Goal: Task Accomplishment & Management: Manage account settings

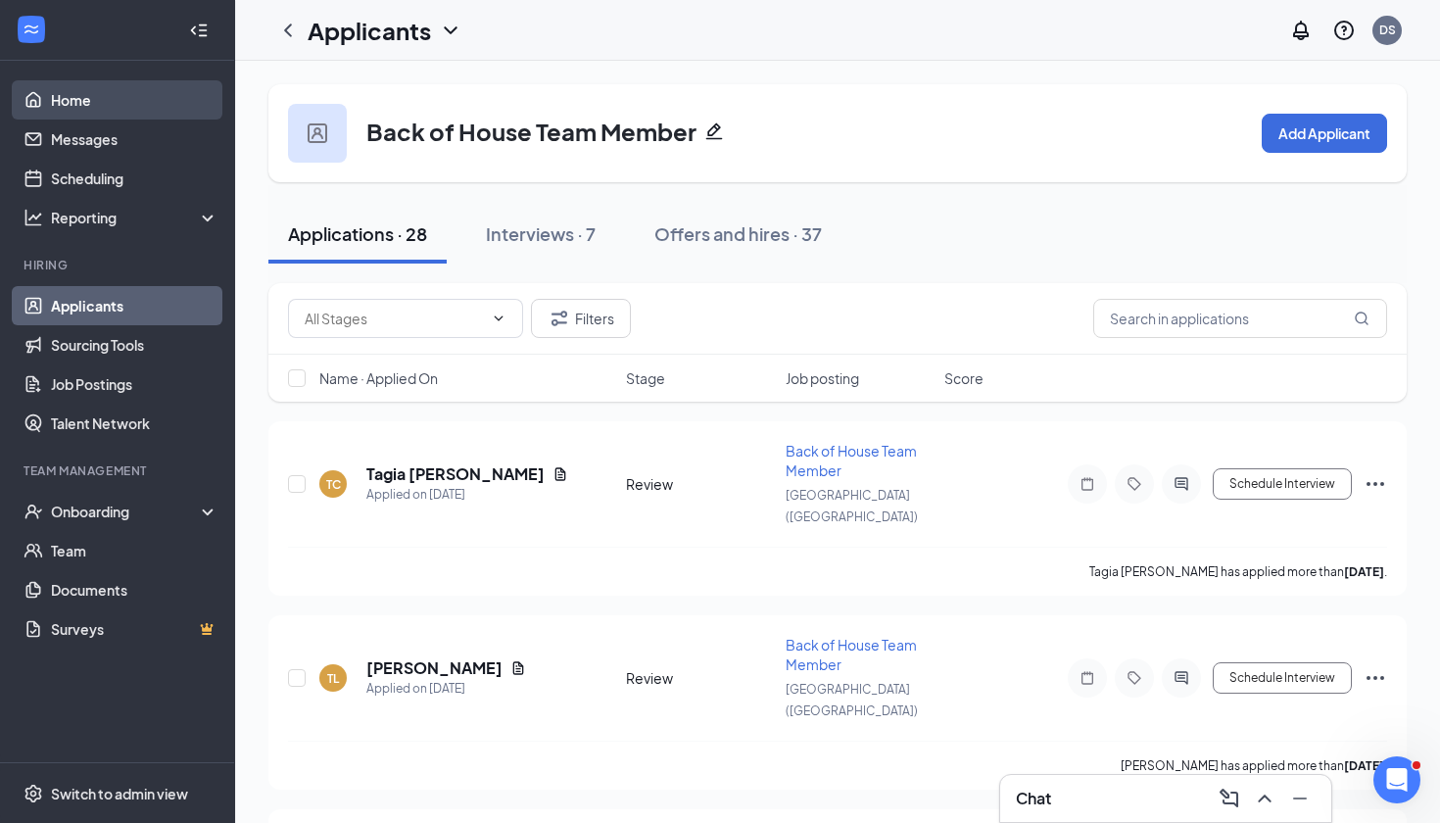
click at [77, 114] on link "Home" at bounding box center [135, 99] width 168 height 39
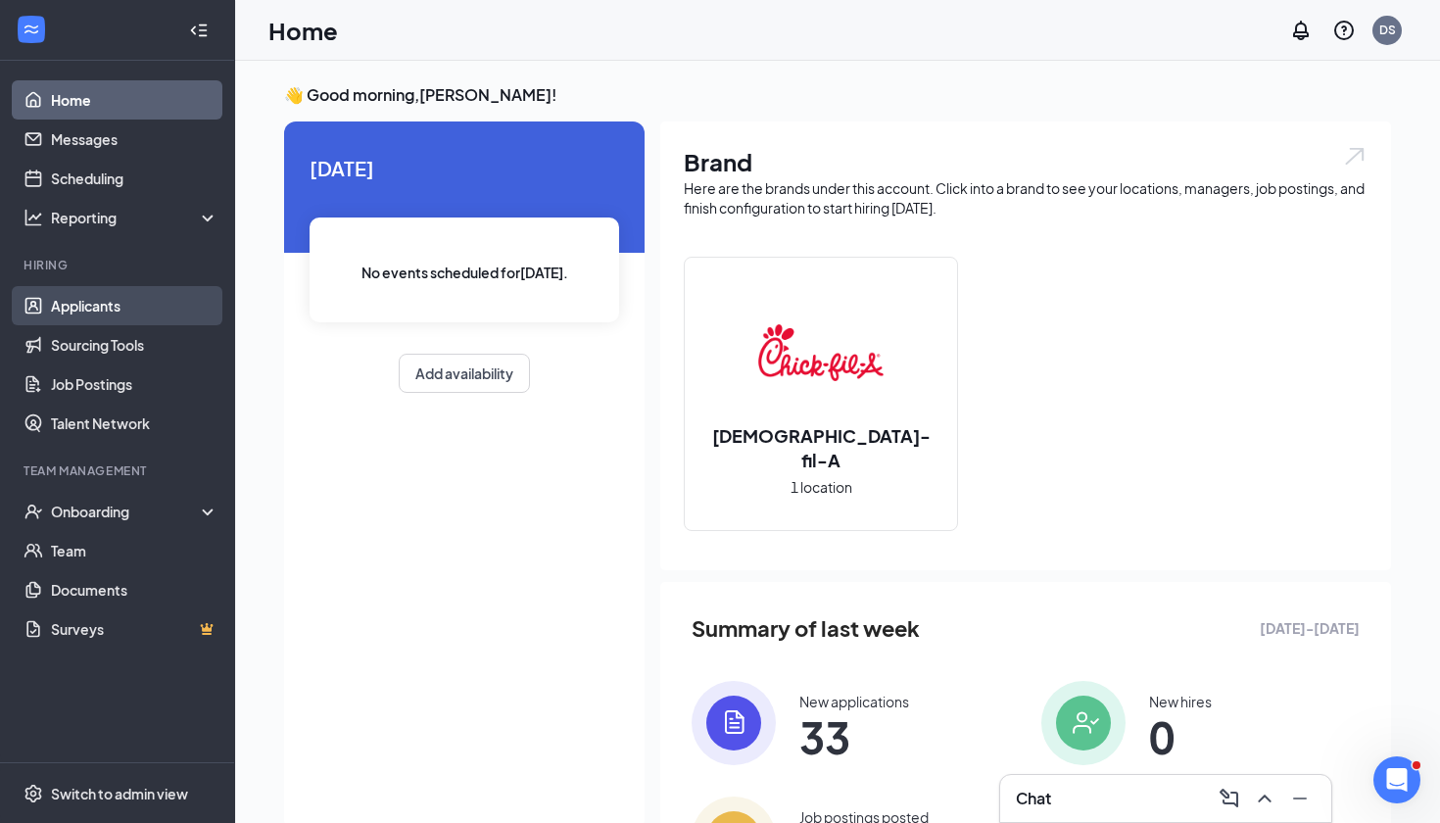
click at [81, 300] on link "Applicants" at bounding box center [135, 305] width 168 height 39
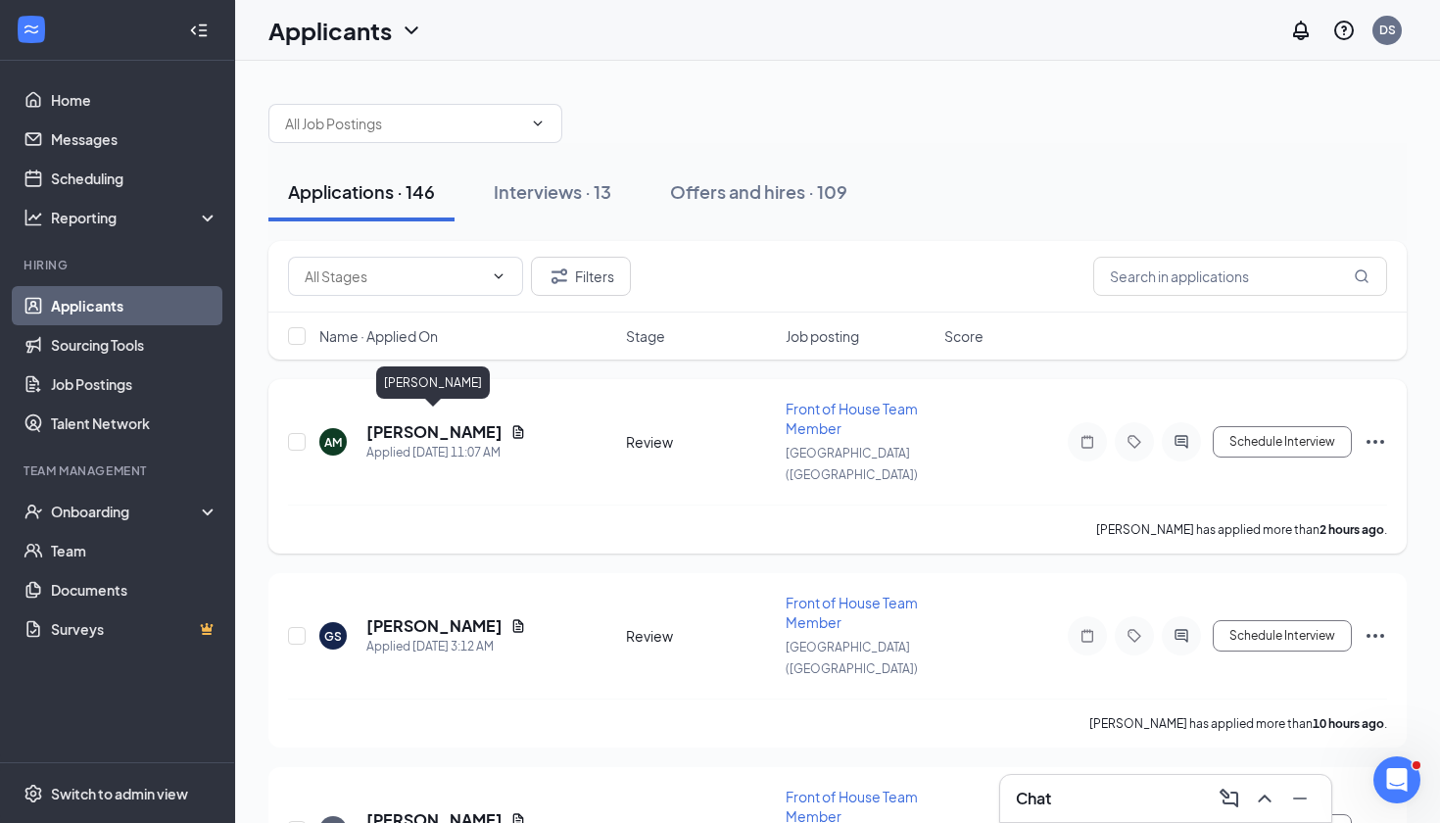
click at [472, 421] on h5 "[PERSON_NAME]" at bounding box center [434, 432] width 136 height 22
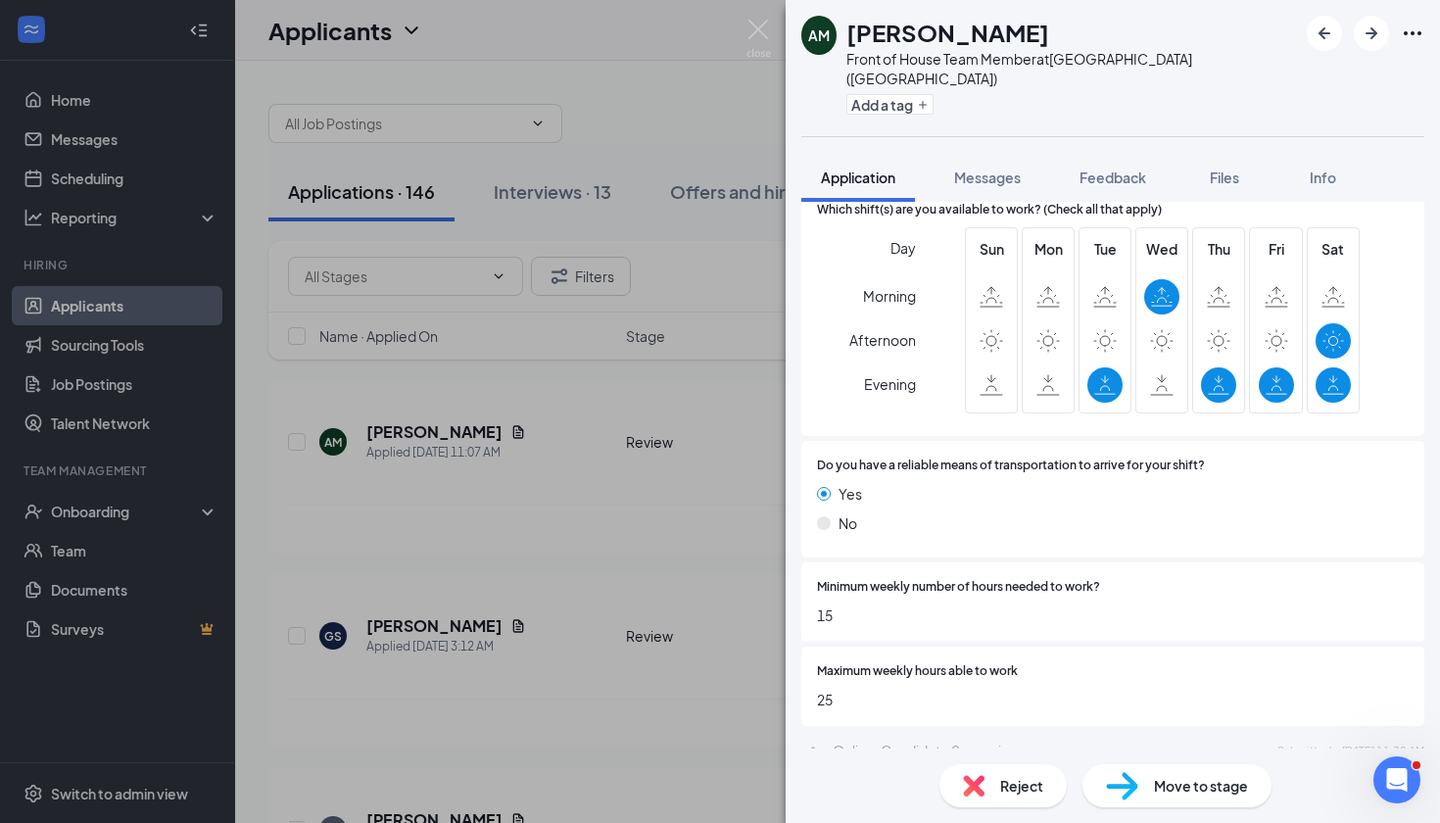
scroll to position [2289, 0]
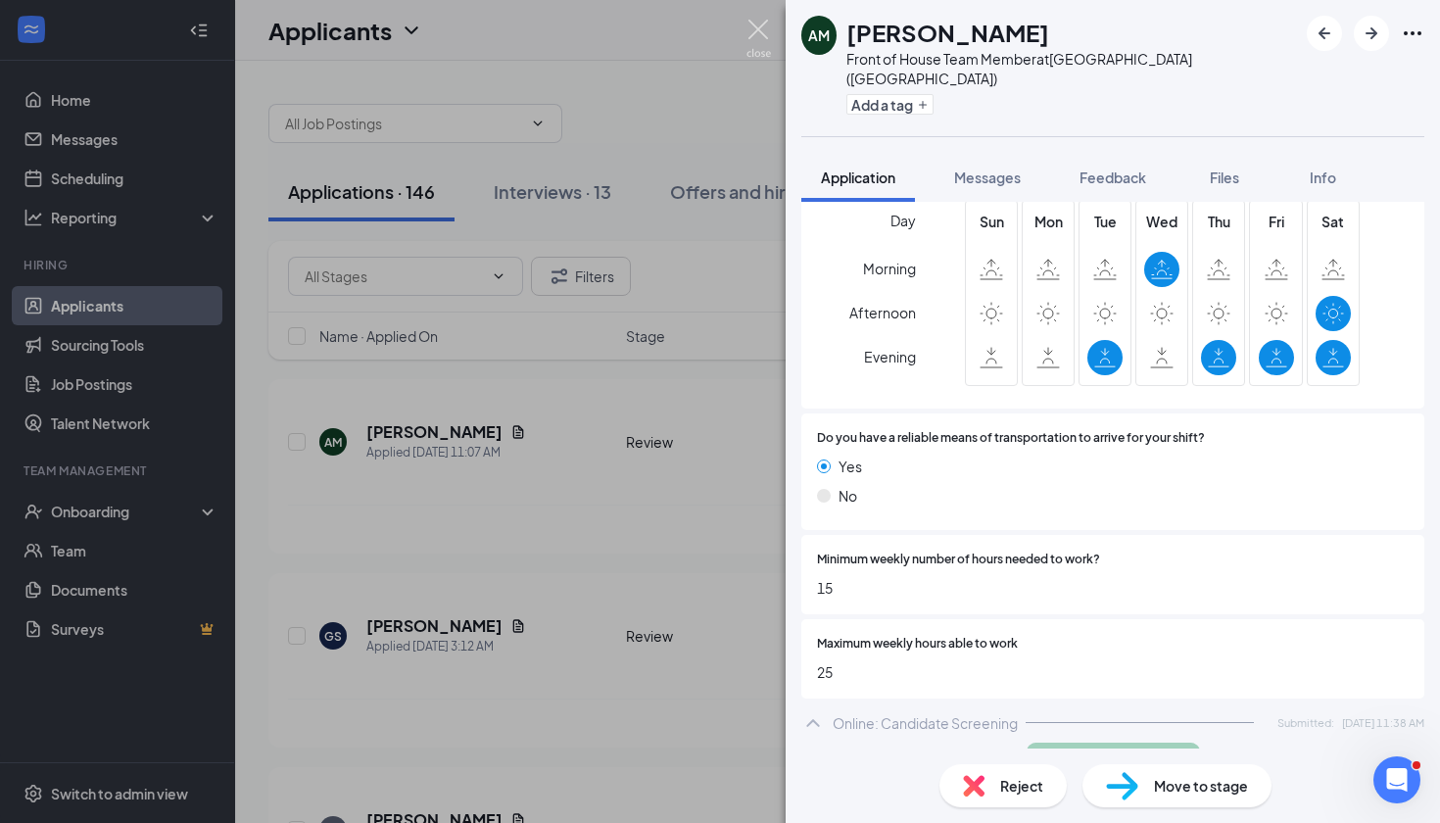
click at [760, 28] on img at bounding box center [758, 39] width 24 height 38
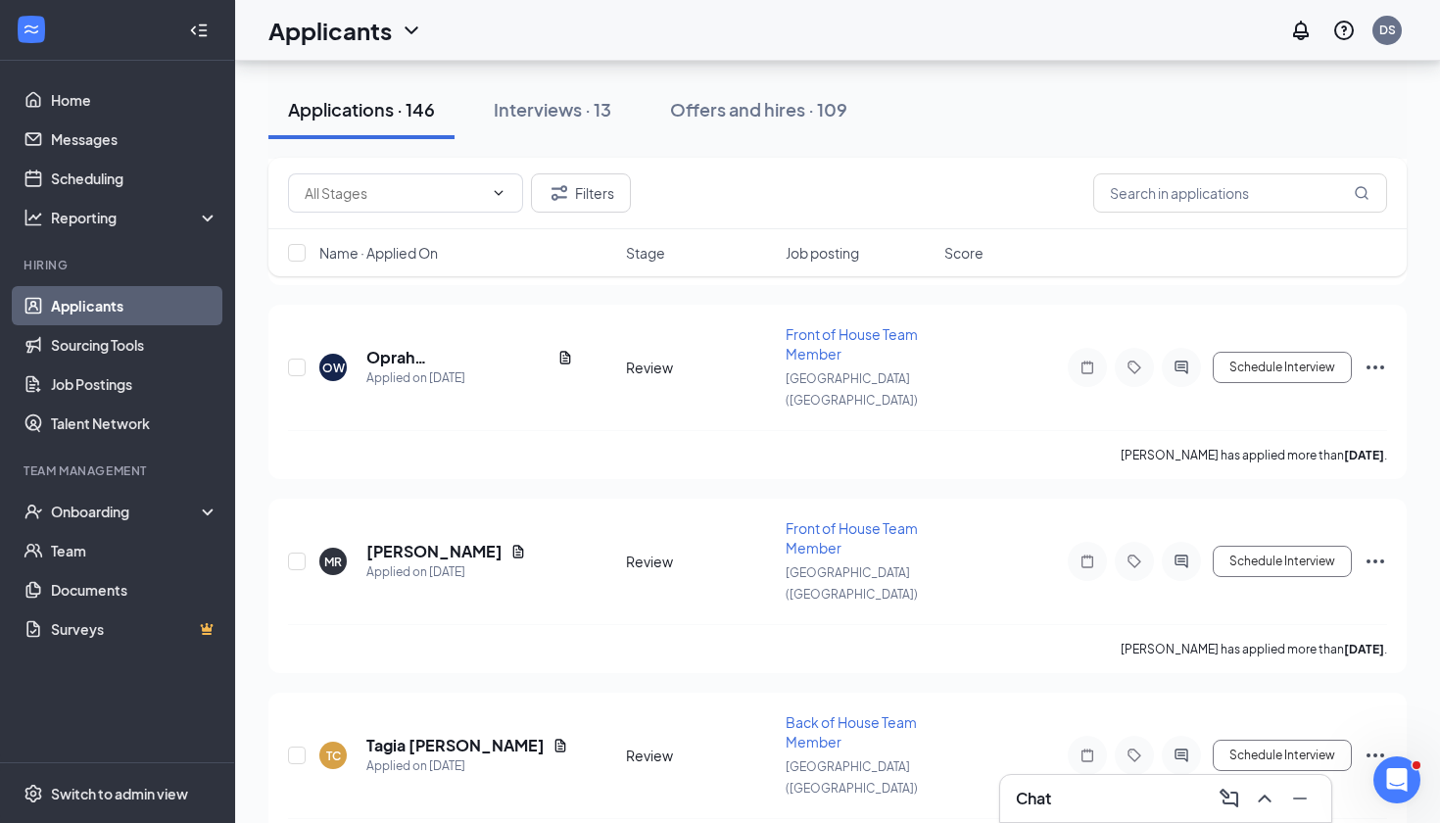
scroll to position [1241, 0]
click at [794, 710] on span "Back of House Team Member" at bounding box center [851, 728] width 131 height 37
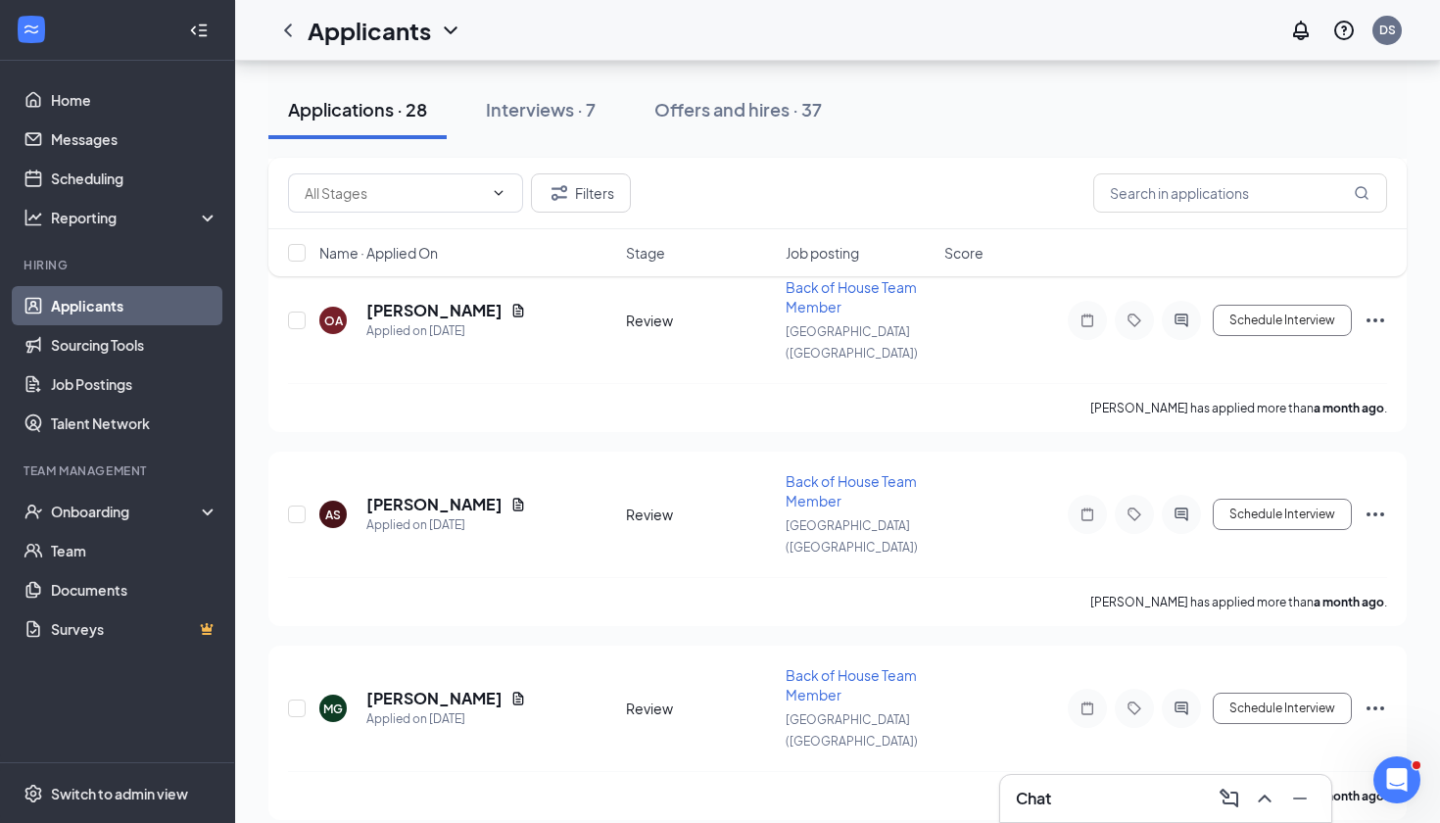
scroll to position [4445, 0]
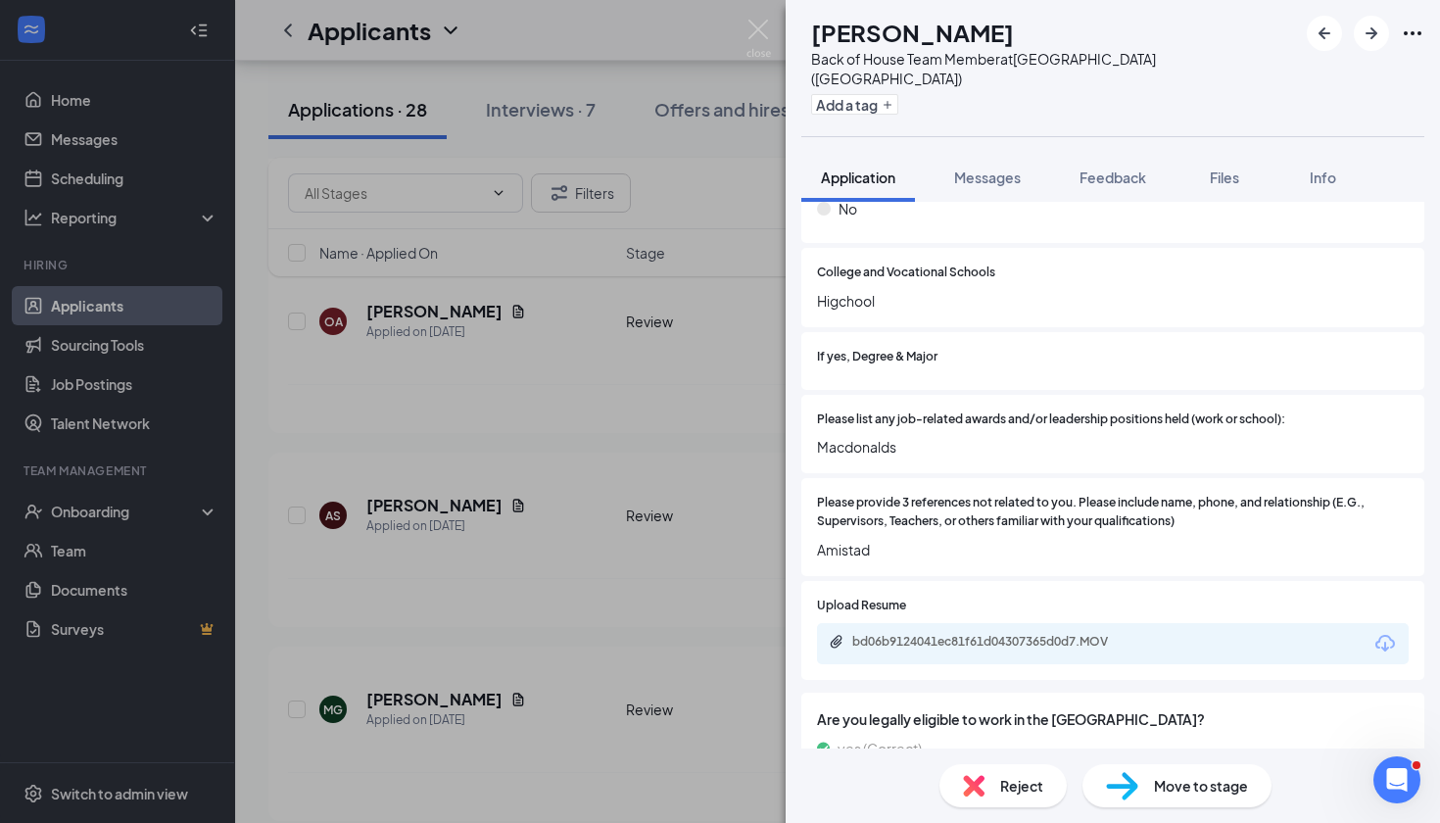
scroll to position [1088, 0]
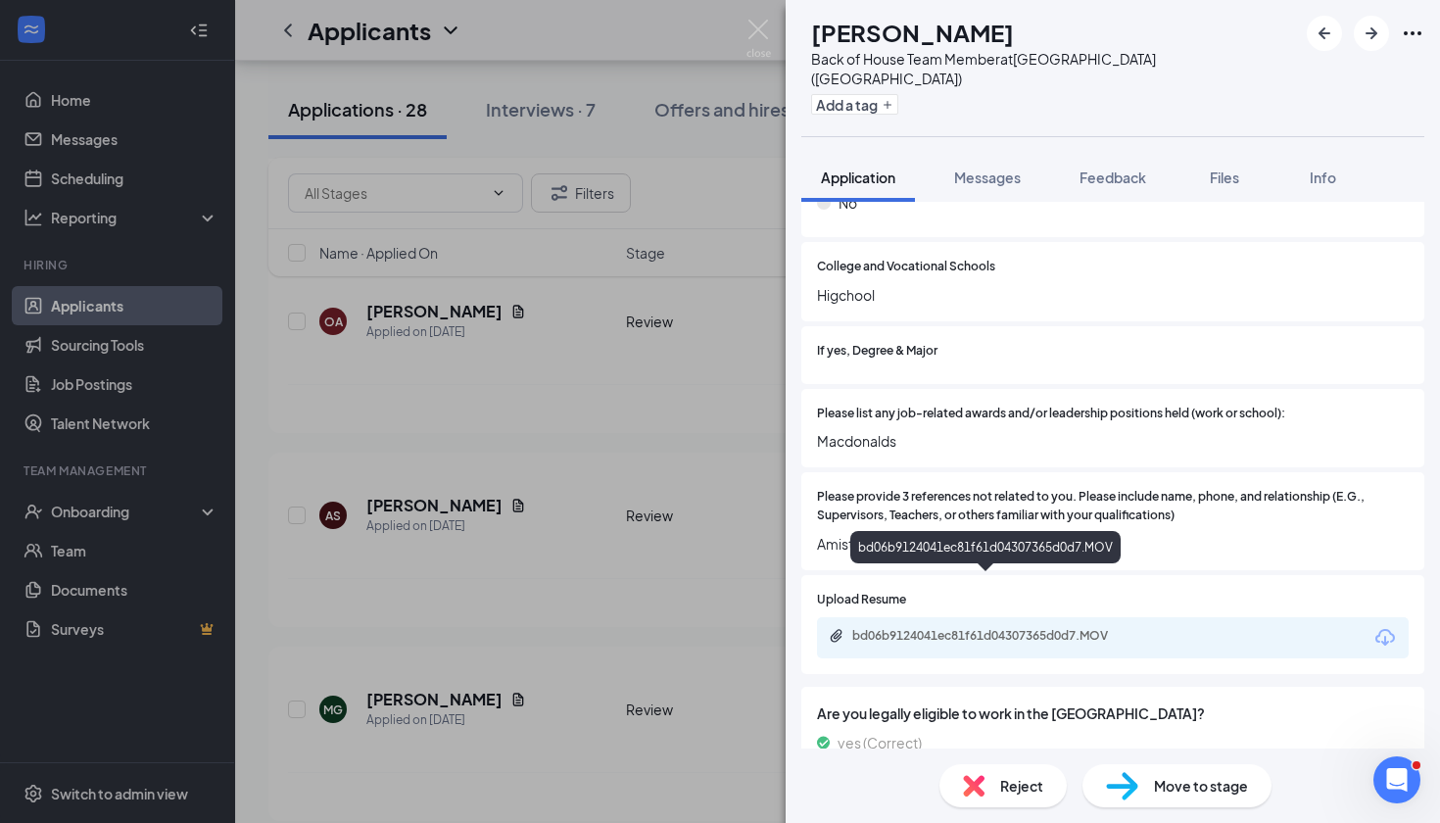
click at [1007, 628] on div "bd06b9124041ec81f61d04307365d0d7.MOV" at bounding box center [989, 636] width 274 height 16
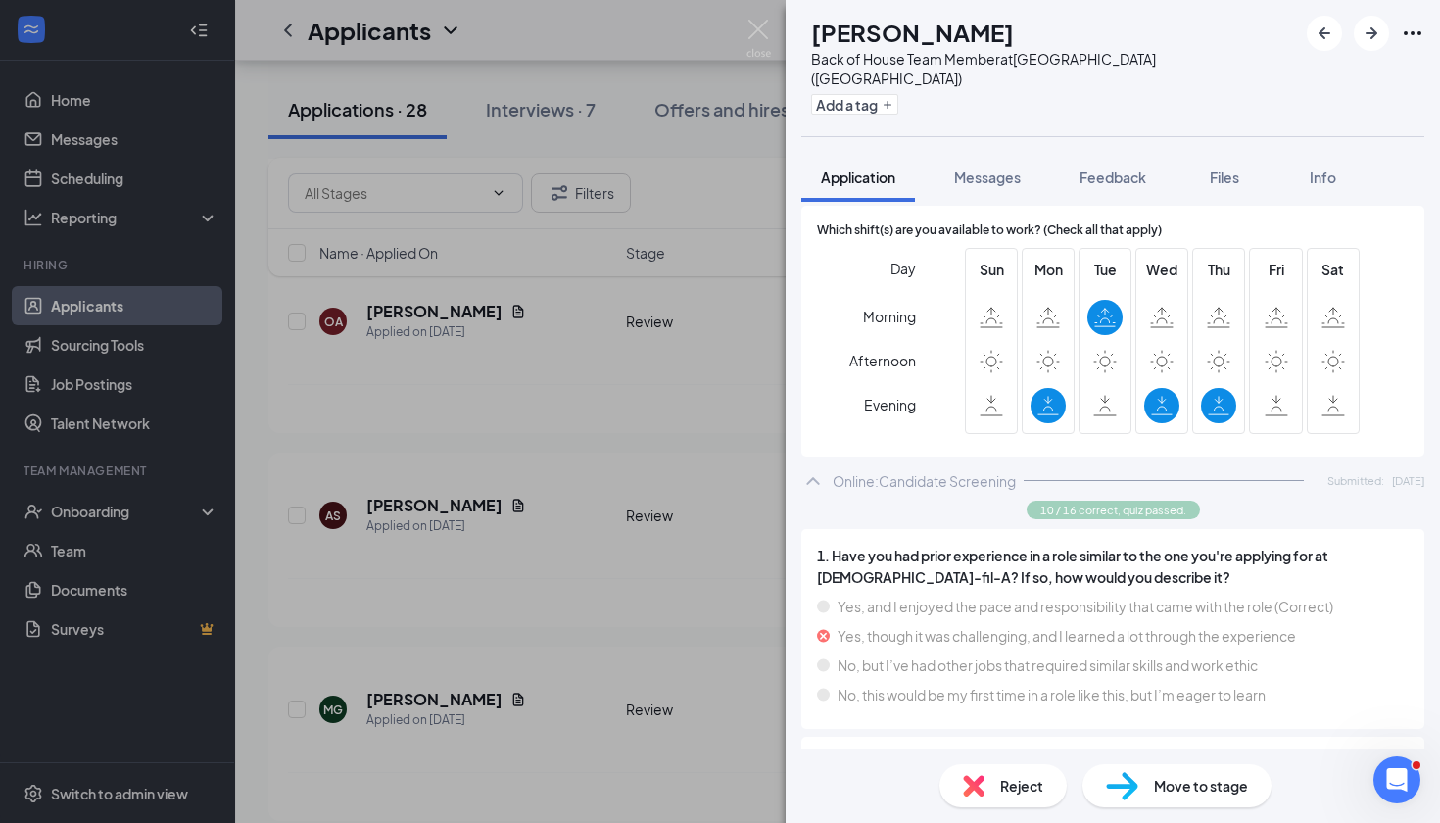
scroll to position [2406, 0]
click at [763, 23] on img at bounding box center [758, 39] width 24 height 38
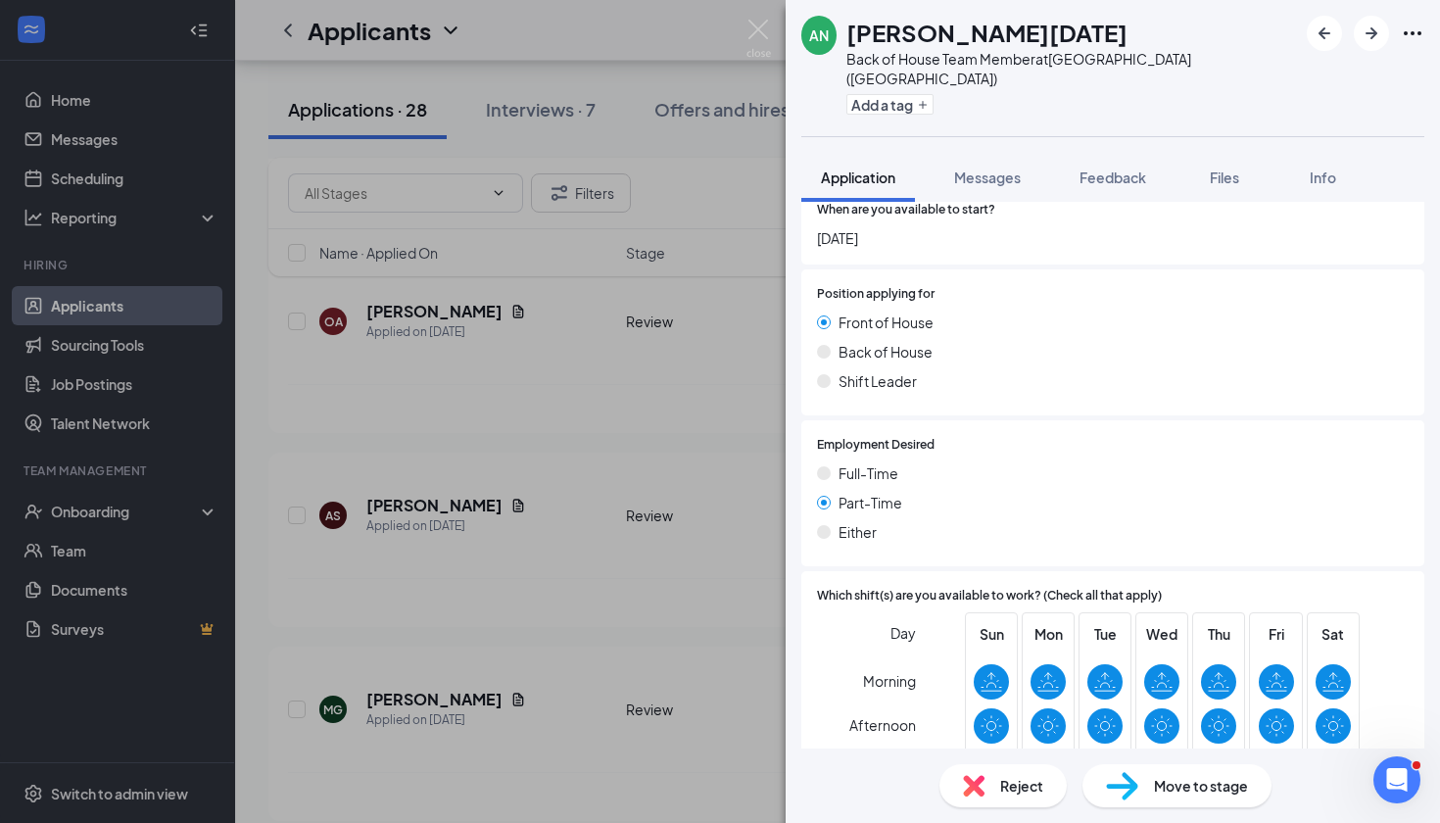
scroll to position [1791, 0]
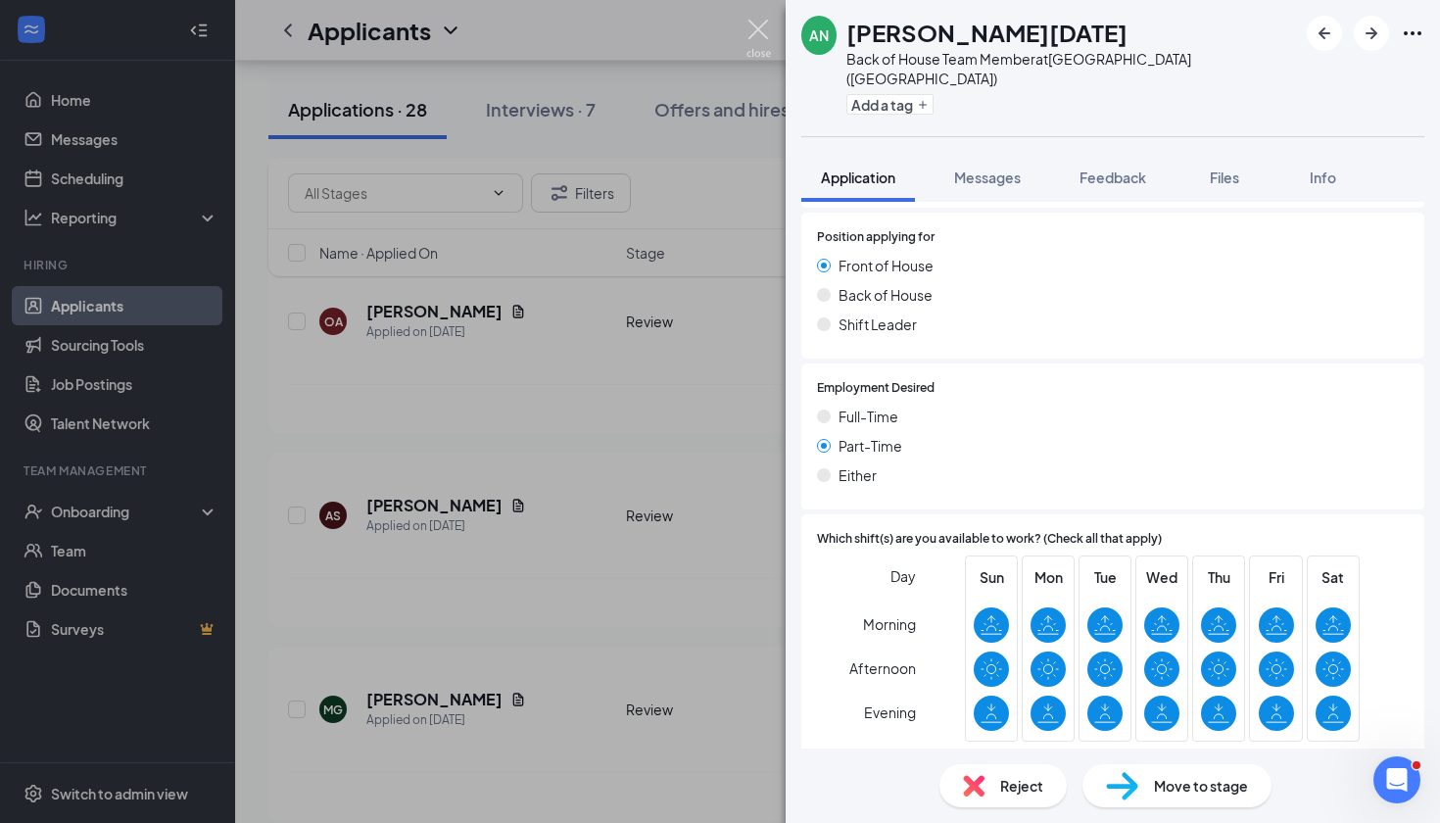
click at [746, 25] on img at bounding box center [758, 39] width 24 height 38
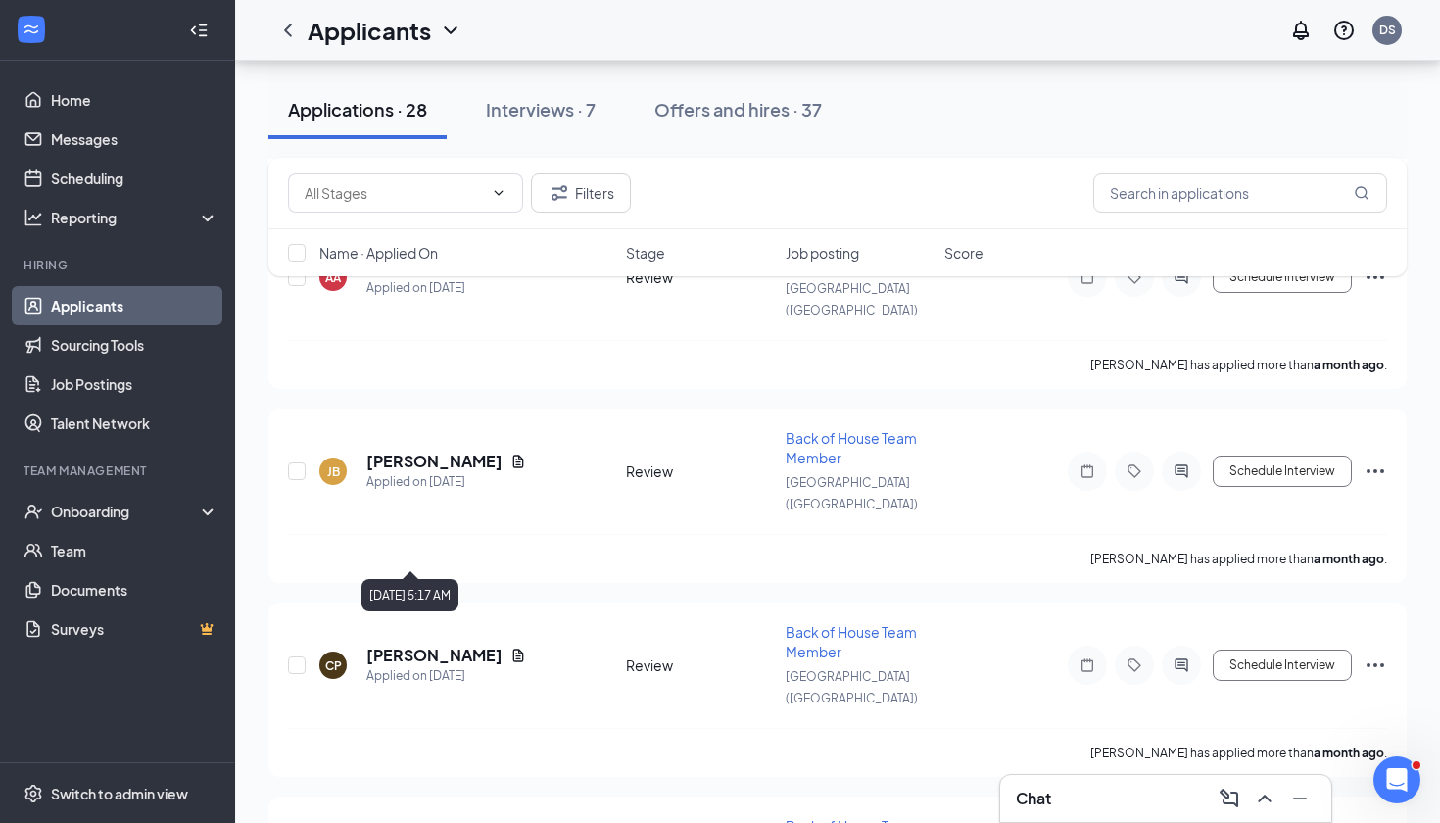
scroll to position [3914, 0]
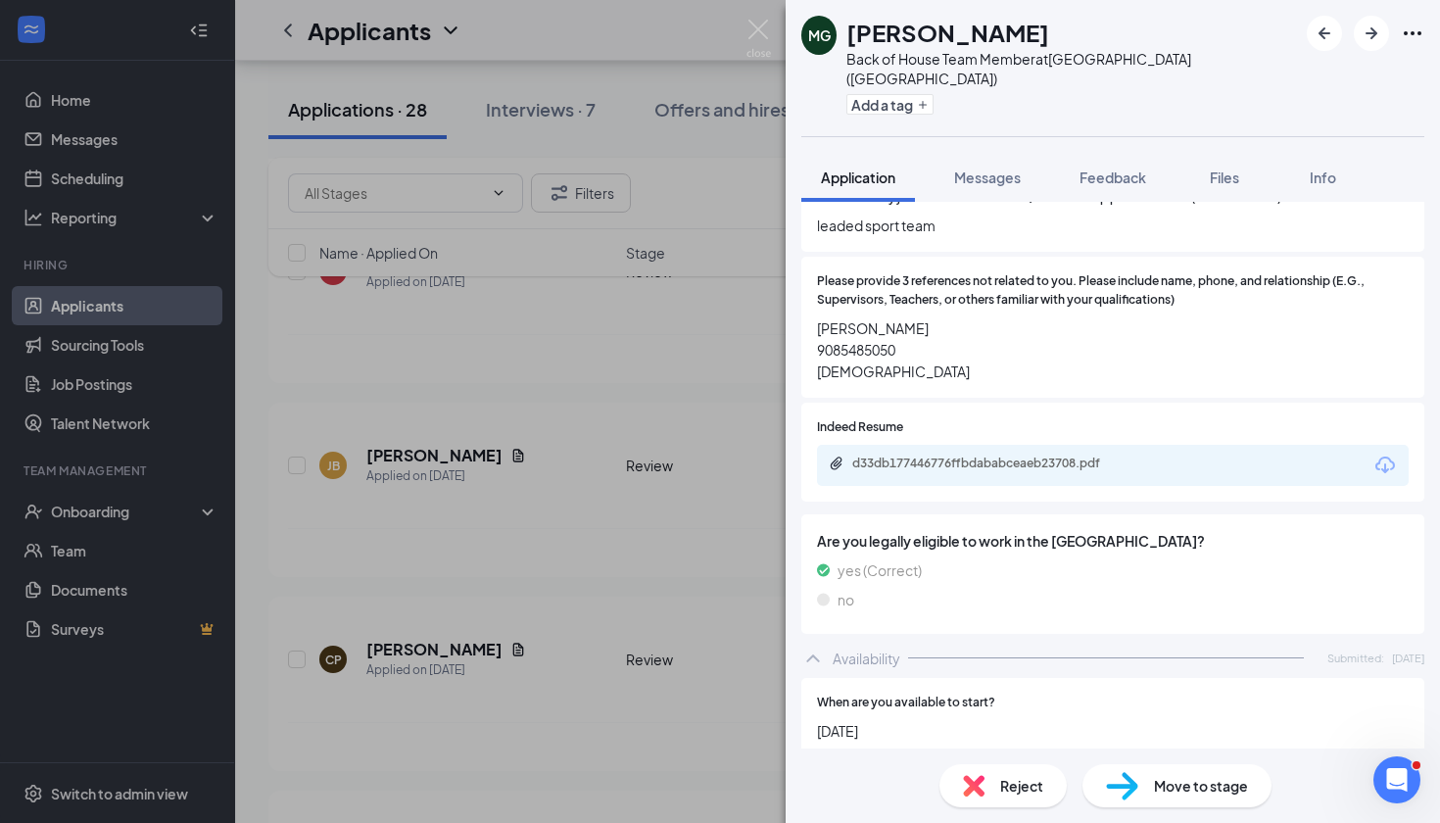
scroll to position [1358, 0]
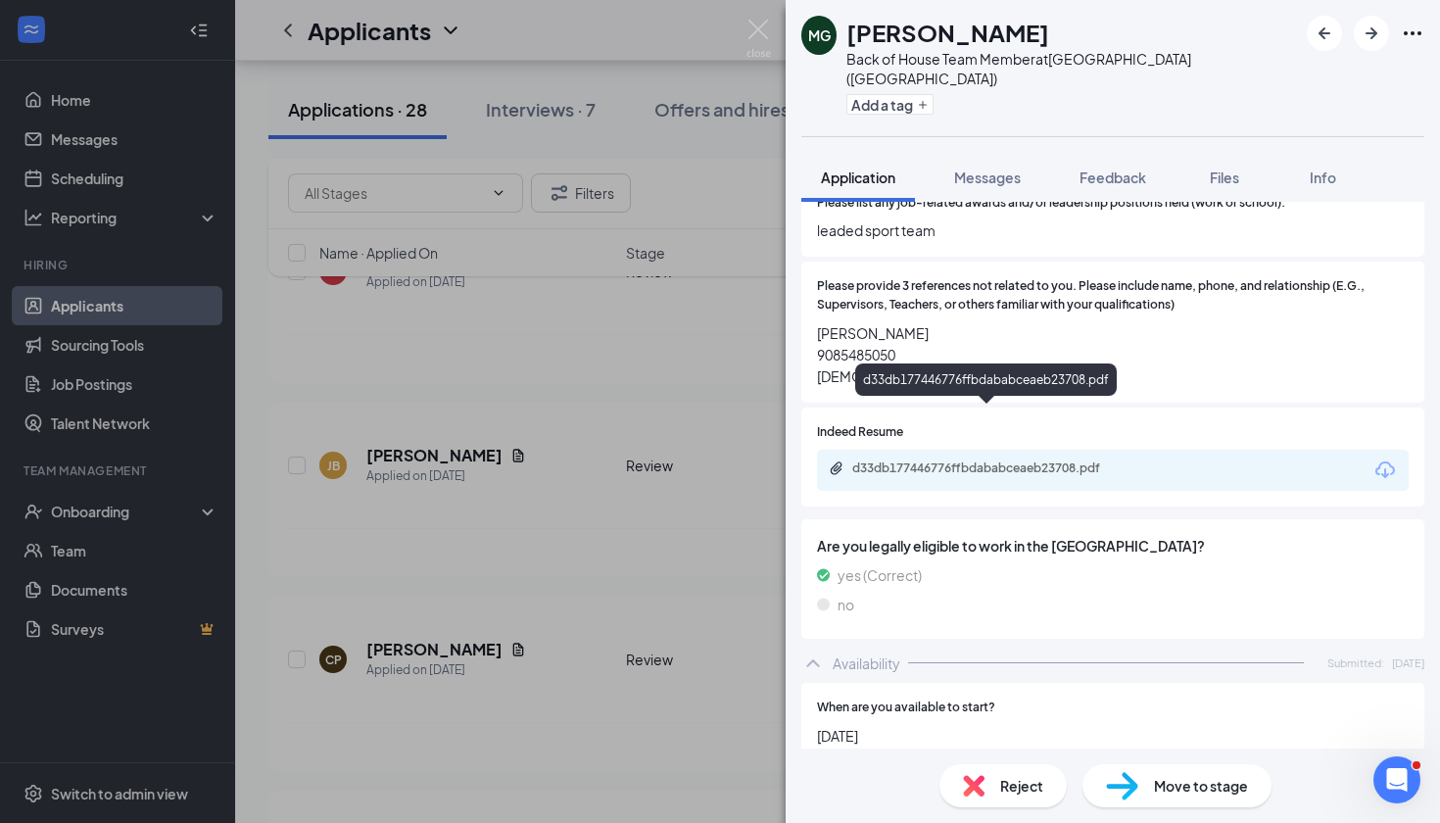
click at [1086, 460] on div "d33db177446776ffbdababceaeb23708.pdf" at bounding box center [989, 468] width 274 height 16
click at [458, 421] on div "[PERSON_NAME] Back of House Team Member at [GEOGRAPHIC_DATA] ([GEOGRAPHIC_DATA]…" at bounding box center [720, 411] width 1440 height 823
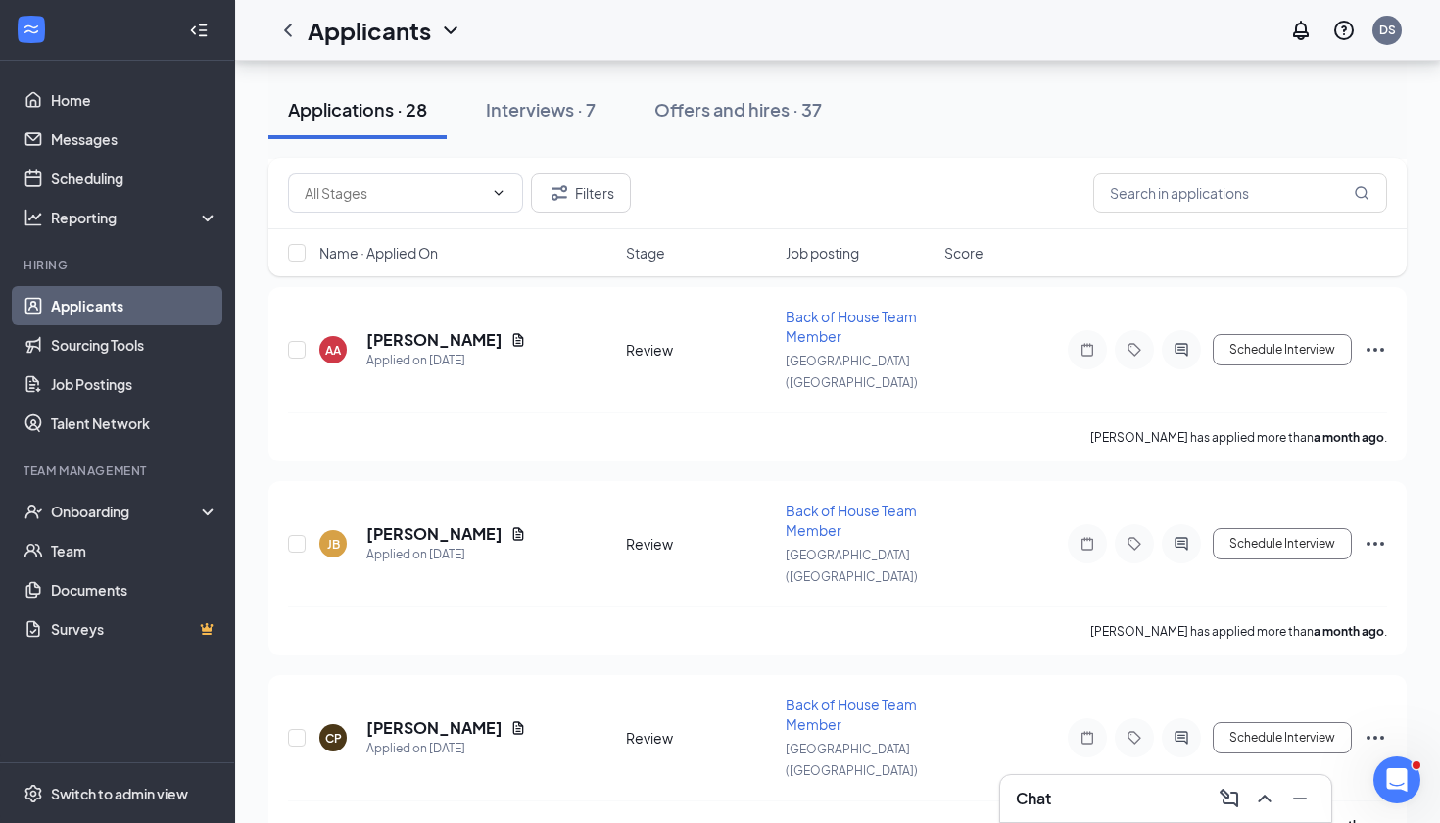
scroll to position [3812, 0]
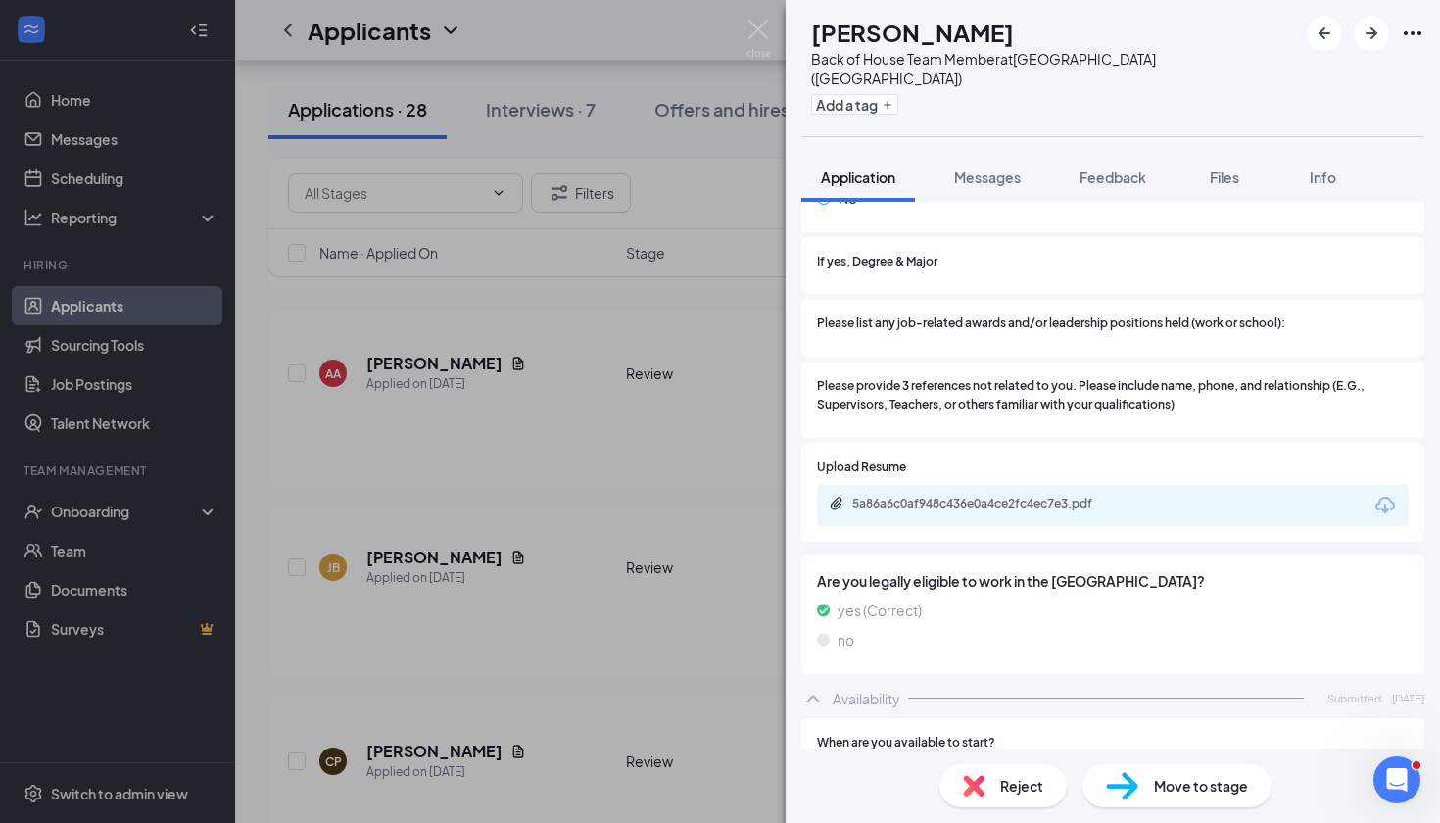
scroll to position [1240, 0]
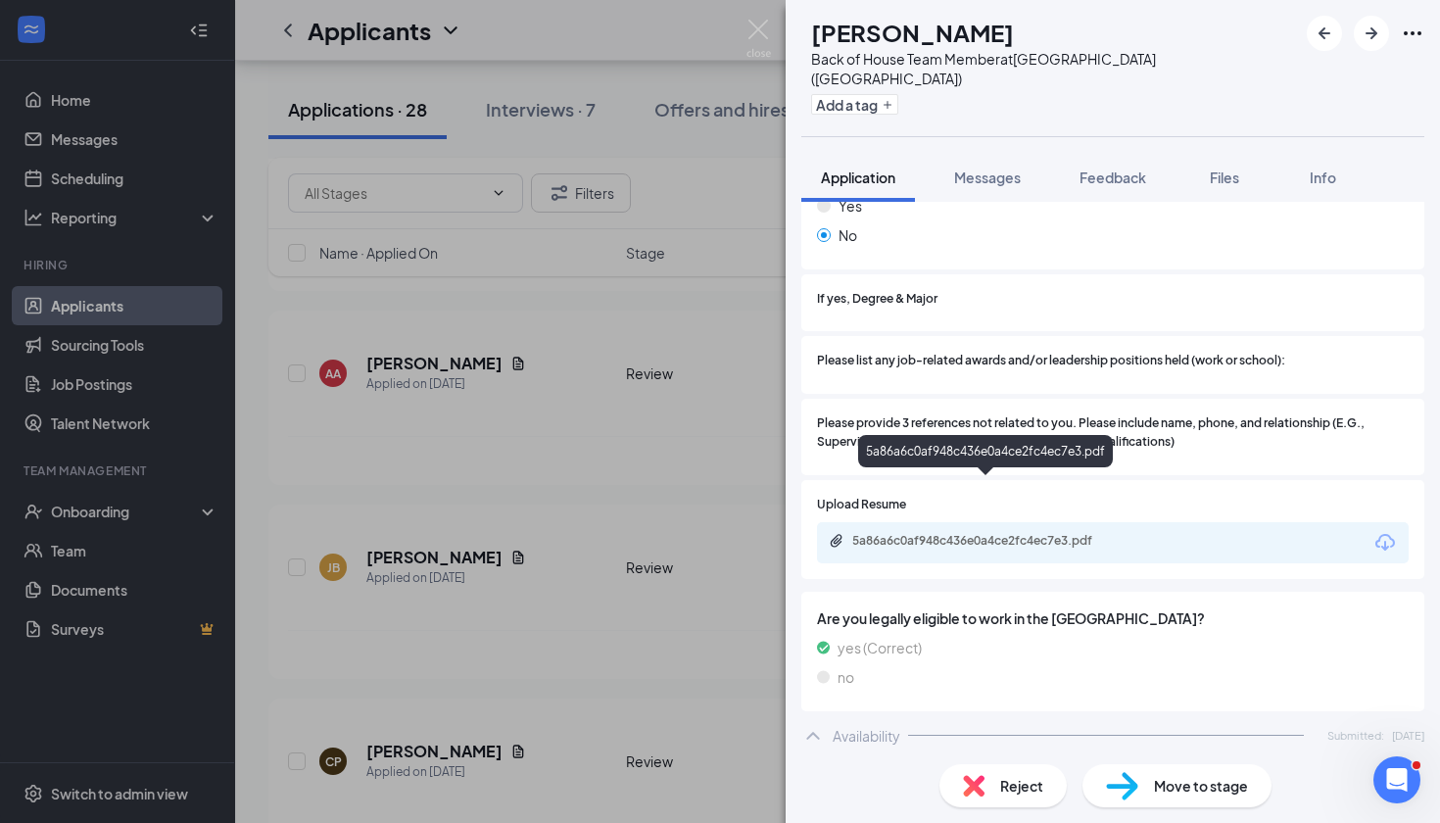
click at [977, 533] on div "5a86a6c0af948c436e0a4ce2fc4ec7e3.pdf" at bounding box center [989, 541] width 274 height 16
click at [746, 296] on div "AS [PERSON_NAME] Back of House Team Member at [GEOGRAPHIC_DATA] ([GEOGRAPHIC_DA…" at bounding box center [720, 411] width 1440 height 823
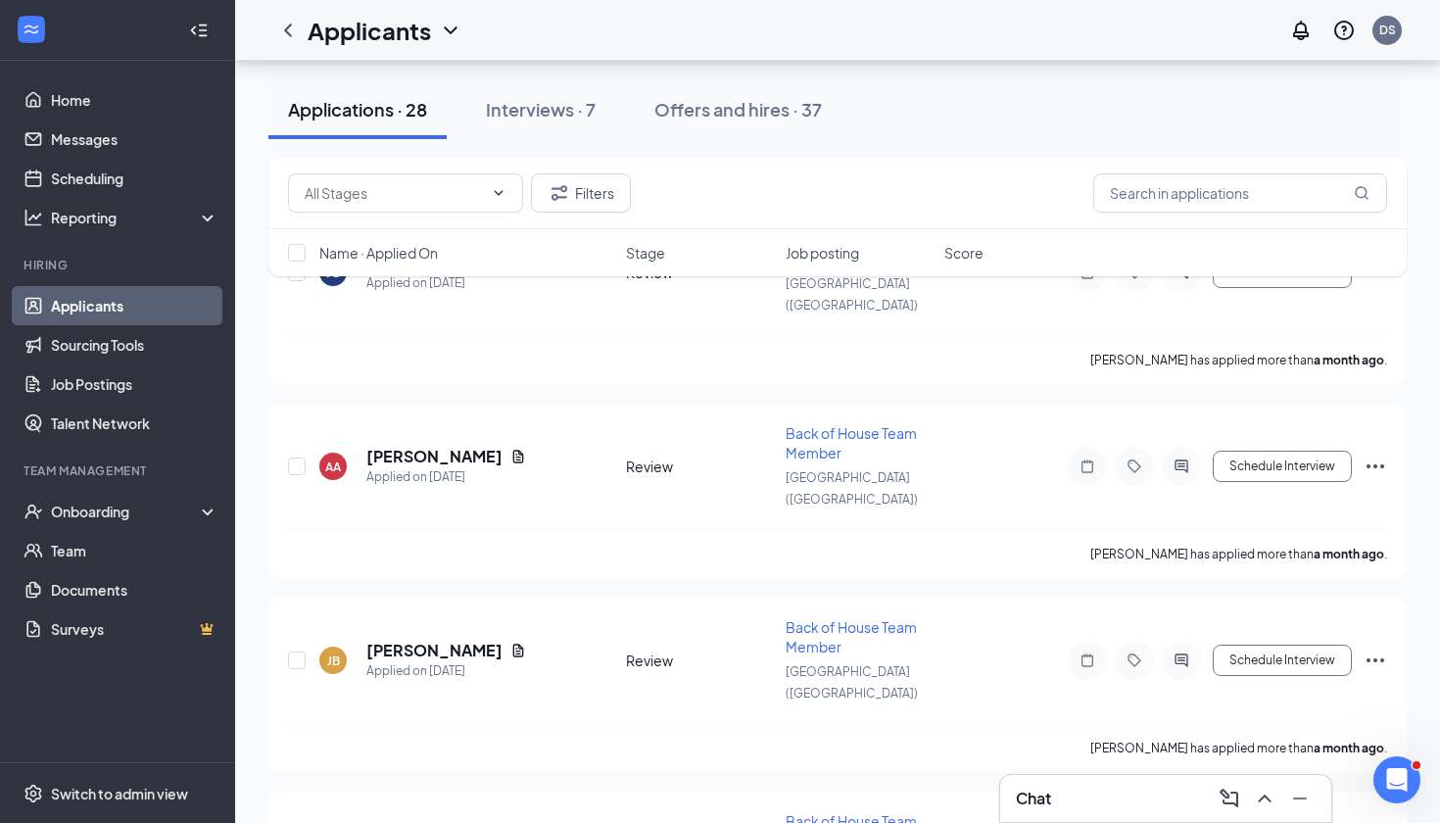
scroll to position [3697, 0]
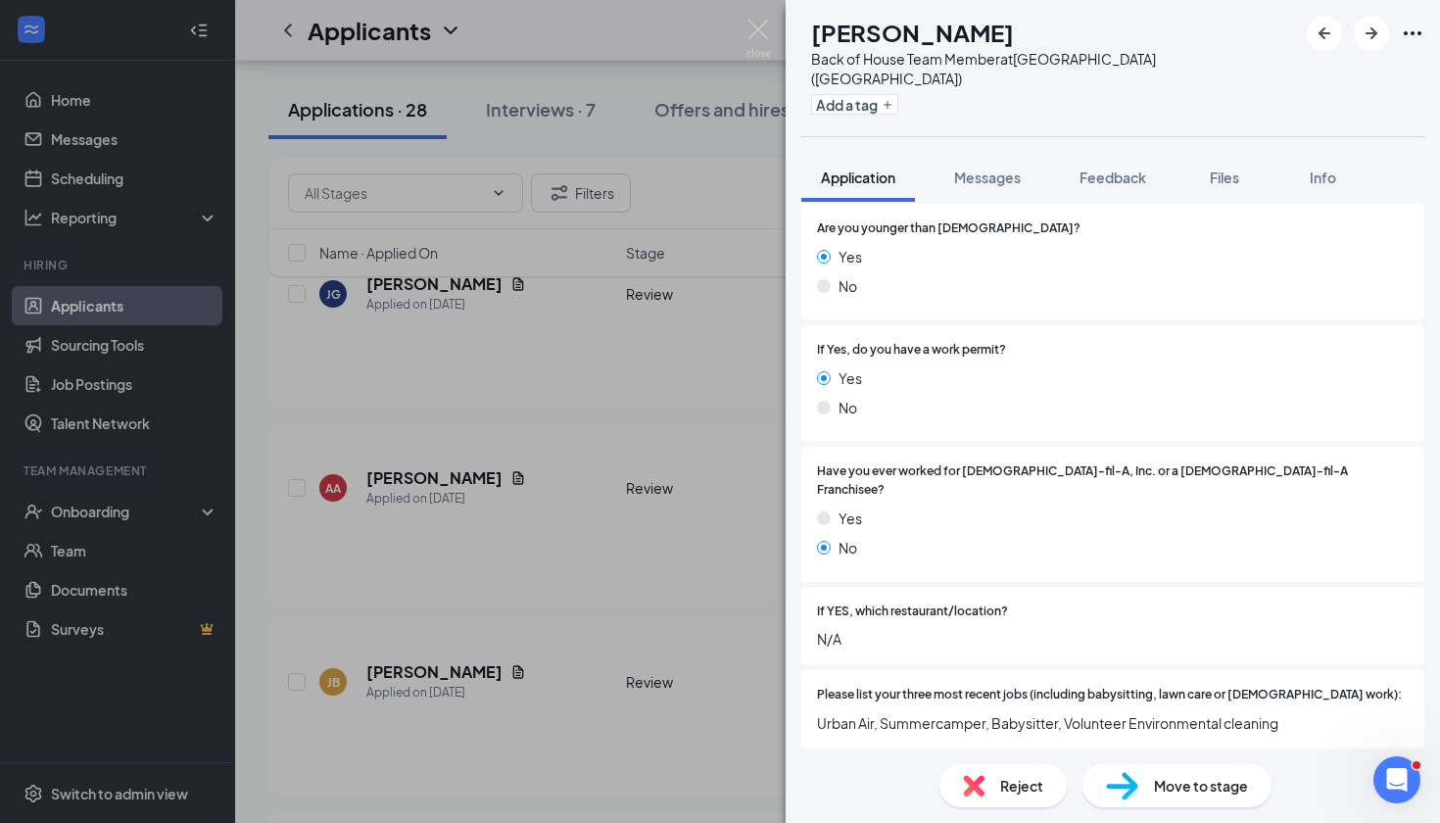
scroll to position [501, 0]
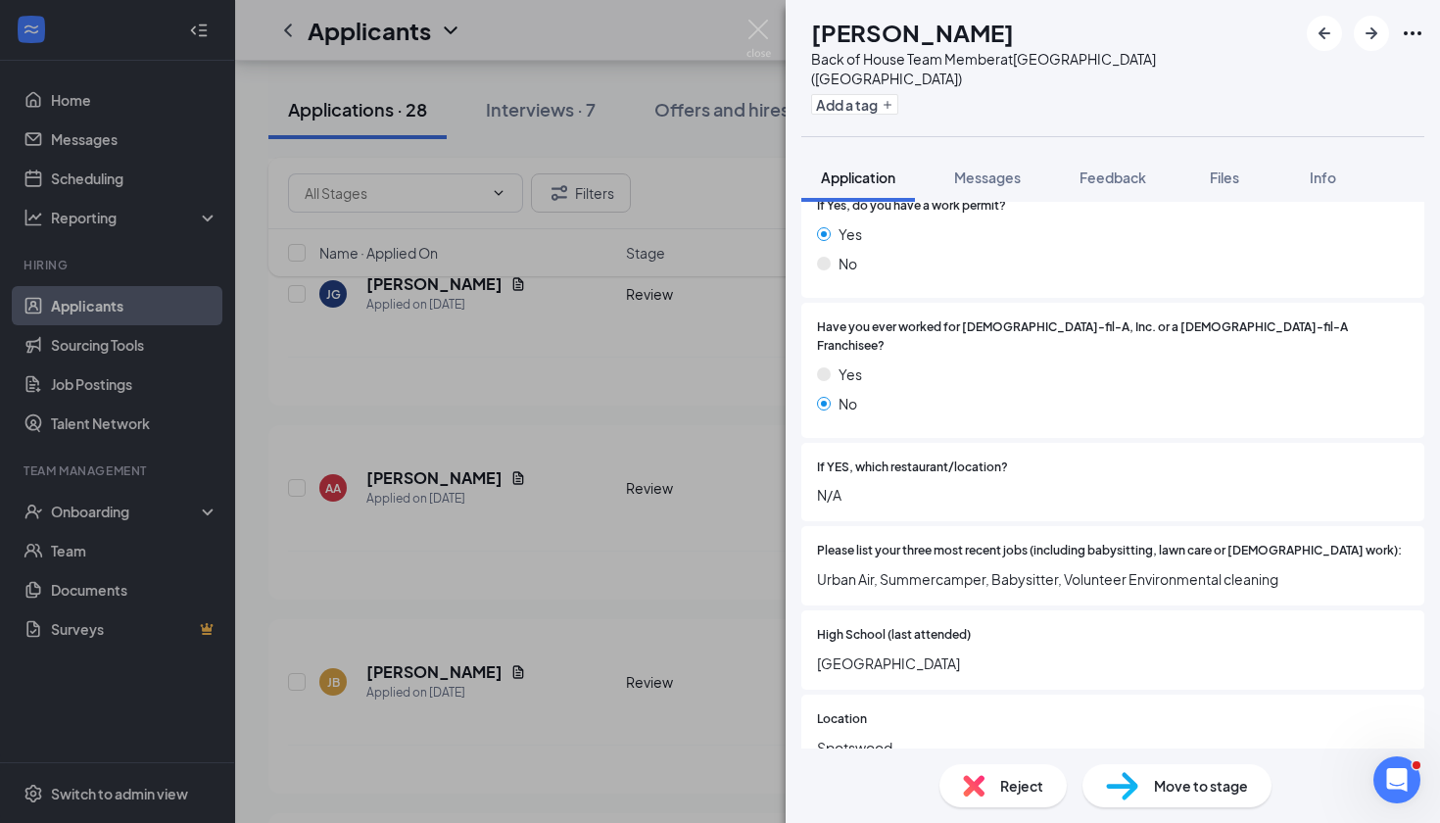
click at [702, 568] on div "CP [PERSON_NAME] Back of House Team Member at [GEOGRAPHIC_DATA] ([GEOGRAPHIC_DA…" at bounding box center [720, 411] width 1440 height 823
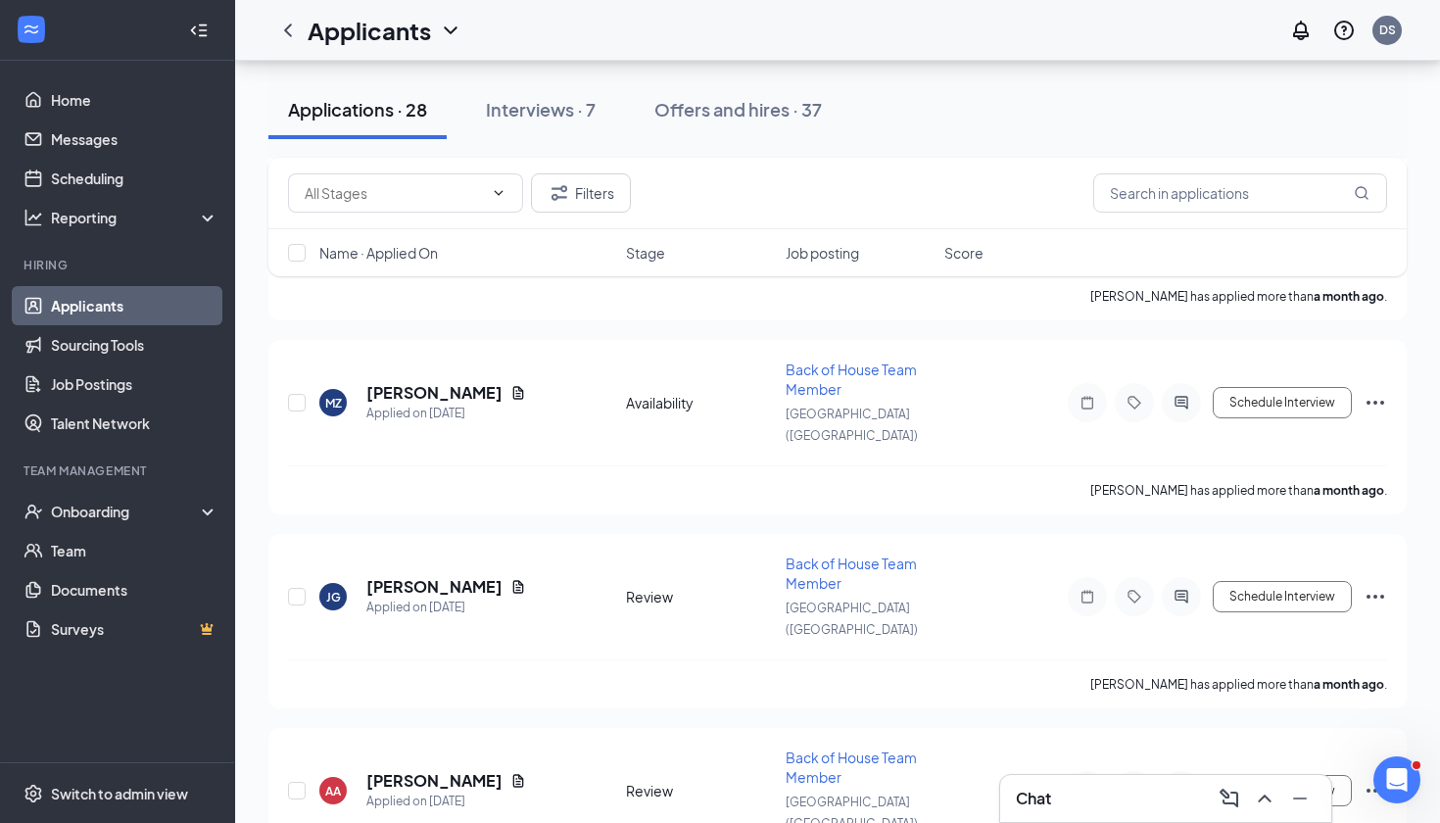
scroll to position [3389, 0]
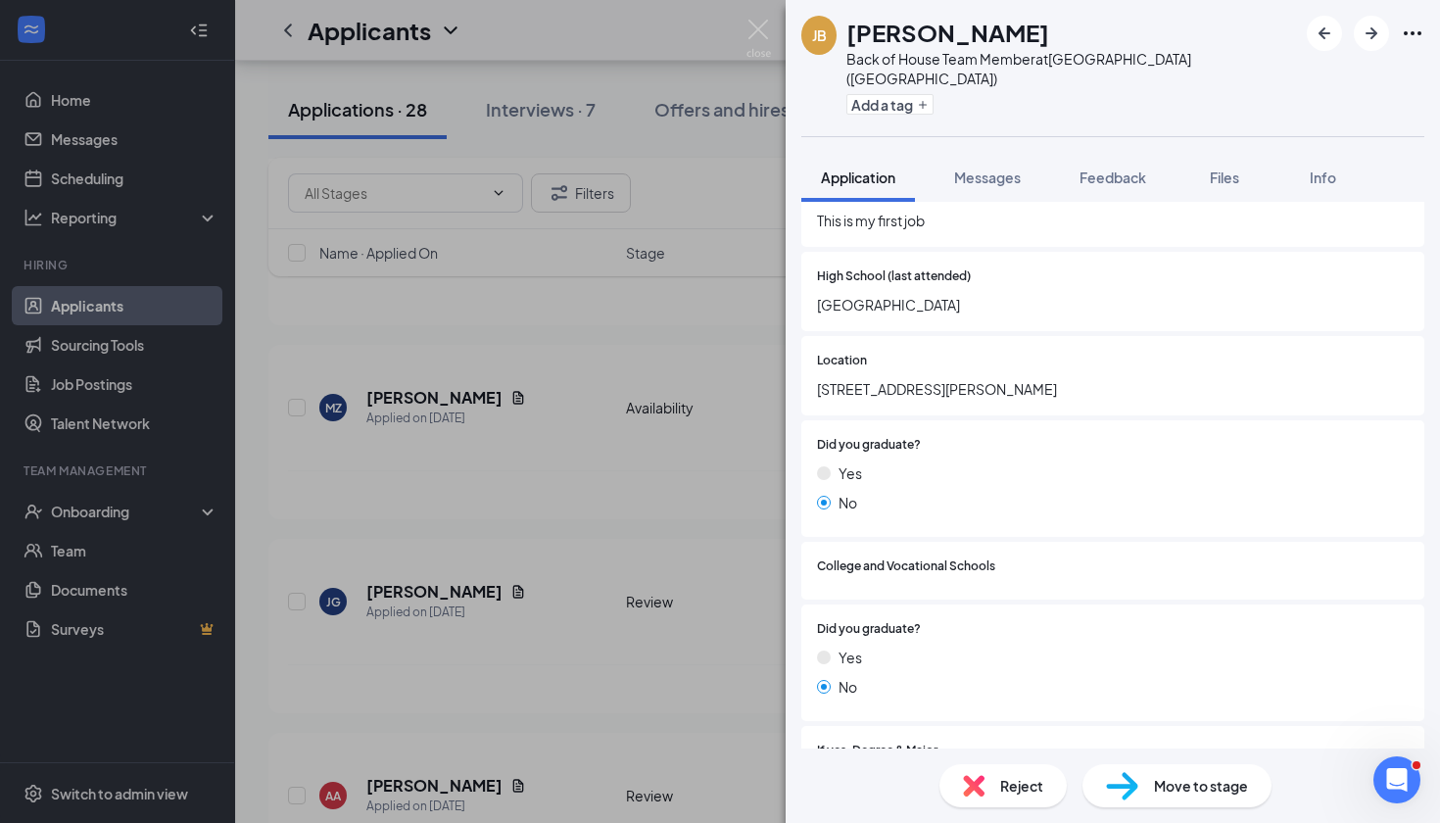
scroll to position [792, 0]
click at [690, 411] on div "[PERSON_NAME] [PERSON_NAME] Back of House Team Member at [GEOGRAPHIC_DATA] ([GE…" at bounding box center [720, 411] width 1440 height 823
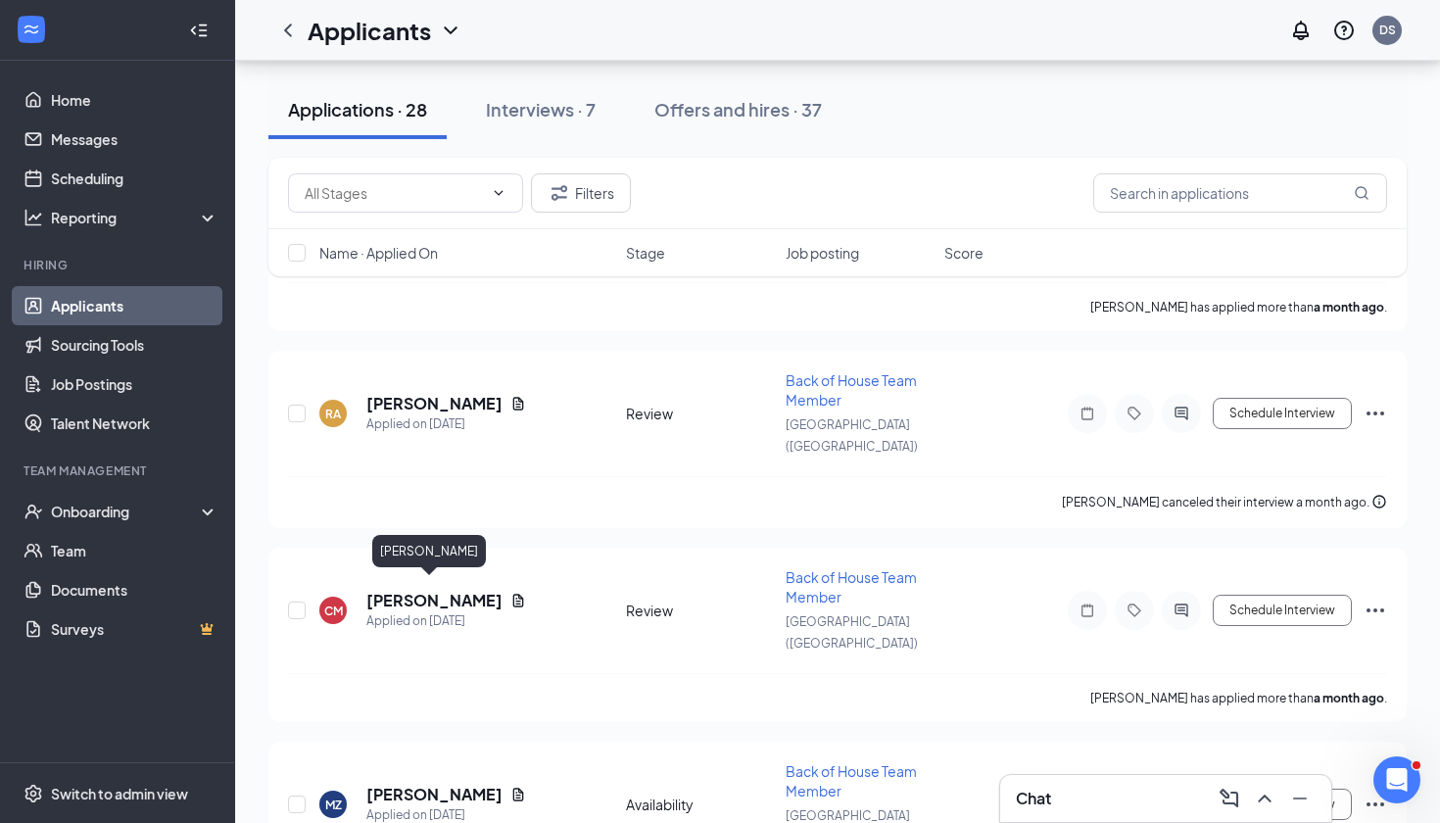
scroll to position [2960, 0]
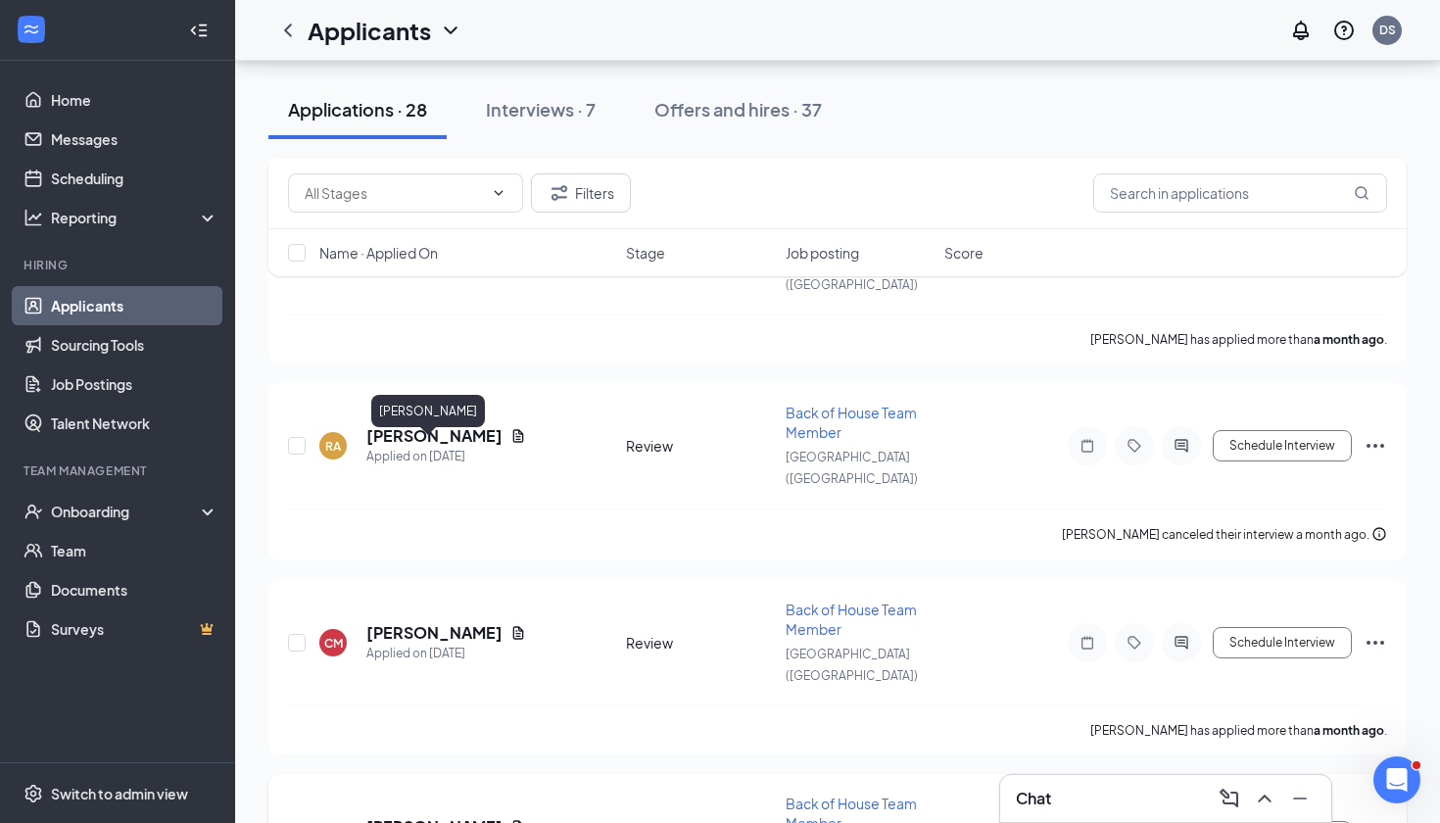
click at [390, 816] on h5 "[PERSON_NAME]" at bounding box center [434, 827] width 136 height 22
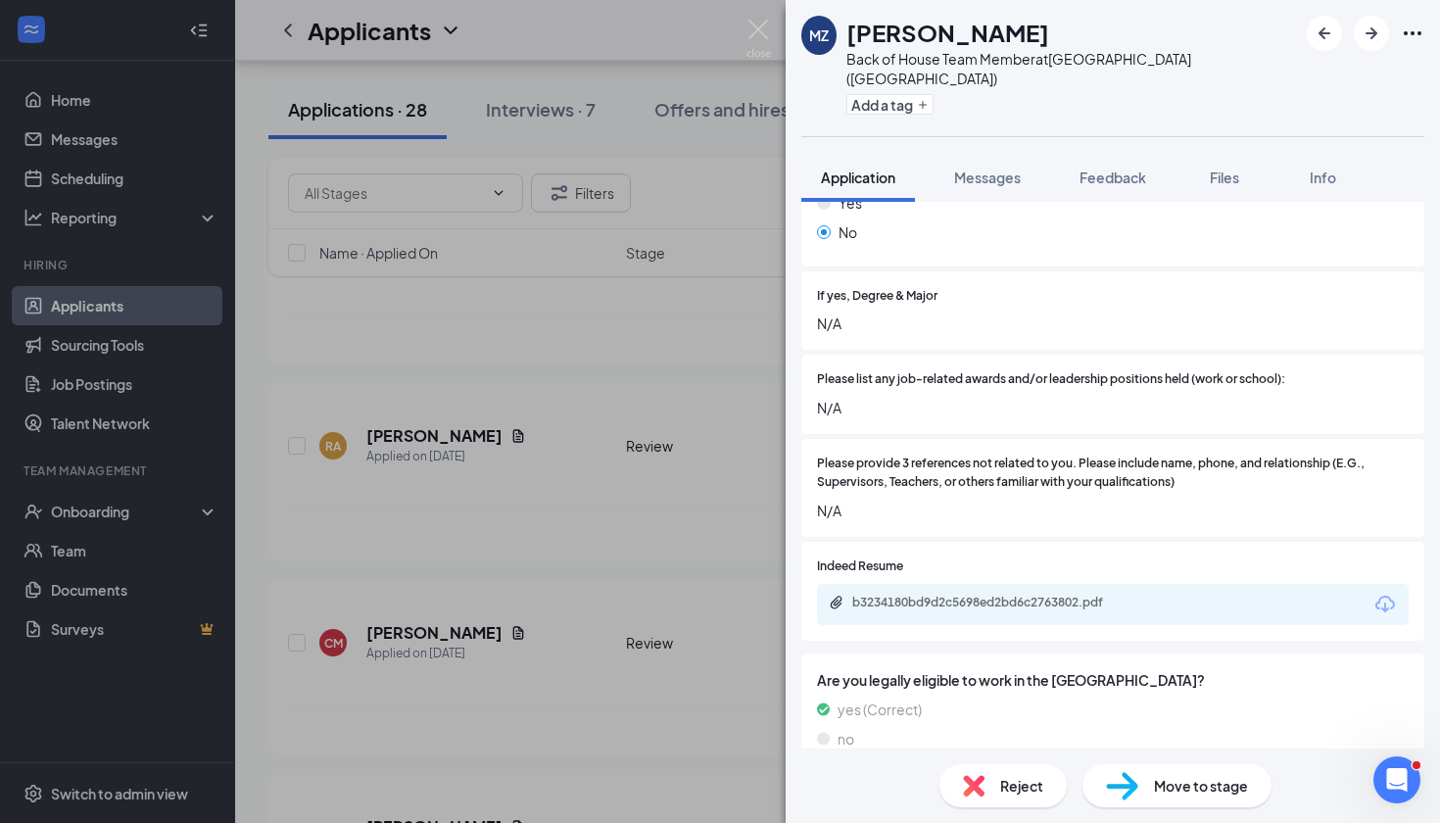
scroll to position [1334, 0]
click at [612, 462] on div "MZ [PERSON_NAME] Back of House Team Member at [GEOGRAPHIC_DATA] ([GEOGRAPHIC_DA…" at bounding box center [720, 411] width 1440 height 823
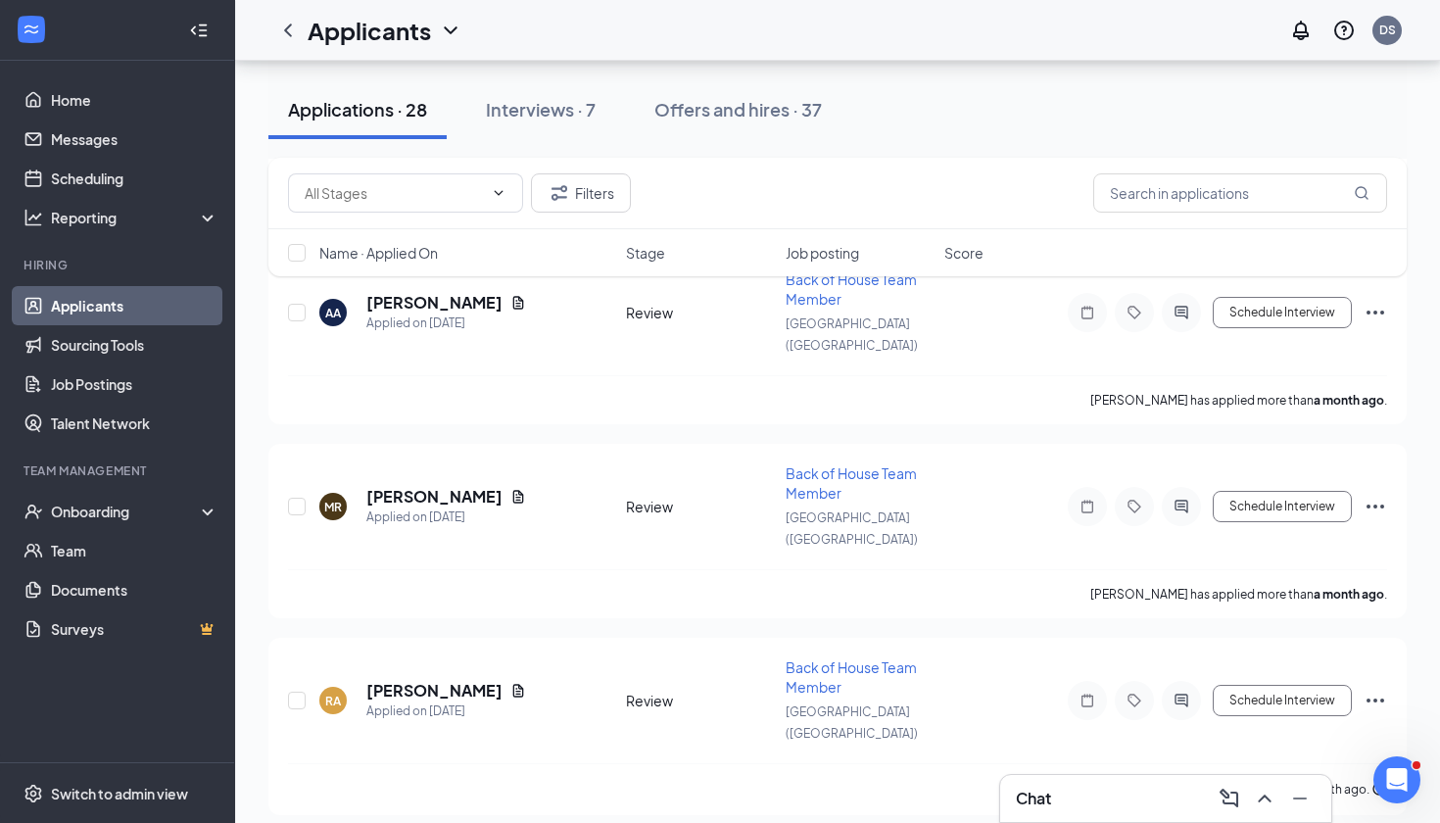
scroll to position [2705, 0]
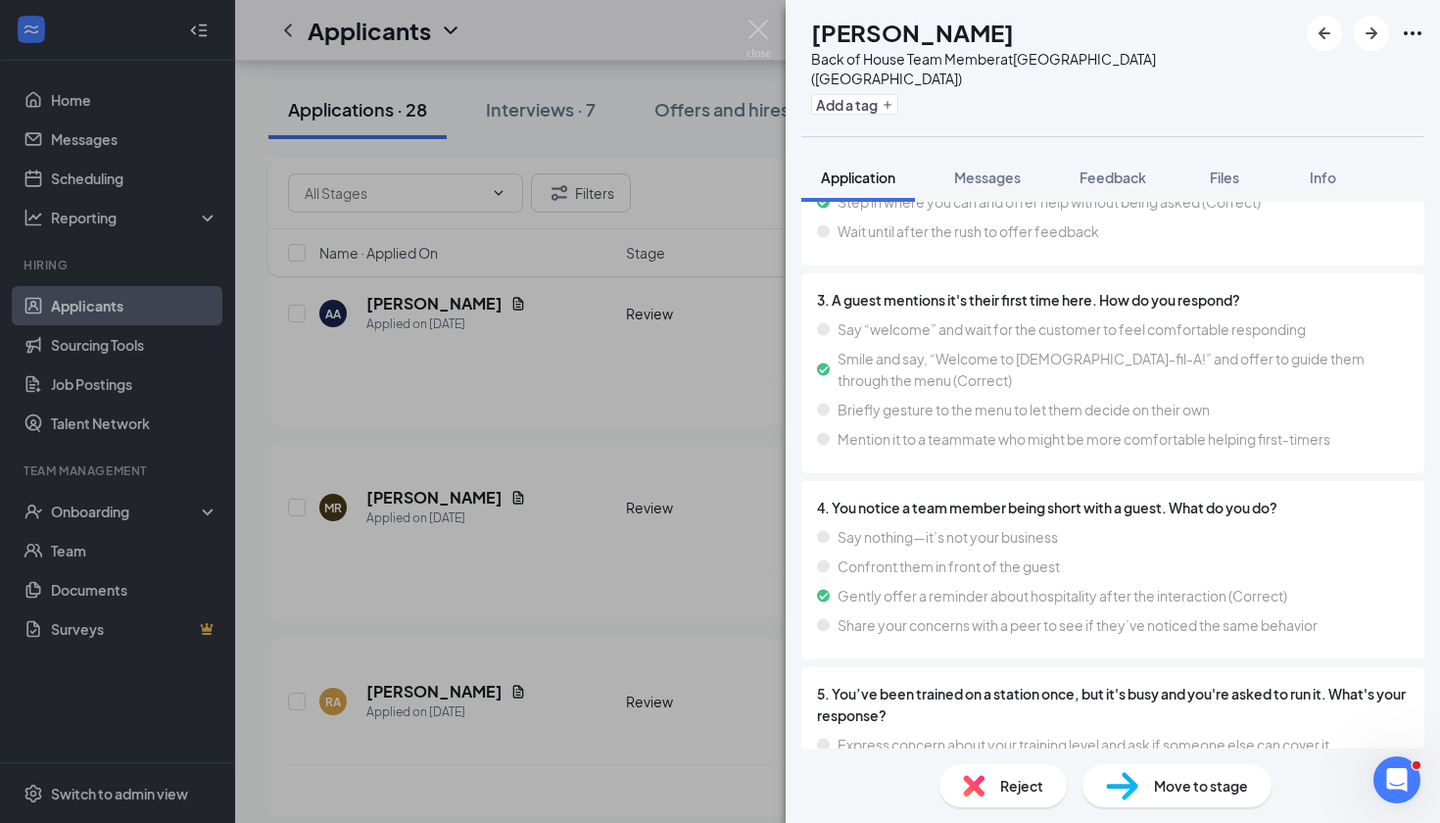
scroll to position [3177, 0]
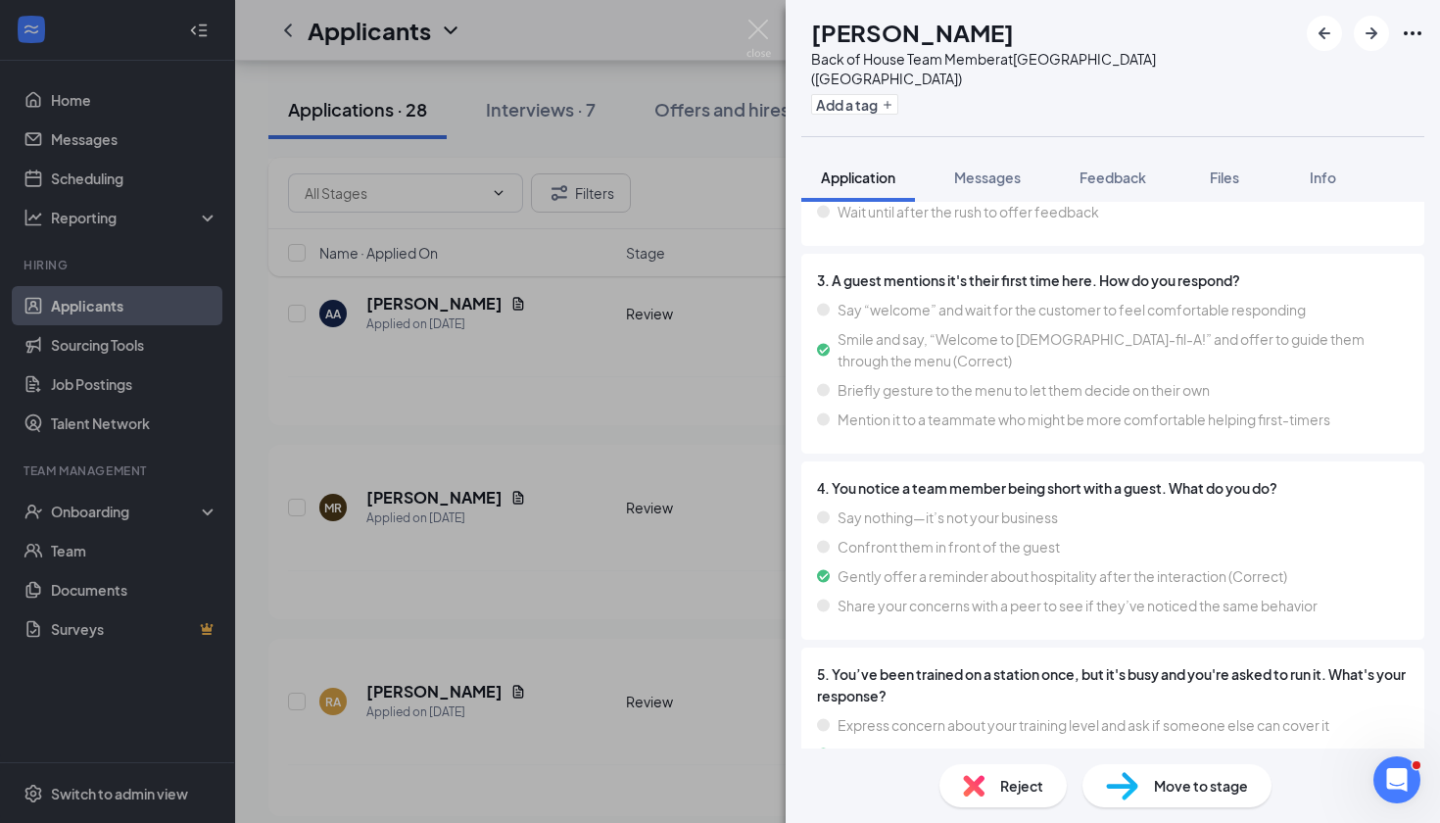
click at [699, 288] on div "[PERSON_NAME] Back of House Team Member at [GEOGRAPHIC_DATA] ([GEOGRAPHIC_DATA]…" at bounding box center [720, 411] width 1440 height 823
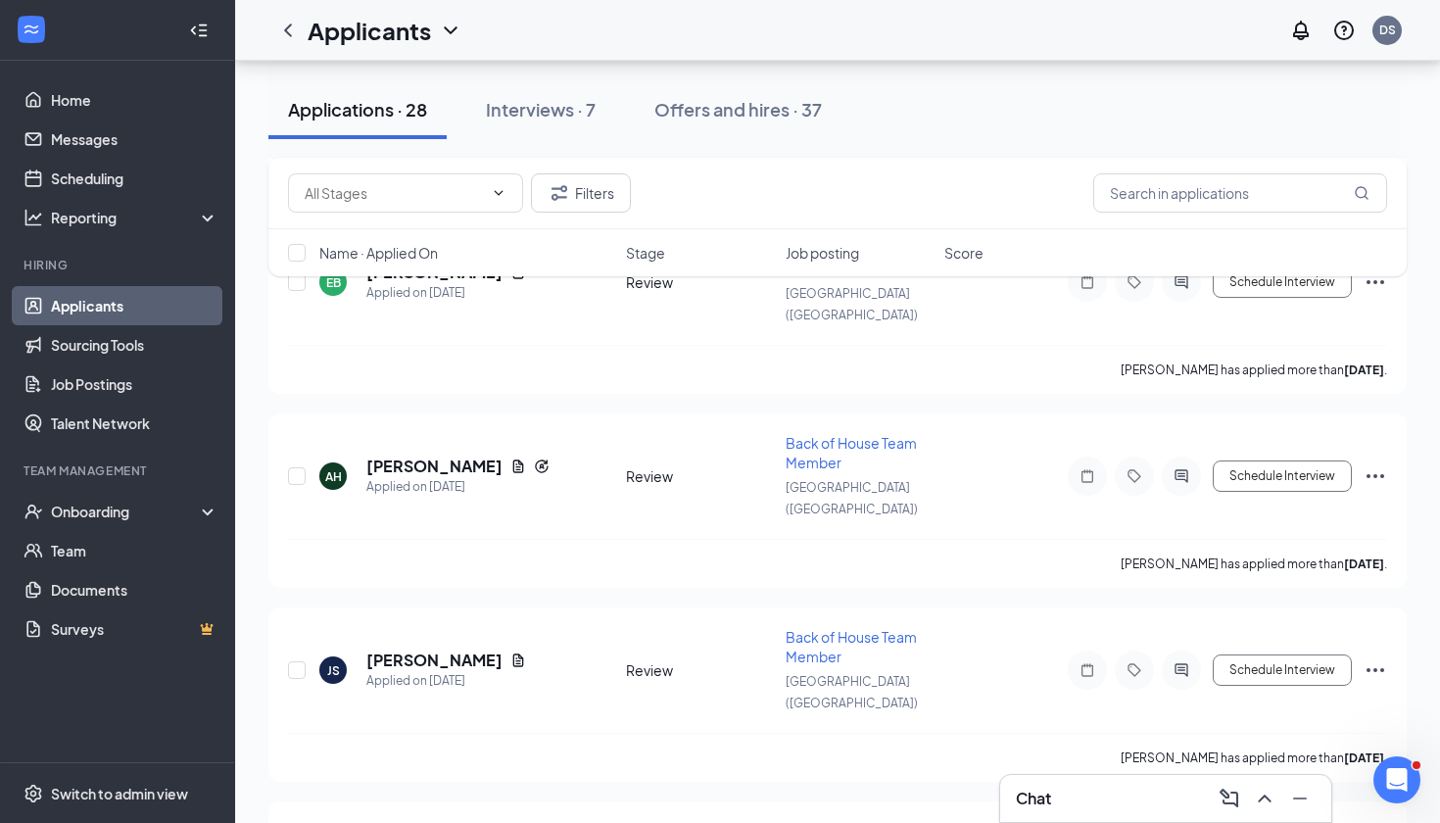
scroll to position [599, 0]
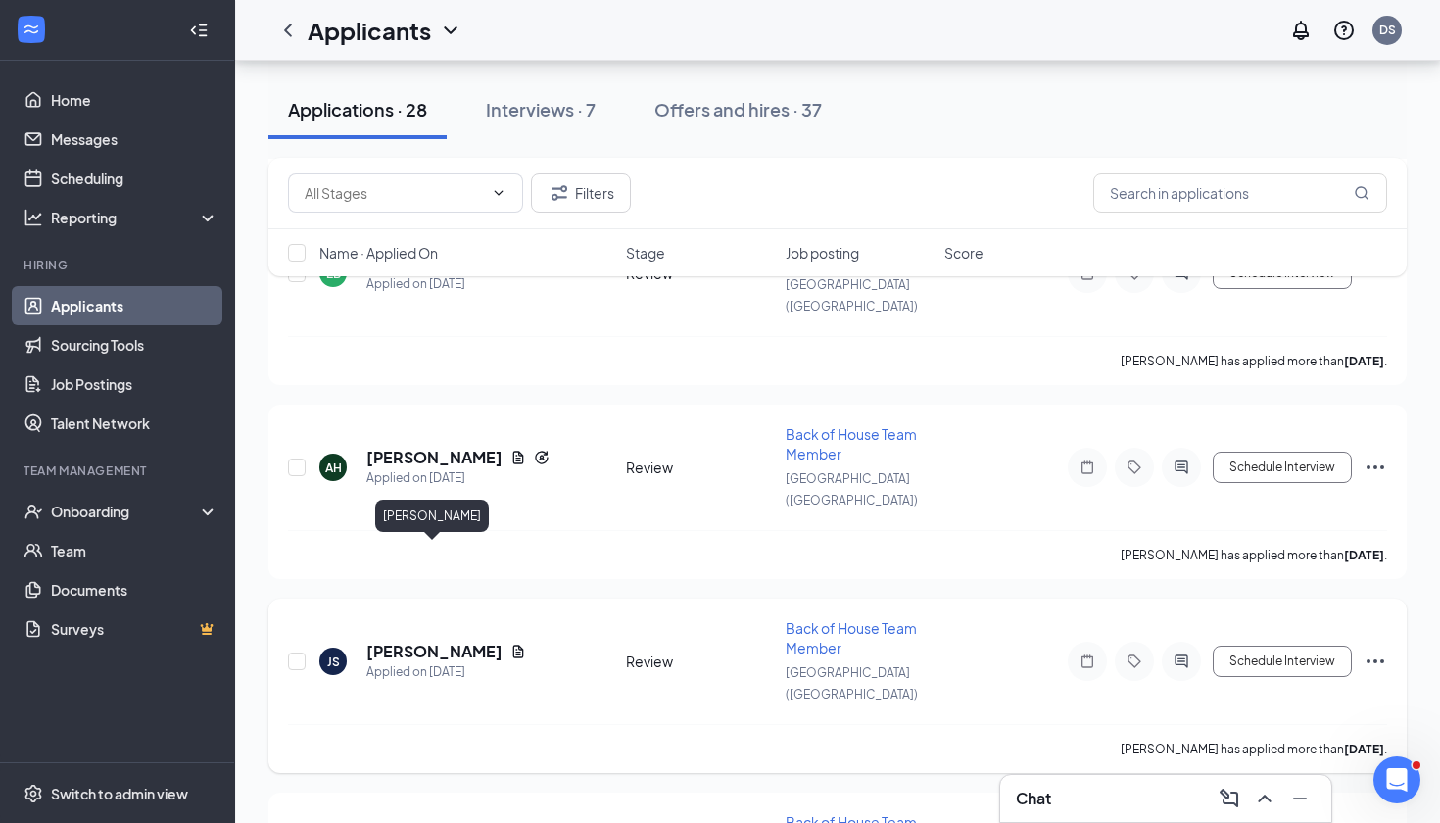
click at [410, 641] on h5 "[PERSON_NAME]" at bounding box center [434, 652] width 136 height 22
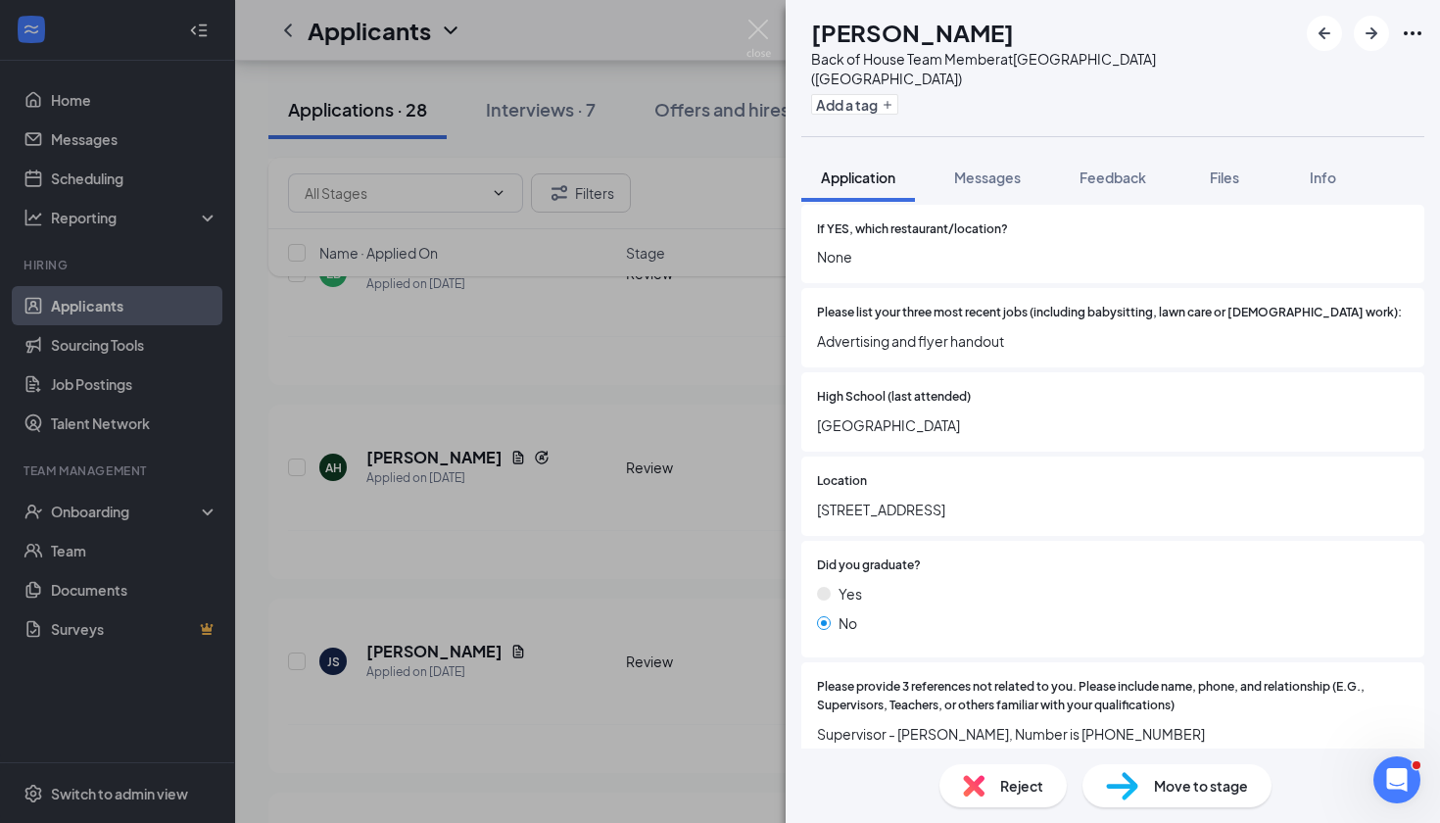
scroll to position [751, 0]
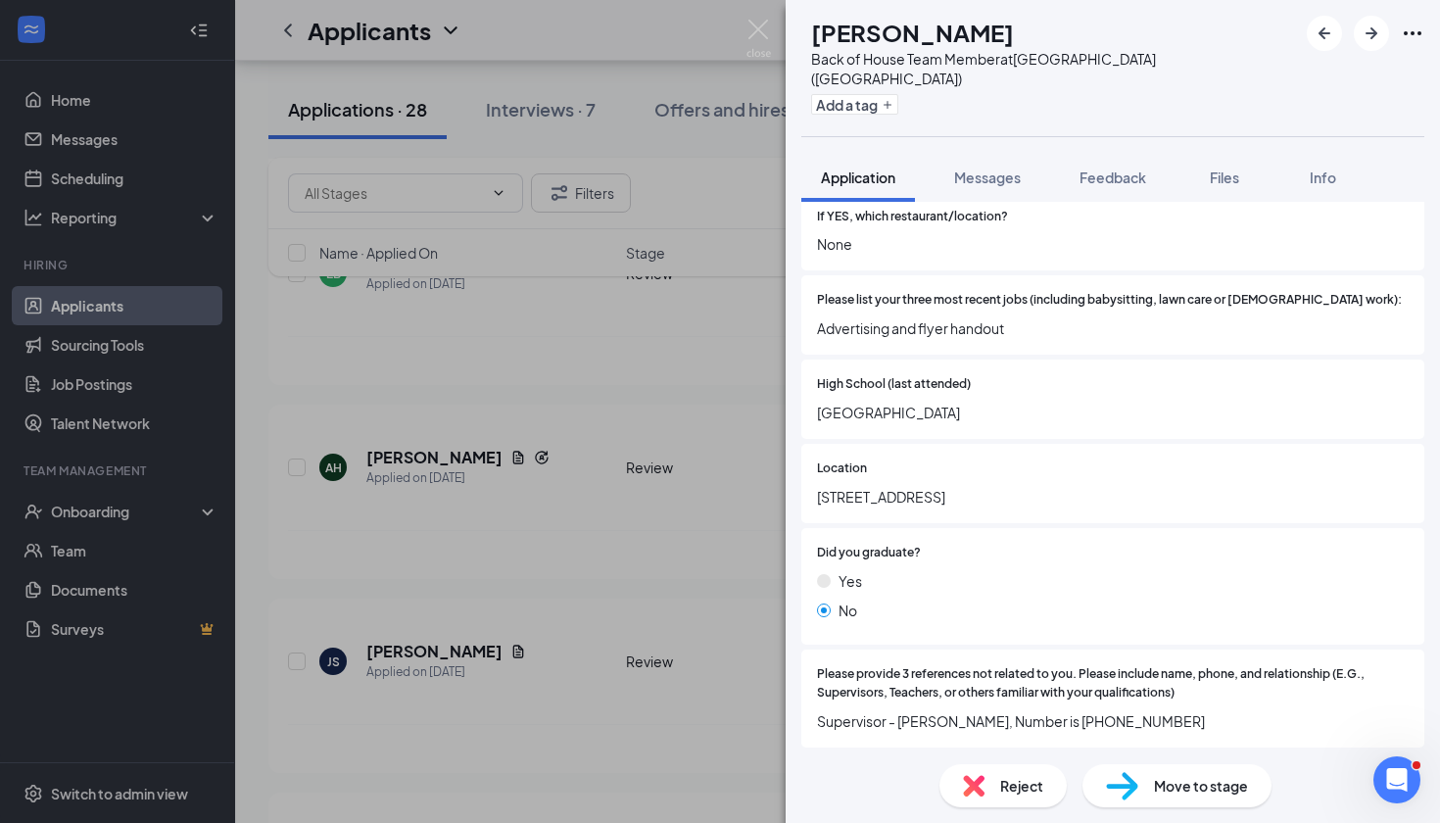
click at [629, 511] on div "JS [PERSON_NAME] Back of House Team Member at [GEOGRAPHIC_DATA] ([GEOGRAPHIC_DA…" at bounding box center [720, 411] width 1440 height 823
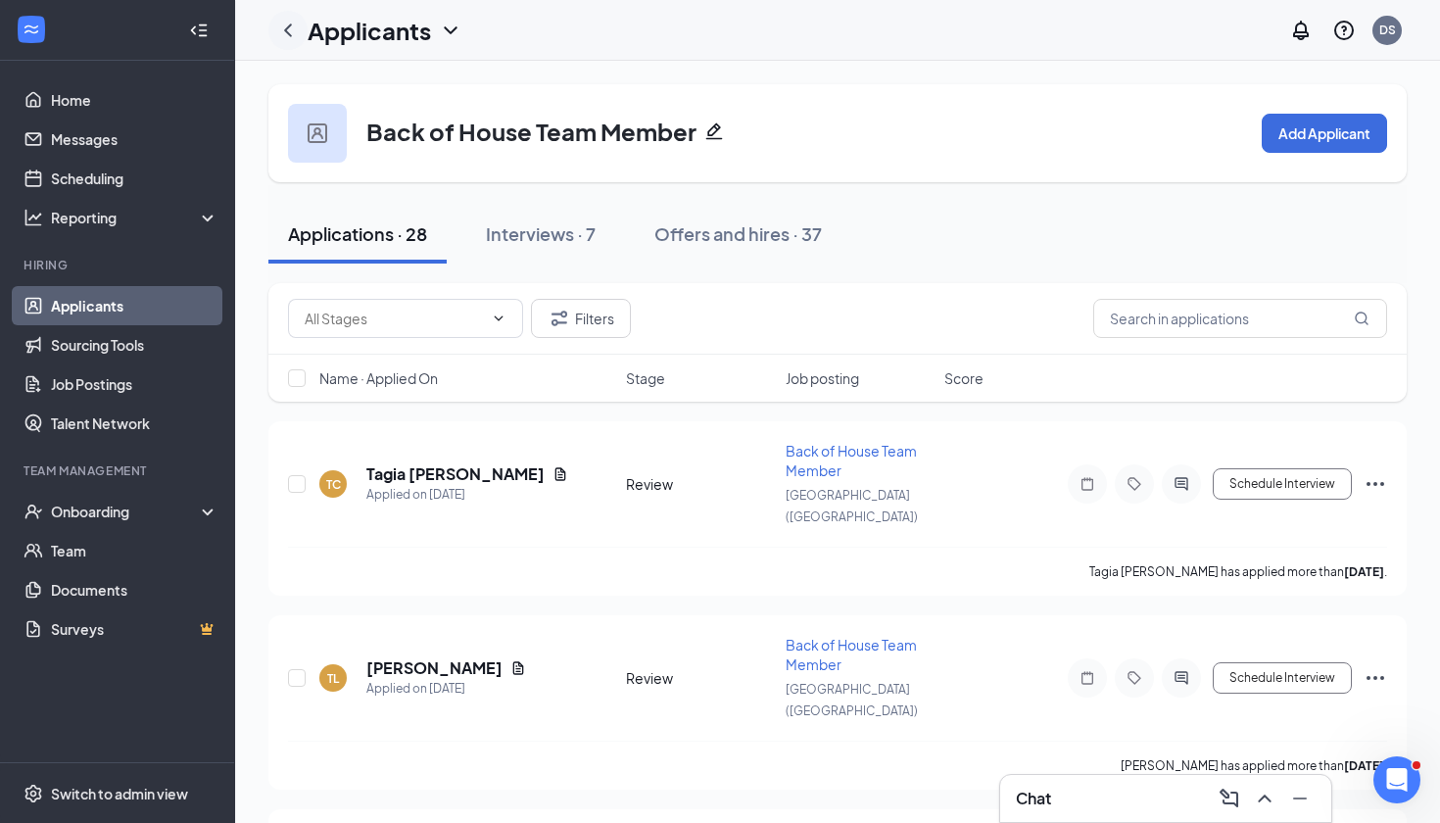
click at [282, 20] on icon "ChevronLeft" at bounding box center [288, 31] width 24 height 24
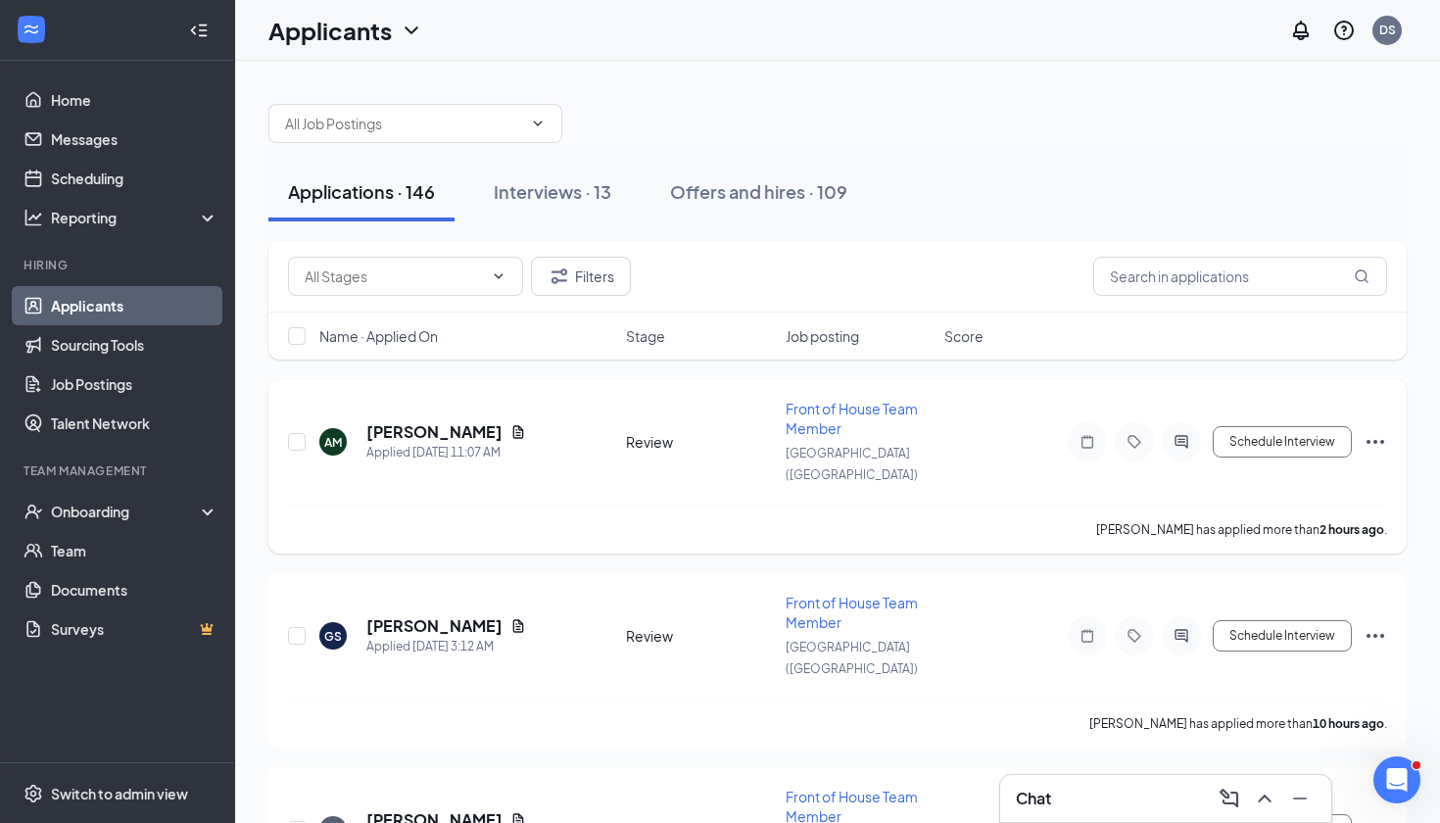
click at [805, 425] on span "Front of House Team Member" at bounding box center [852, 418] width 132 height 37
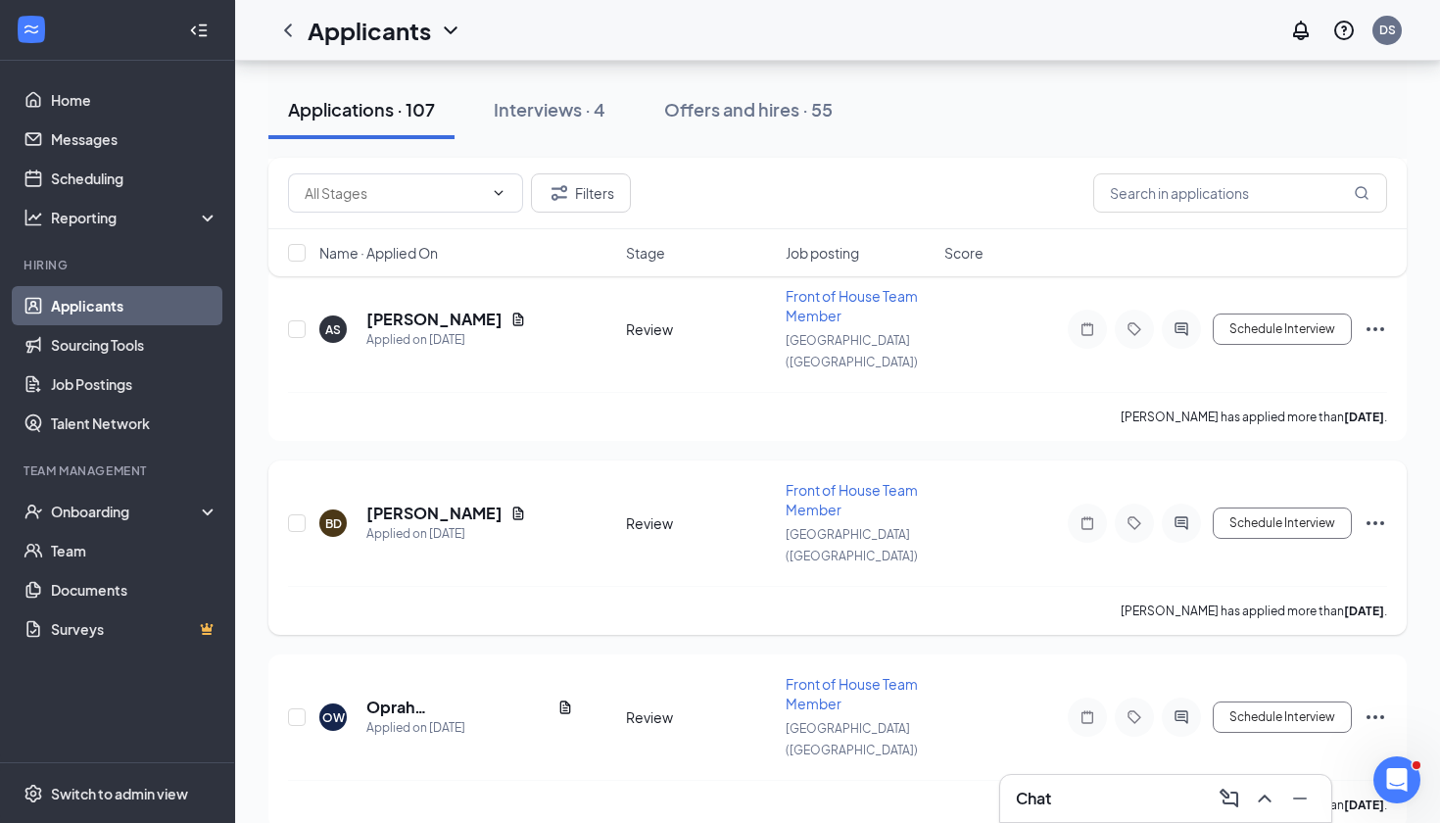
scroll to position [752, 0]
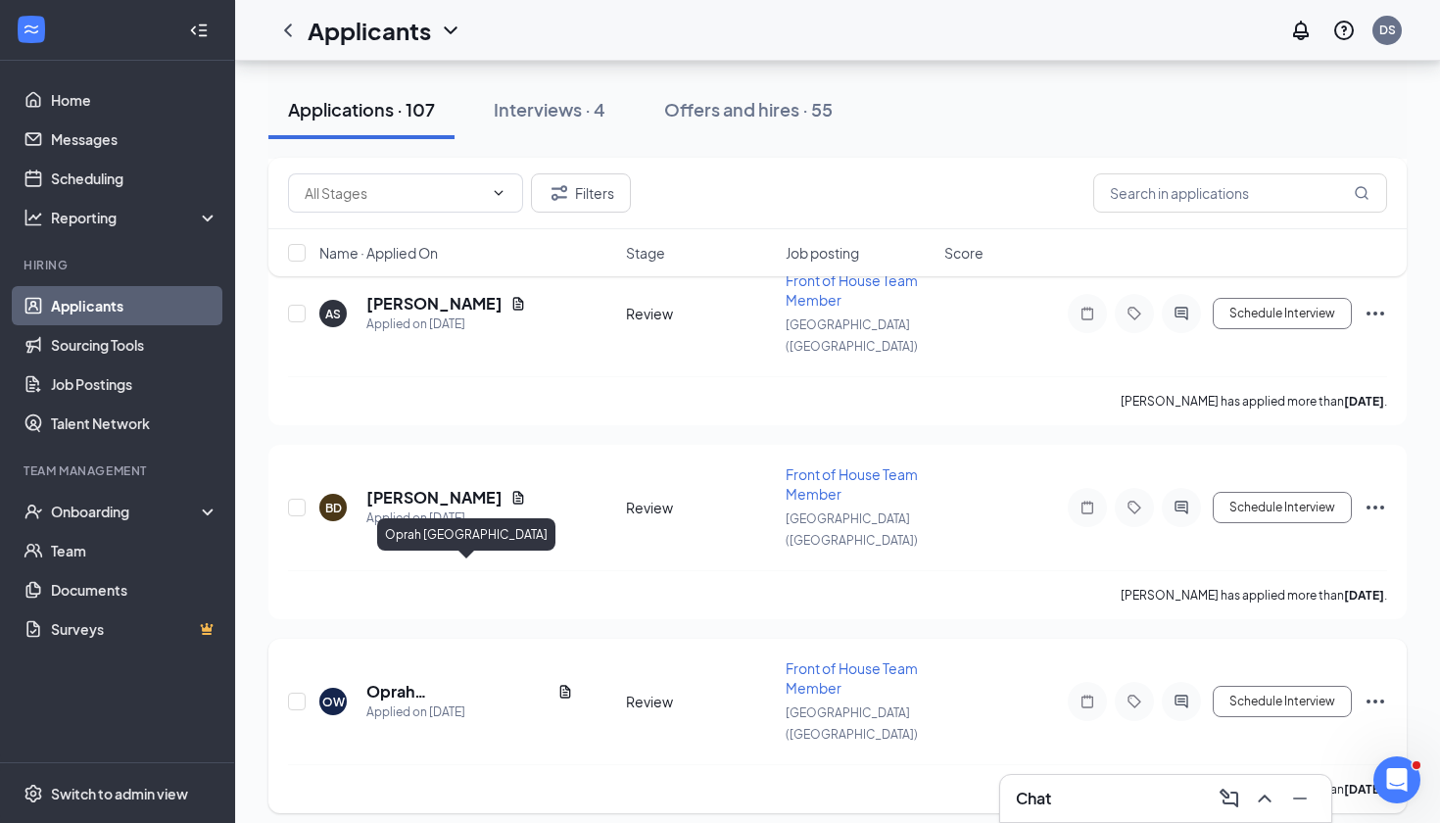
click at [468, 681] on h5 "Oprah [GEOGRAPHIC_DATA]" at bounding box center [457, 692] width 183 height 22
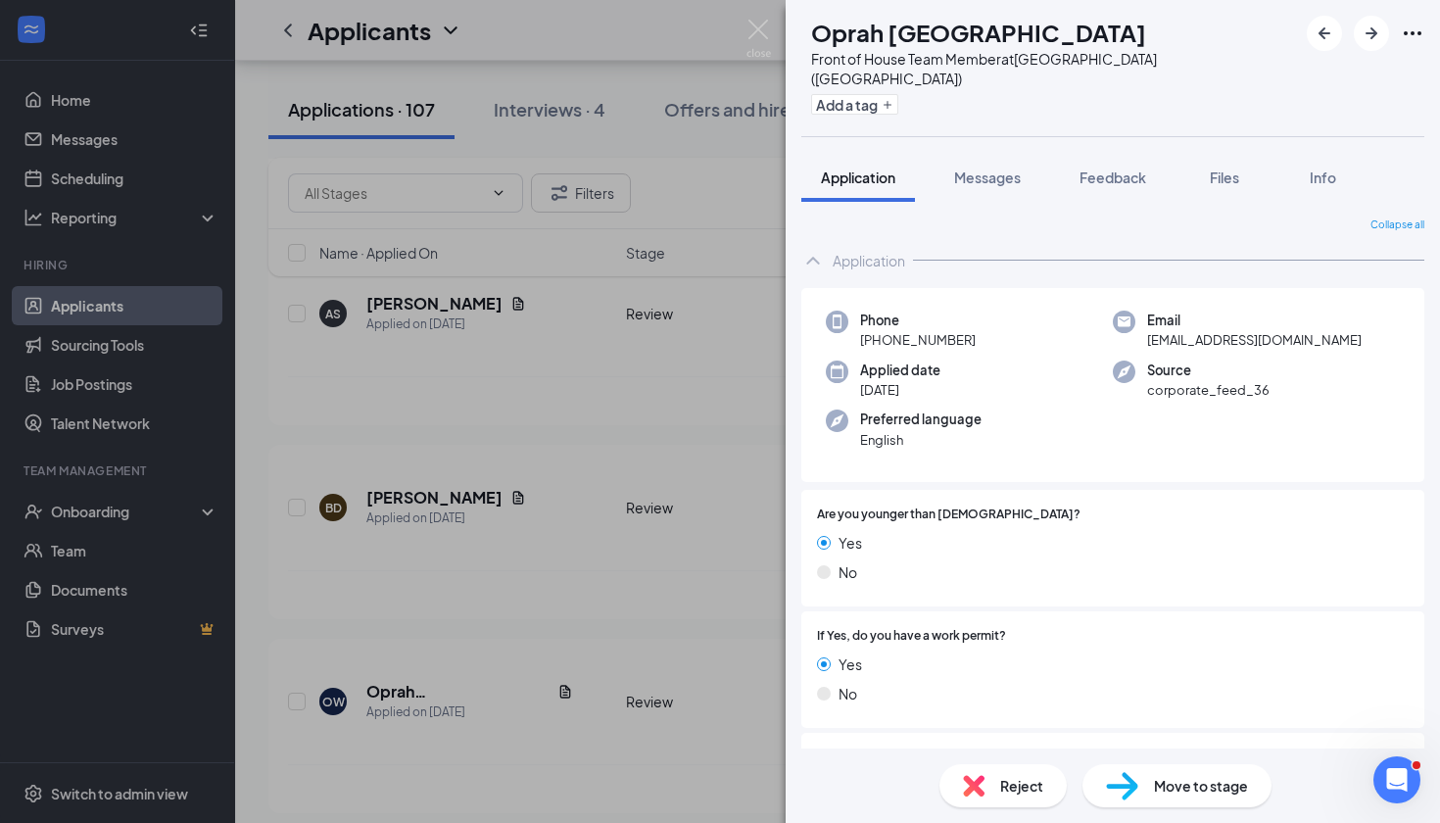
click at [410, 729] on div "OW Oprah Wellington Front of House Team Member at [GEOGRAPHIC_DATA] ([GEOGRAPHI…" at bounding box center [720, 411] width 1440 height 823
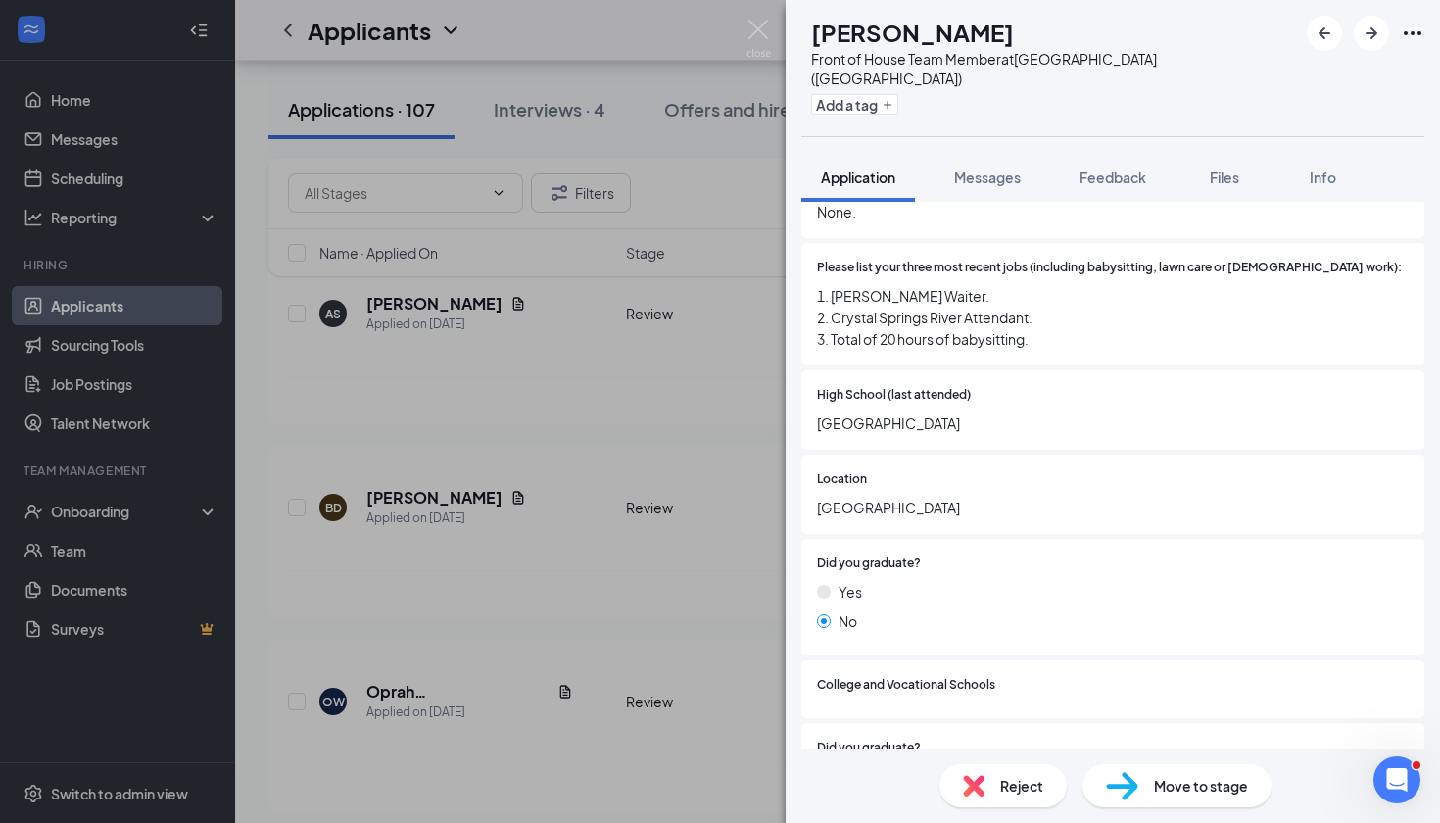
scroll to position [659, 0]
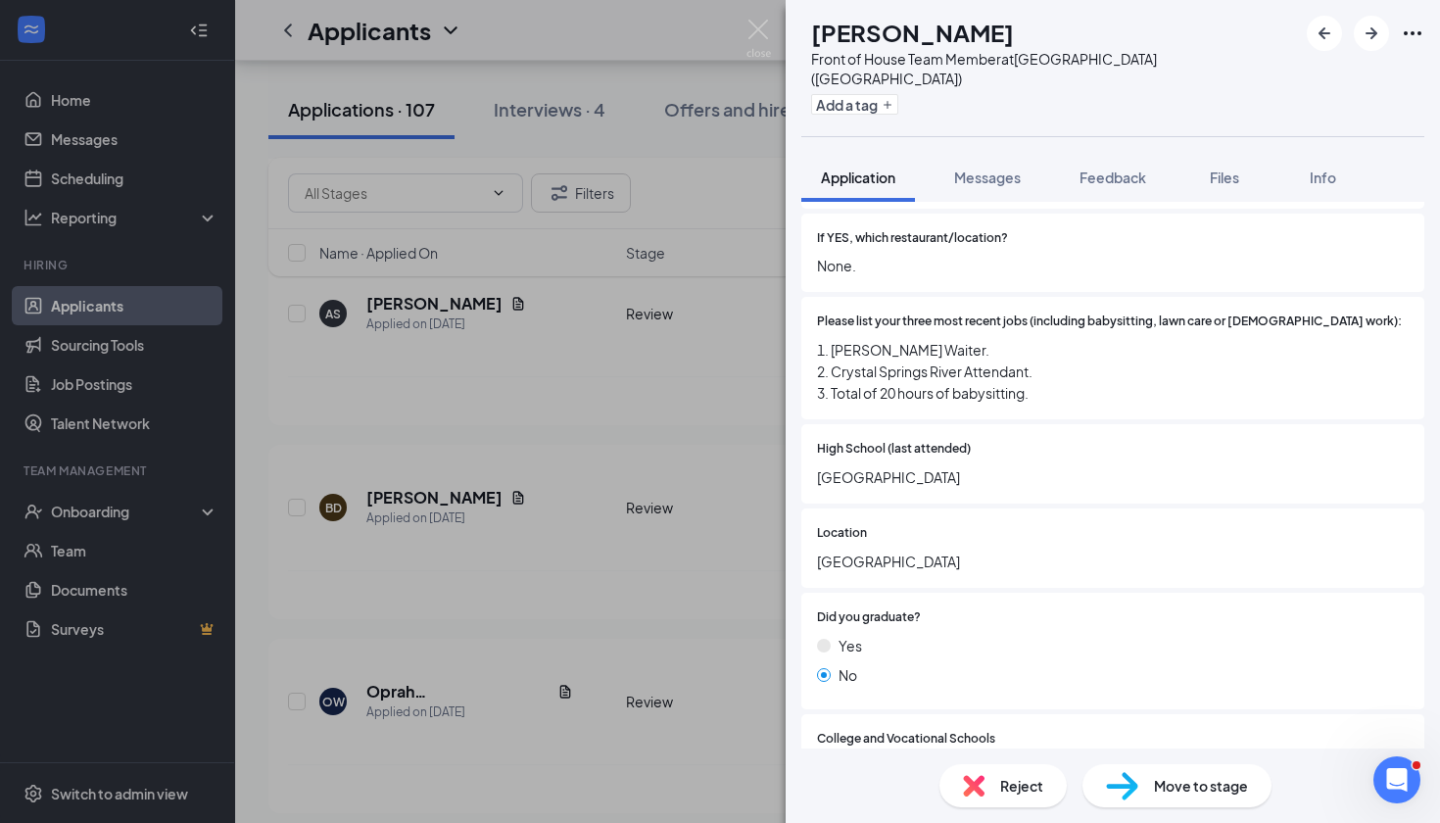
click at [430, 464] on div "[PERSON_NAME] Front of House Team Member at [GEOGRAPHIC_DATA] ([GEOGRAPHIC_DATA…" at bounding box center [720, 411] width 1440 height 823
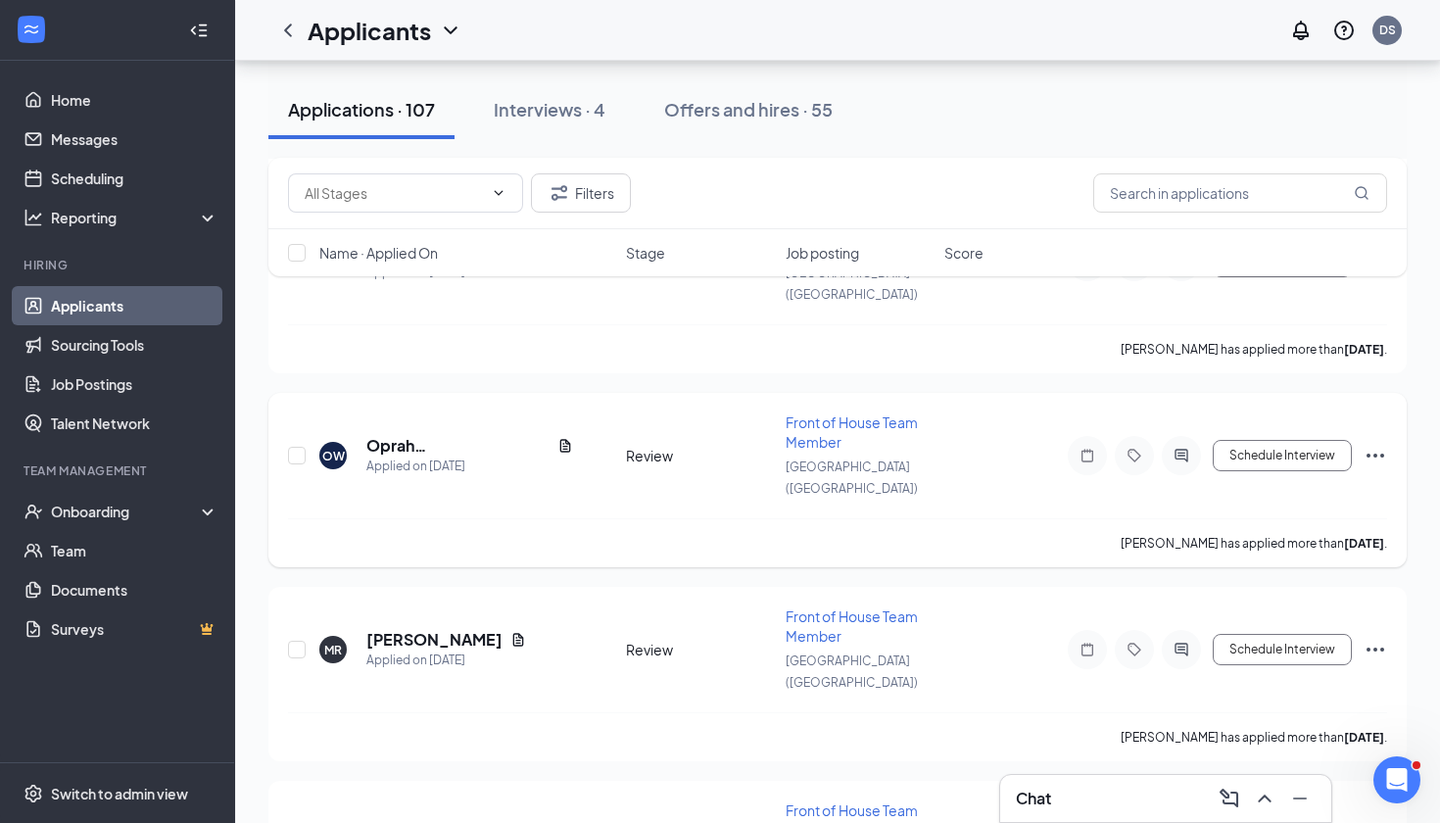
scroll to position [1166, 0]
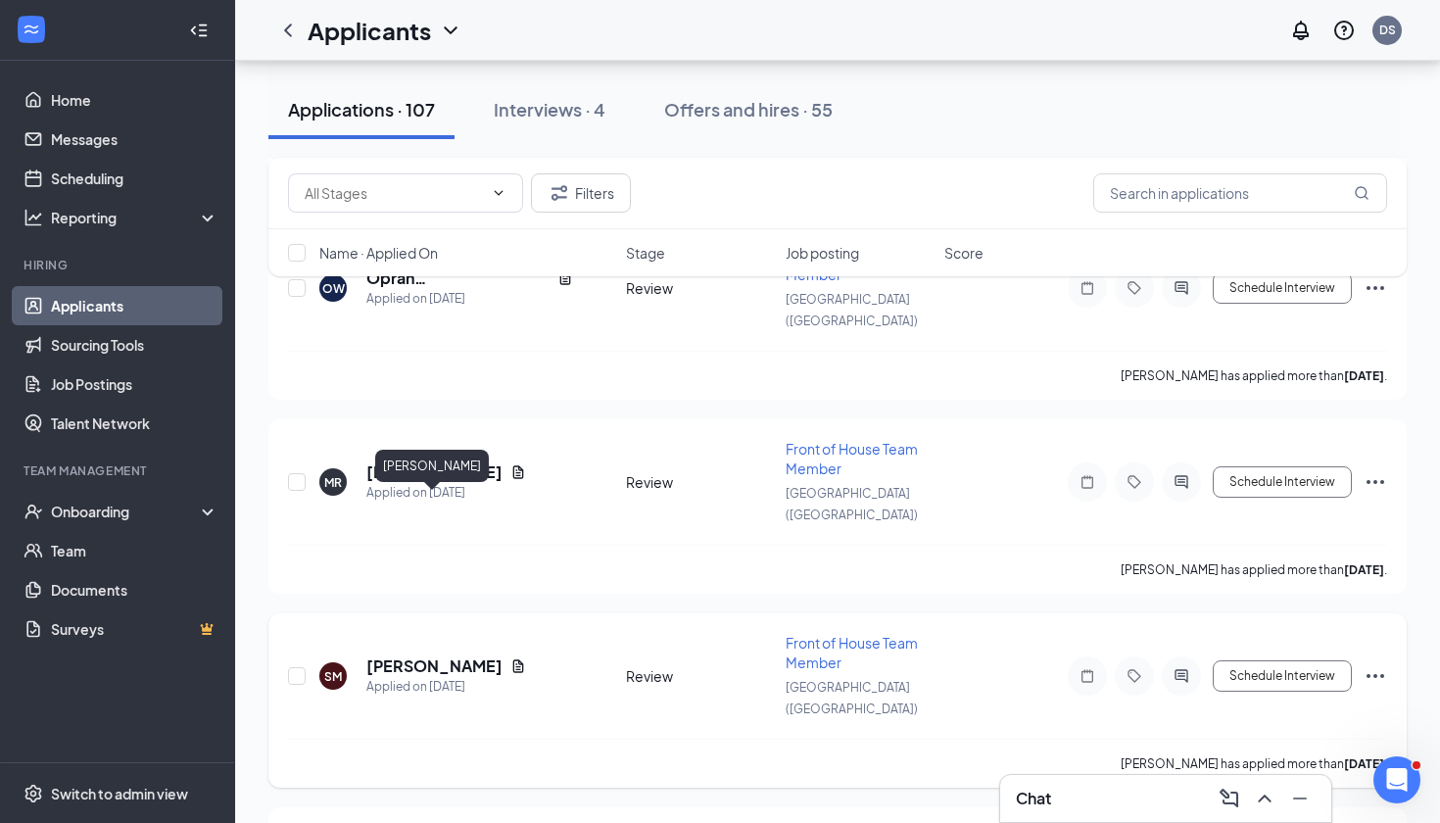
click at [452, 655] on h5 "[PERSON_NAME]" at bounding box center [434, 666] width 136 height 22
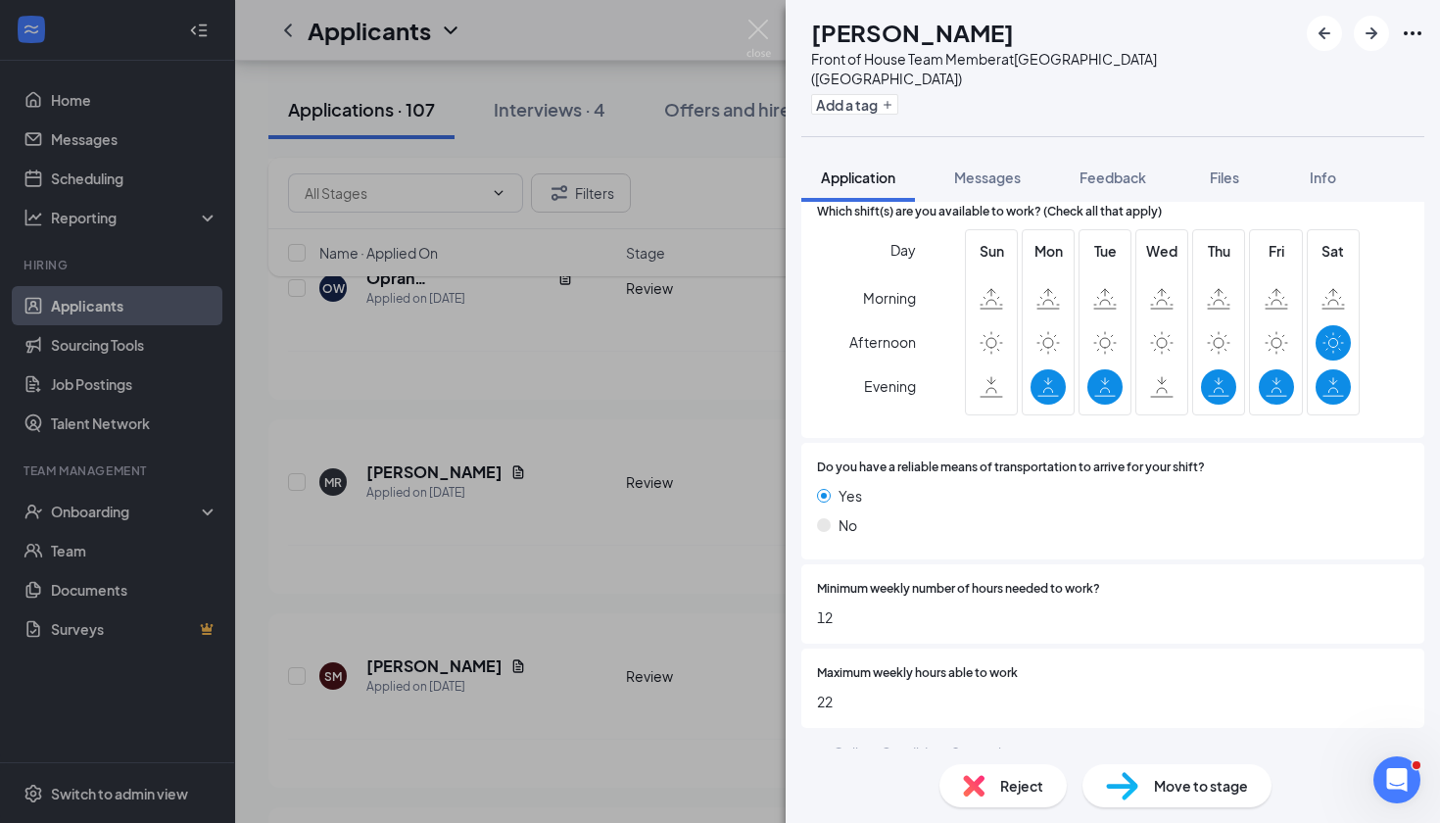
scroll to position [1880, 0]
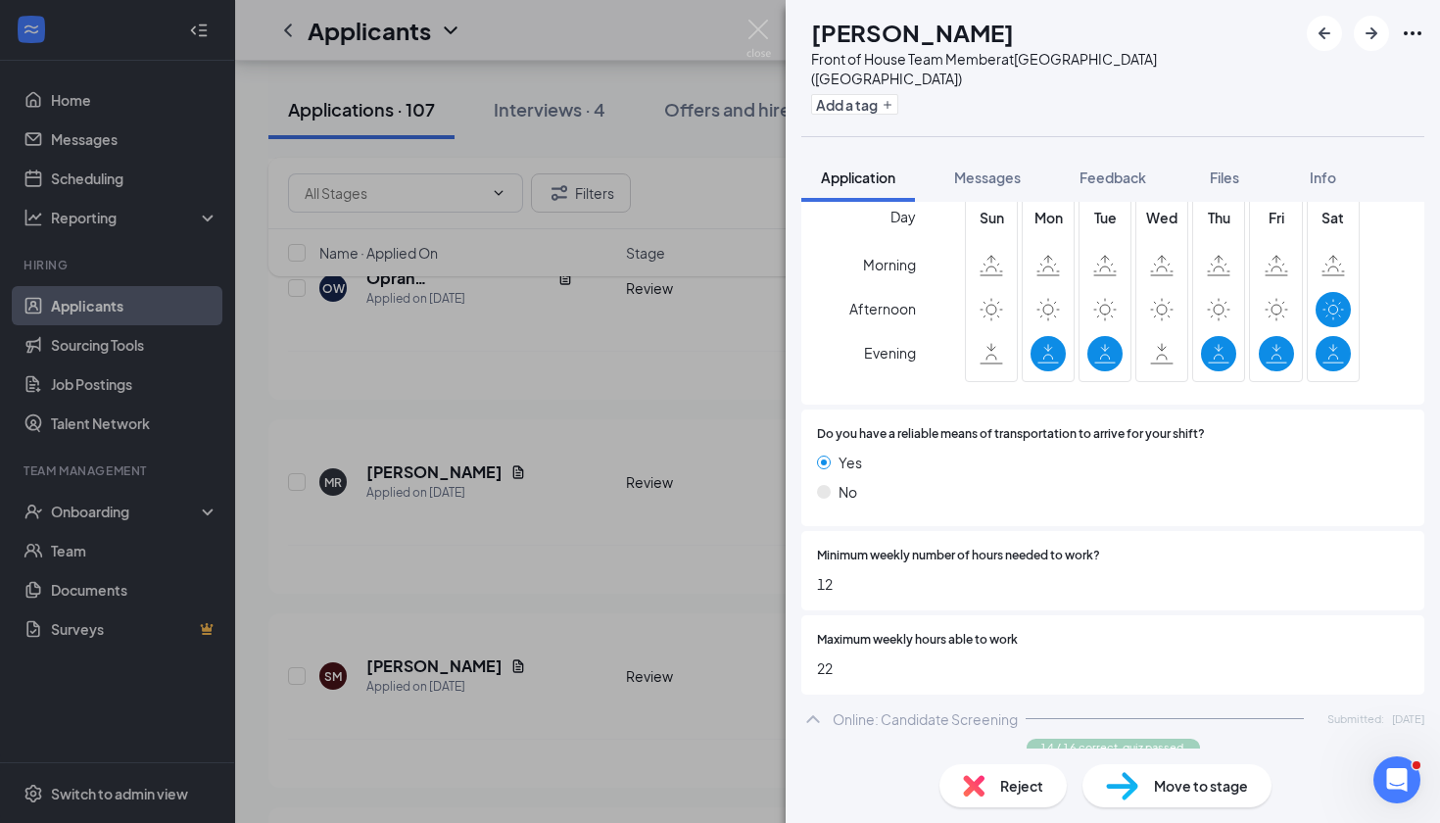
click at [632, 578] on div "SM [PERSON_NAME] Front of House Team Member at [GEOGRAPHIC_DATA] ([GEOGRAPHIC_D…" at bounding box center [720, 411] width 1440 height 823
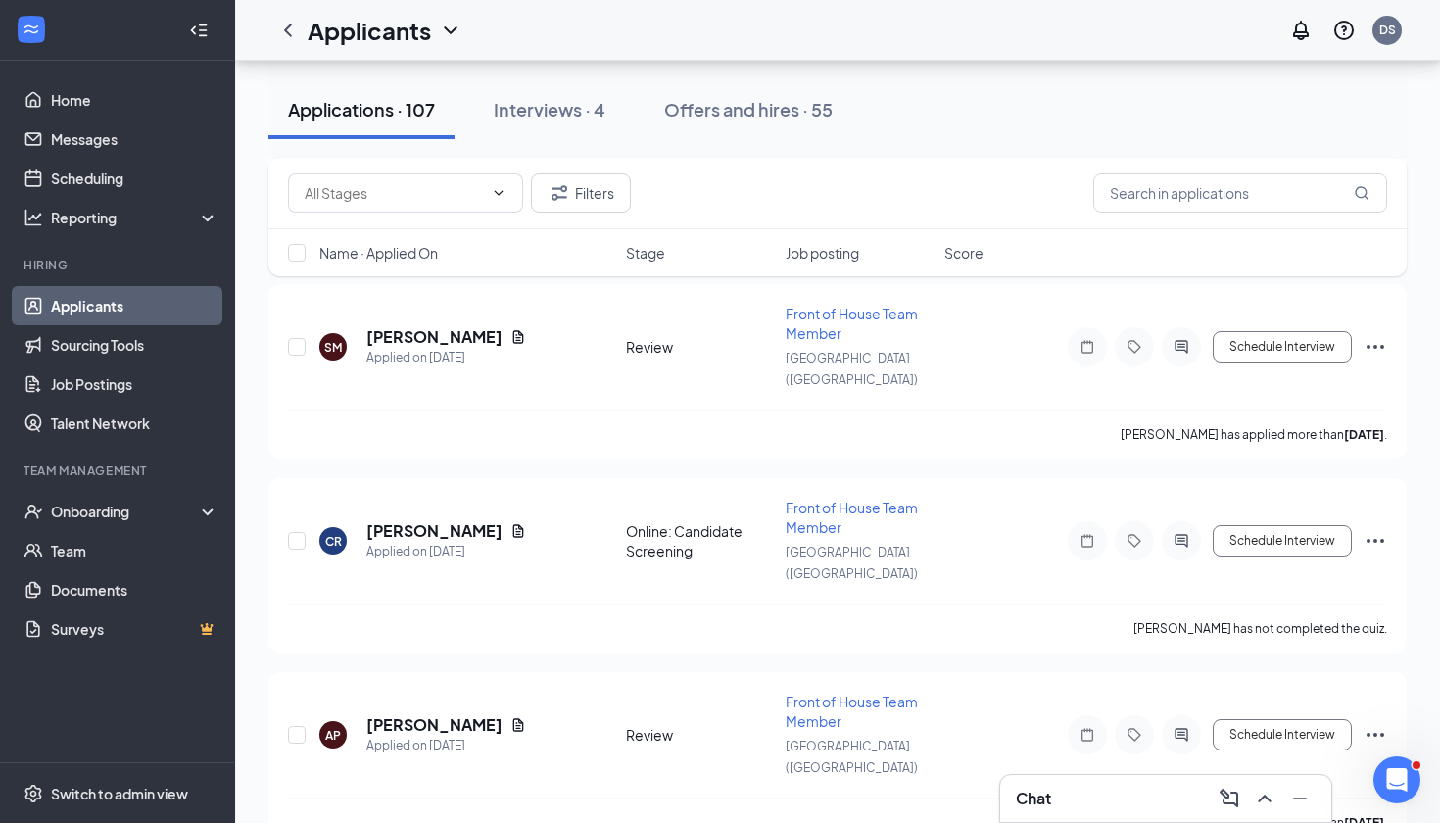
scroll to position [1505, 0]
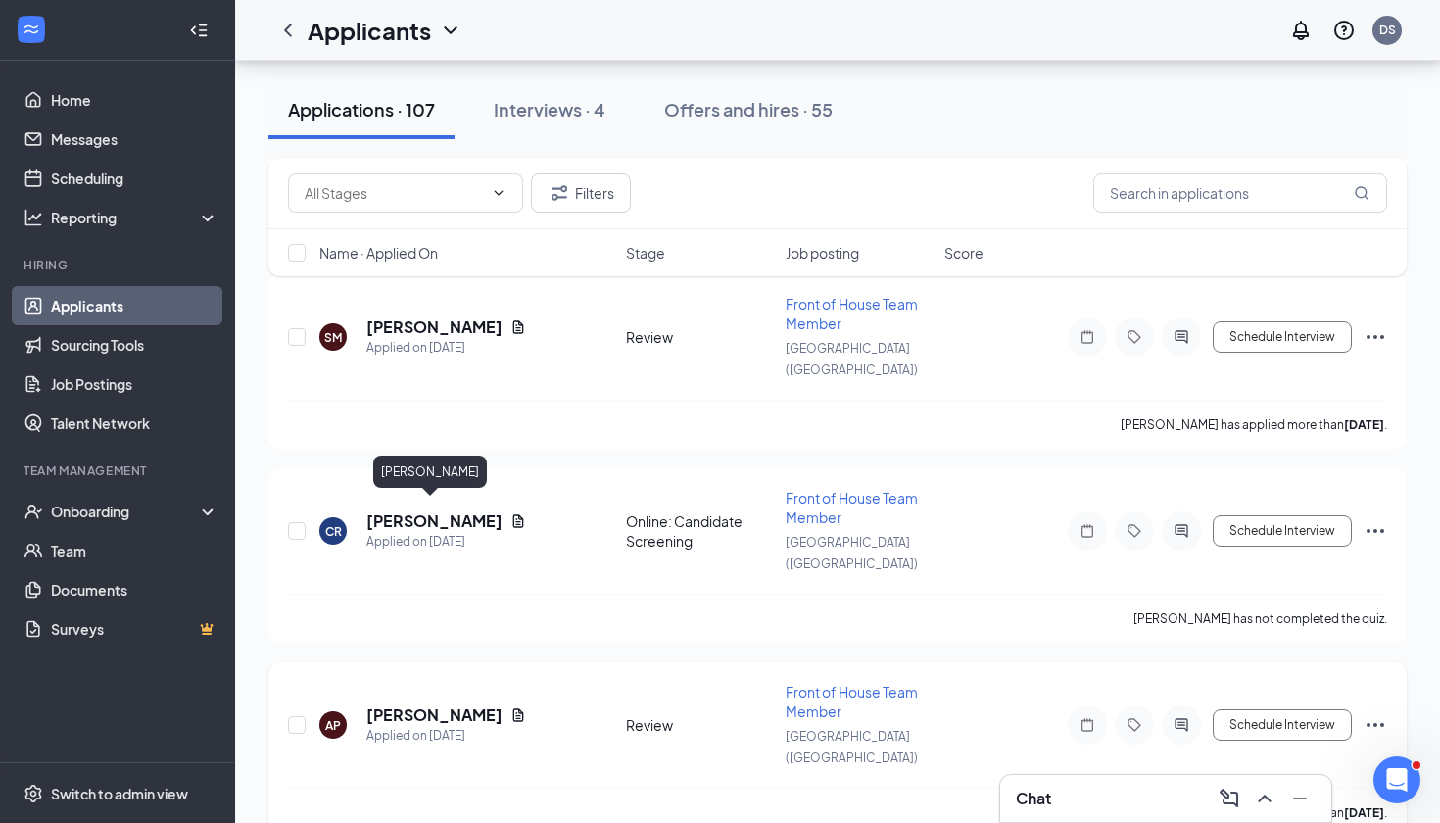
click at [446, 704] on h5 "[PERSON_NAME]" at bounding box center [434, 715] width 136 height 22
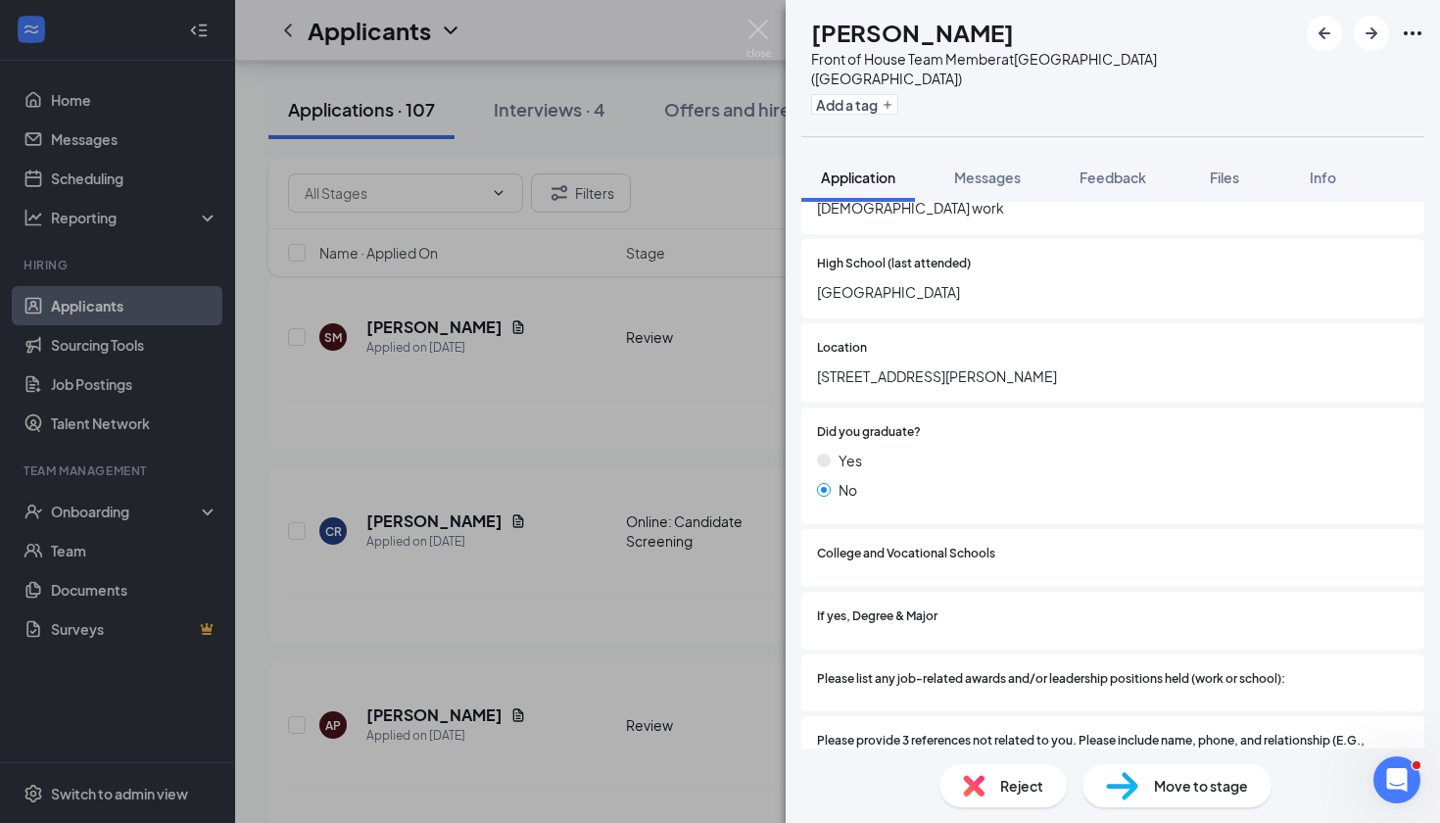
scroll to position [809, 0]
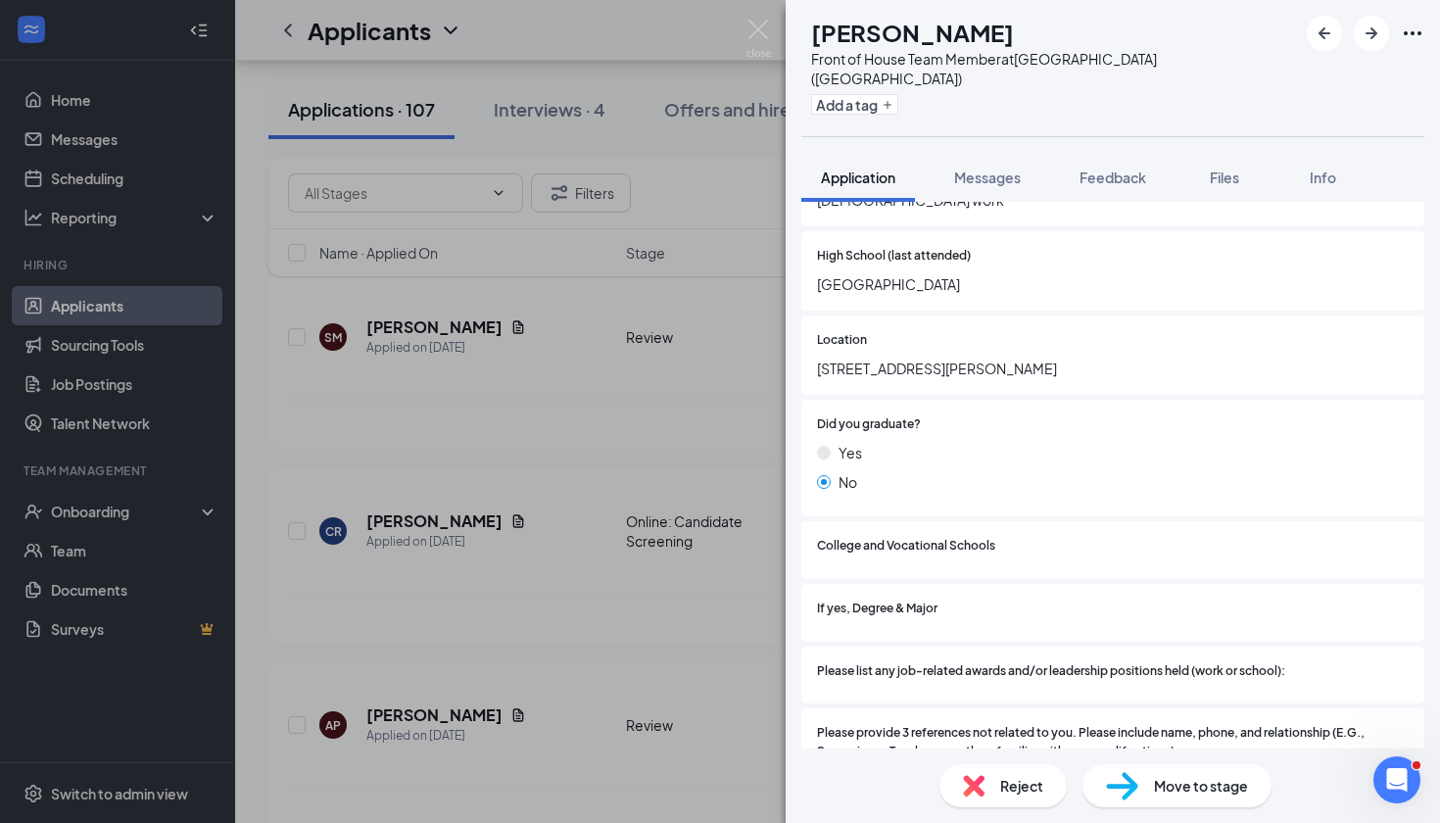
click at [527, 552] on div "AP [PERSON_NAME] Front of House Team Member at [GEOGRAPHIC_DATA] ([GEOGRAPHIC_D…" at bounding box center [720, 411] width 1440 height 823
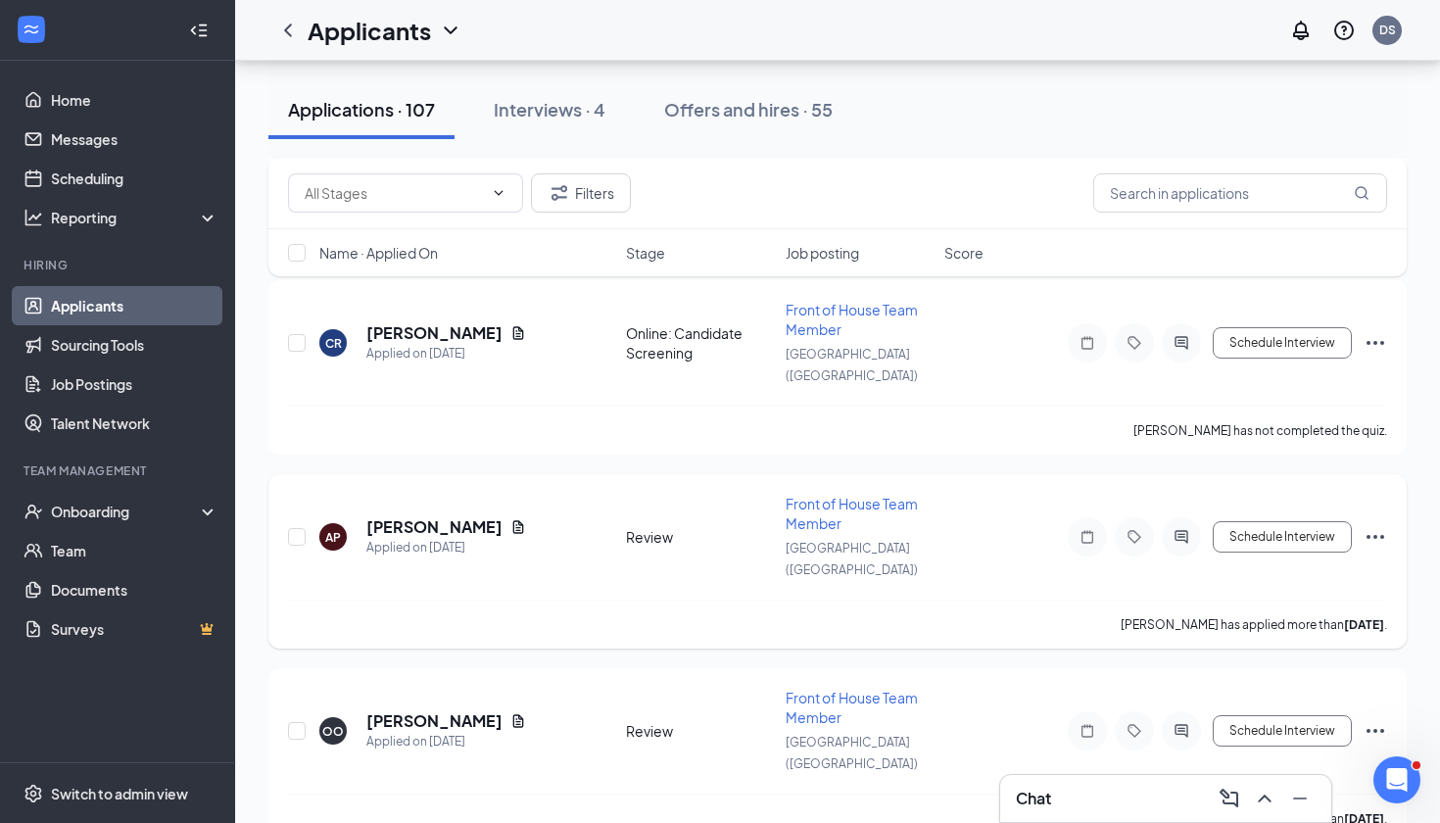
scroll to position [1691, 0]
click at [577, 115] on div "Interviews · 4" at bounding box center [550, 109] width 112 height 24
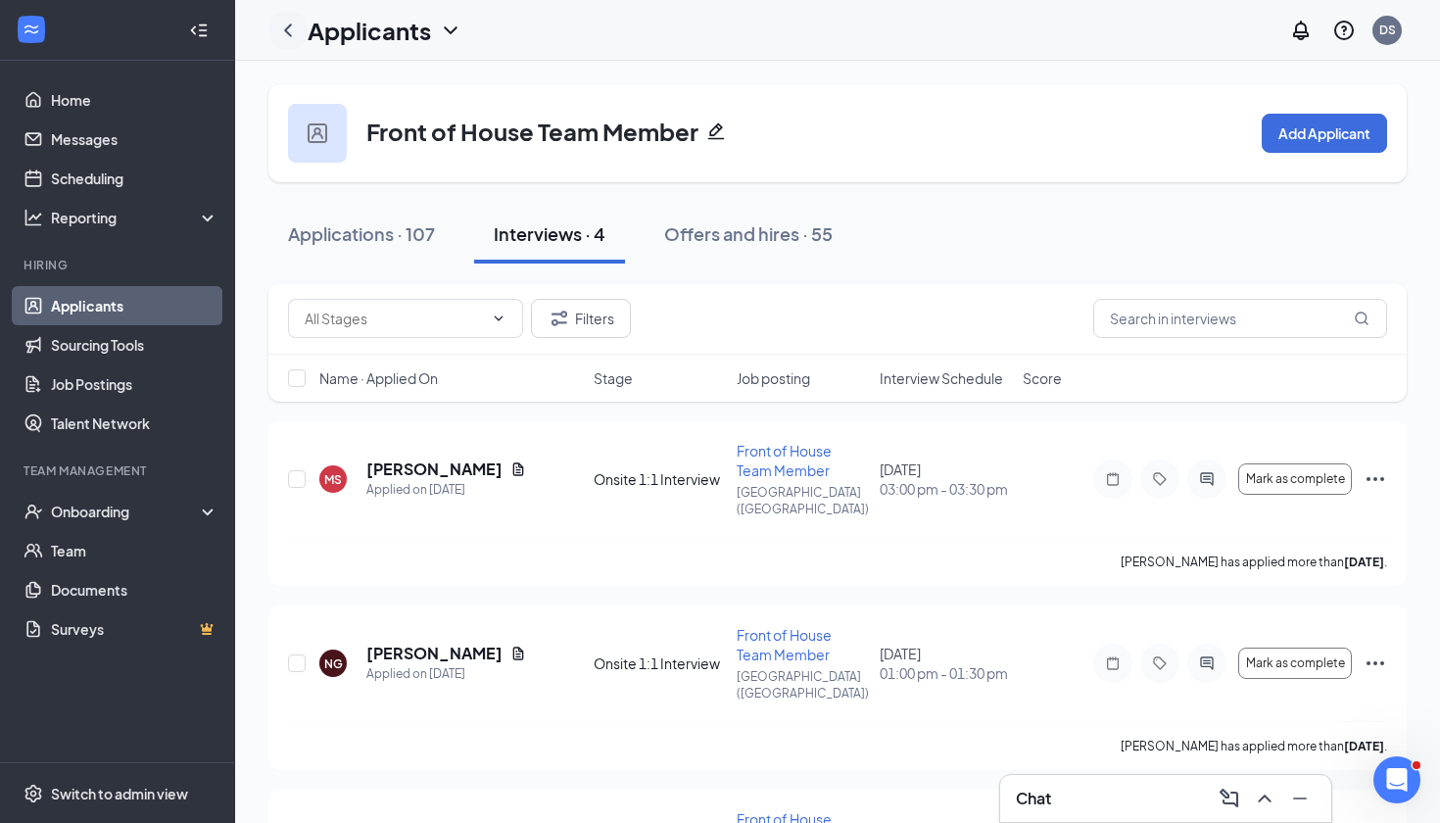
click at [293, 23] on icon "ChevronLeft" at bounding box center [288, 31] width 24 height 24
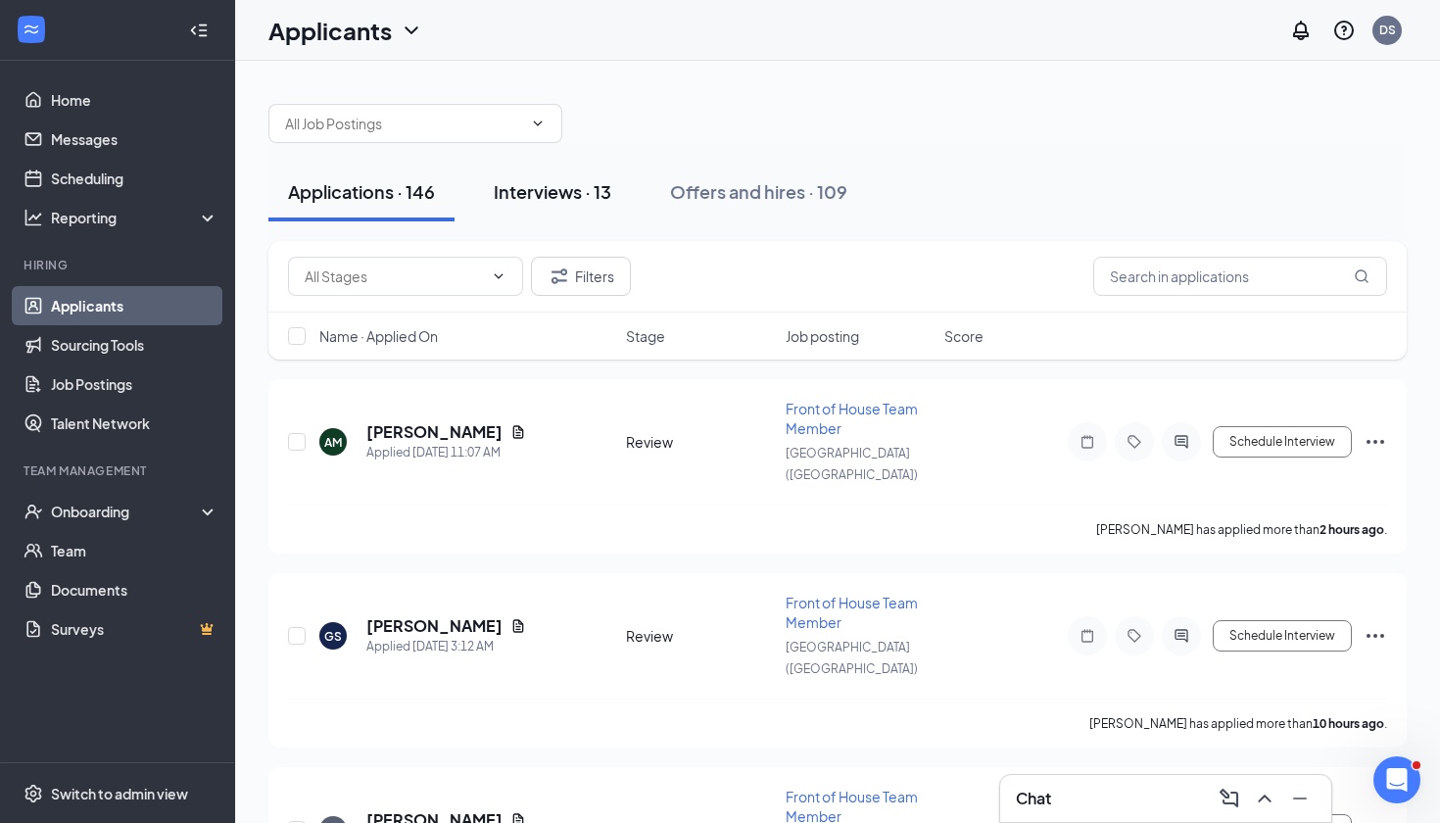
click at [568, 188] on div "Interviews · 13" at bounding box center [553, 191] width 118 height 24
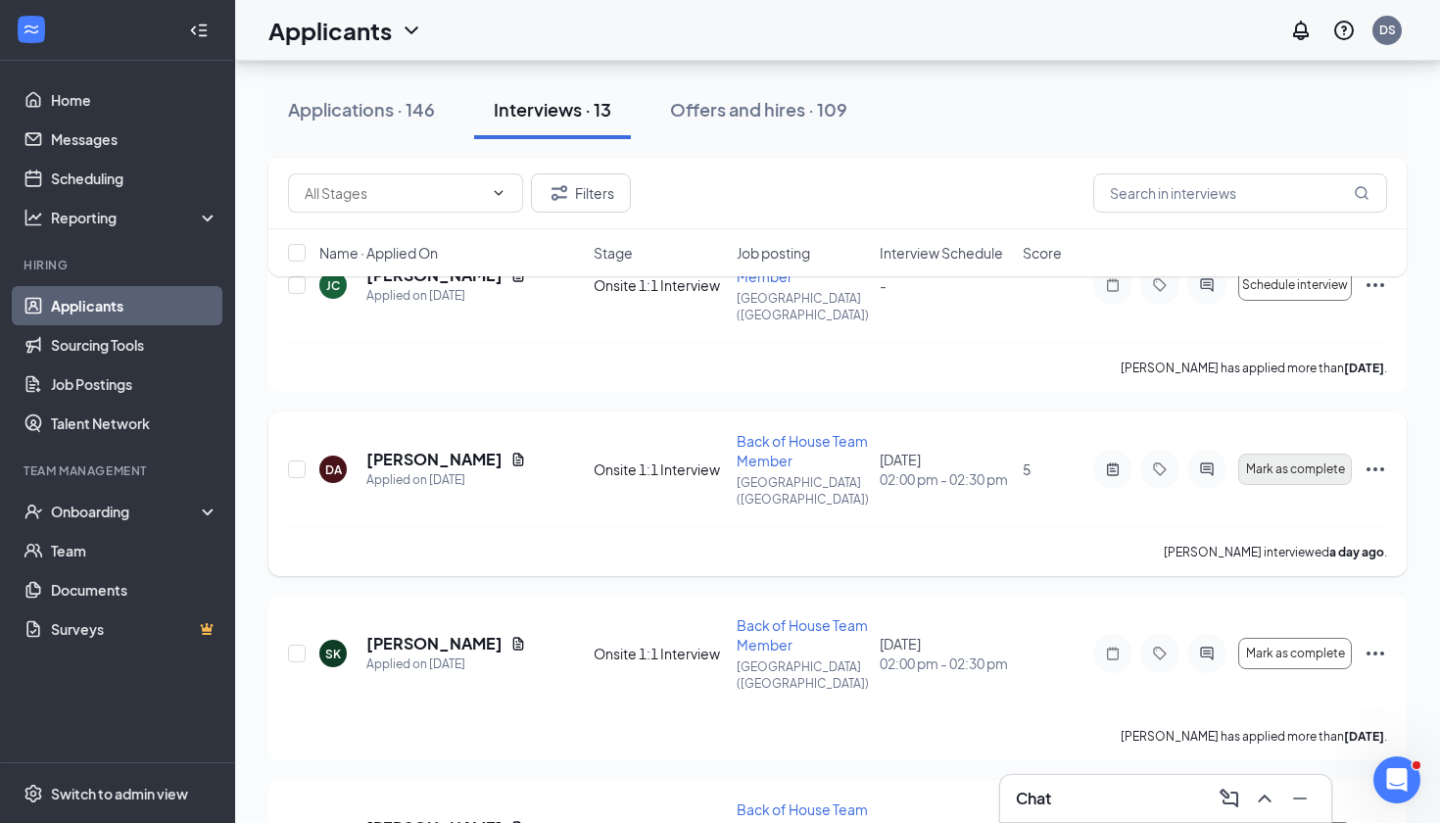
scroll to position [1259, 0]
click at [459, 631] on h5 "[PERSON_NAME]" at bounding box center [434, 642] width 136 height 22
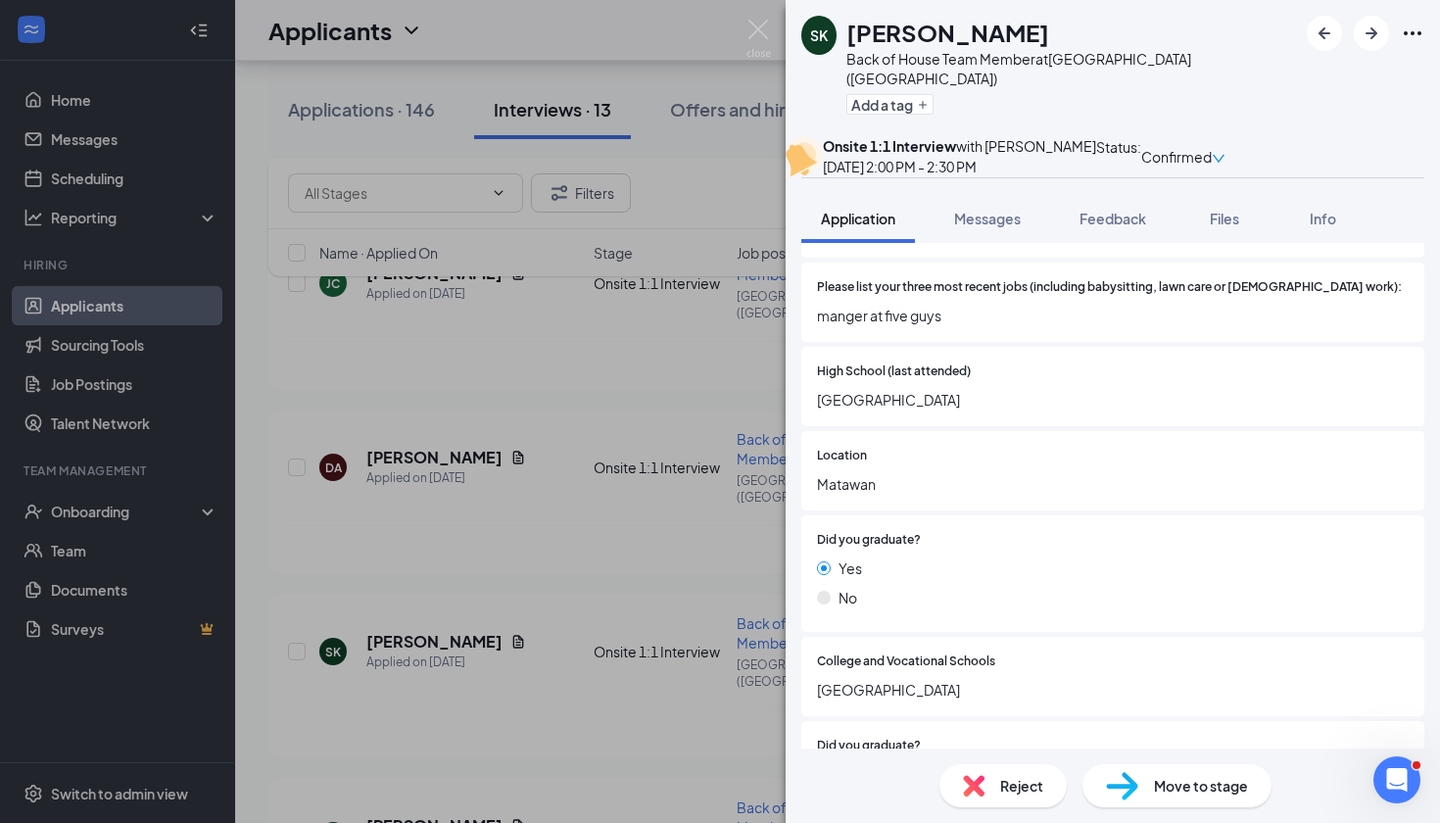
scroll to position [741, 0]
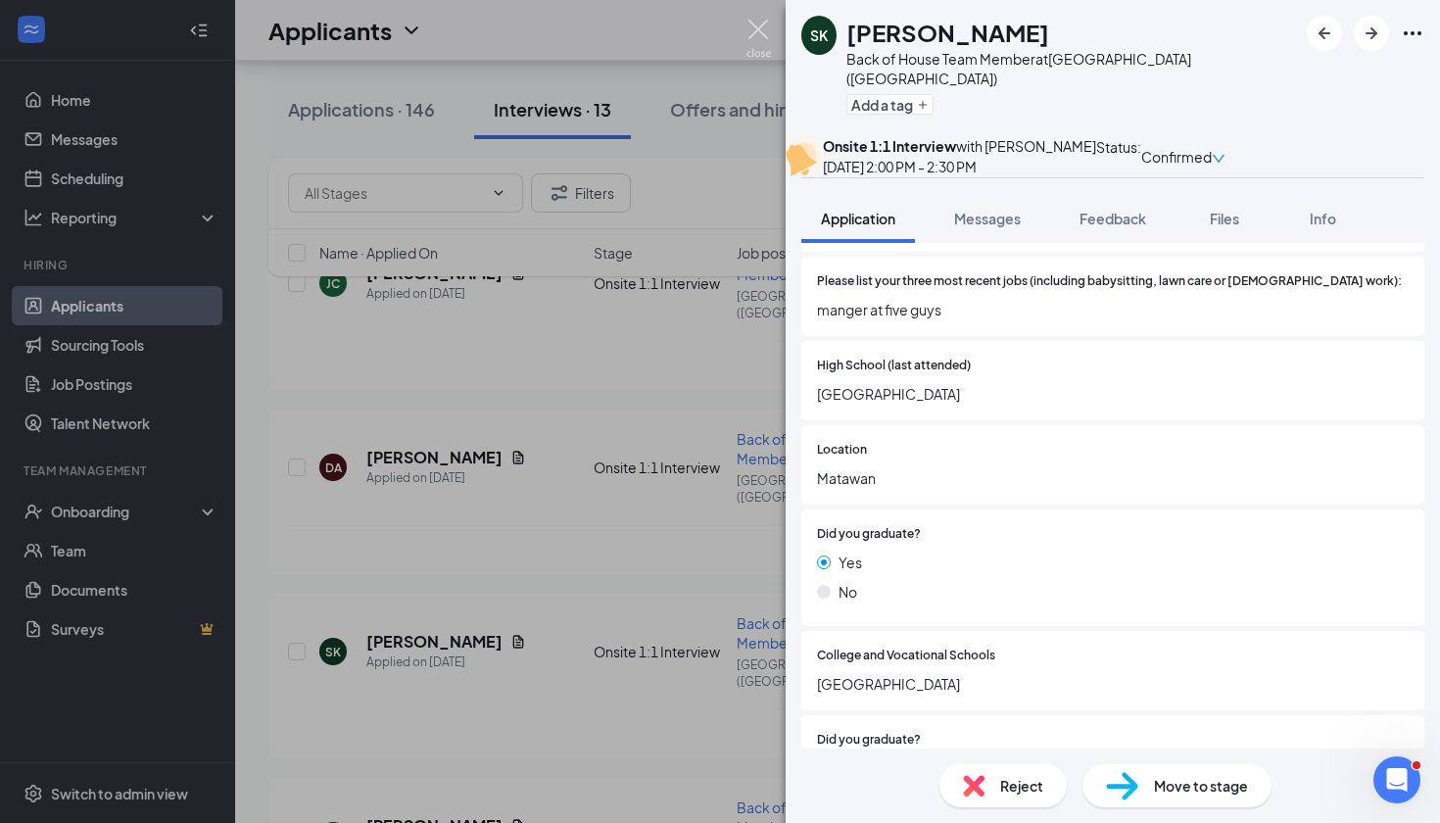
click at [755, 33] on img at bounding box center [758, 39] width 24 height 38
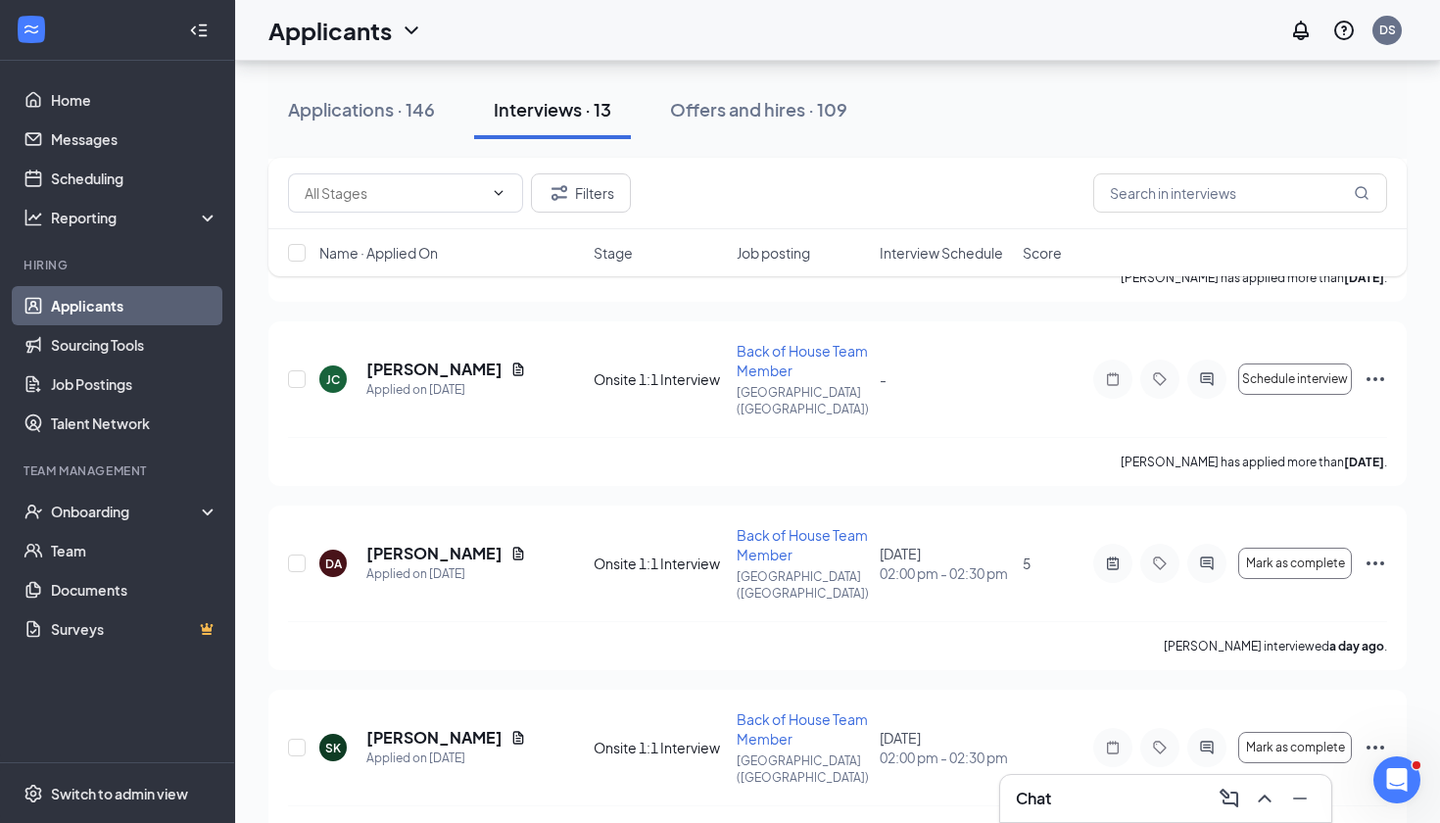
scroll to position [1251, 0]
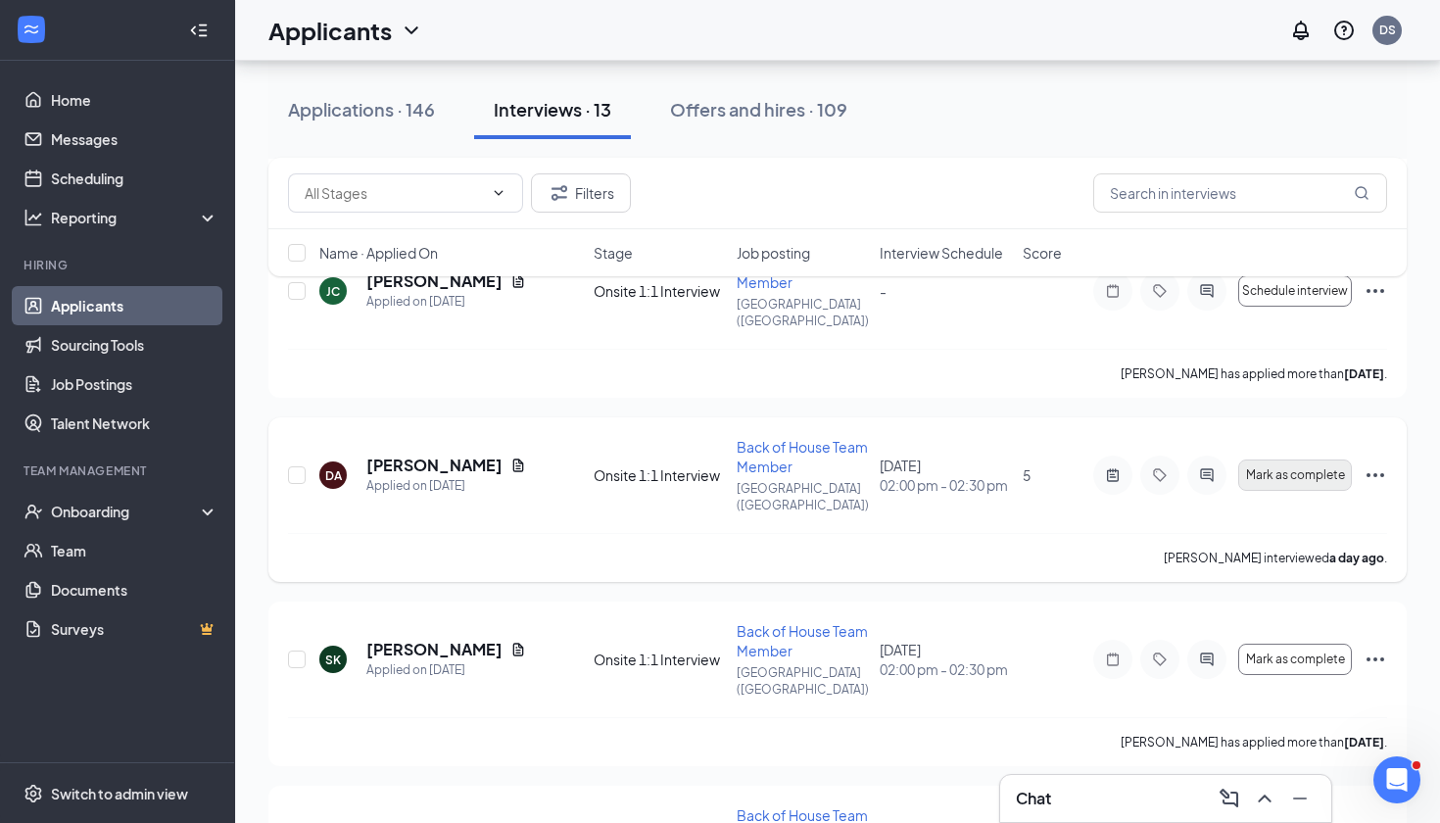
click at [1343, 468] on span "Mark as complete" at bounding box center [1295, 475] width 99 height 14
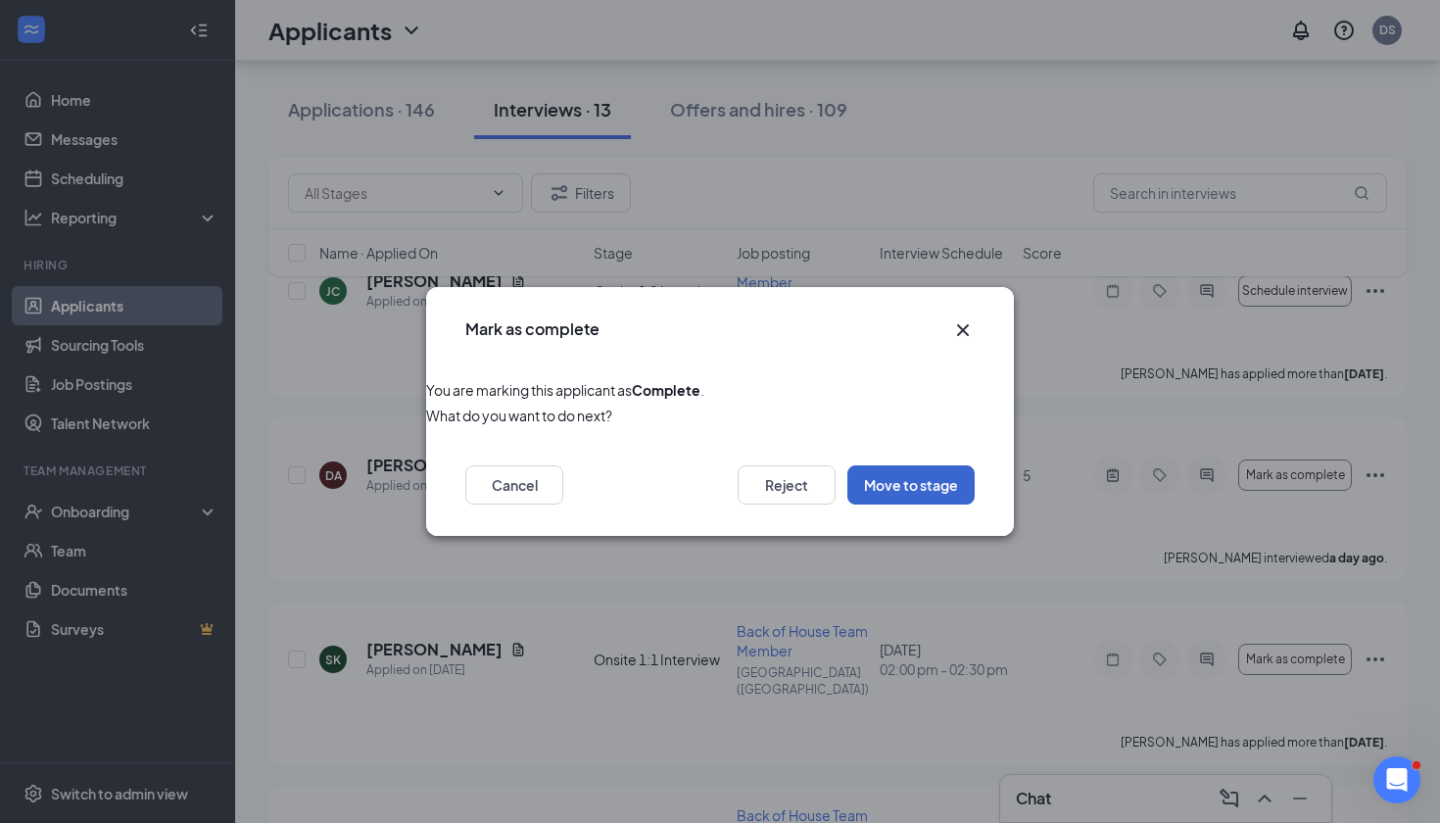
click at [942, 483] on button "Move to stage" at bounding box center [910, 484] width 127 height 39
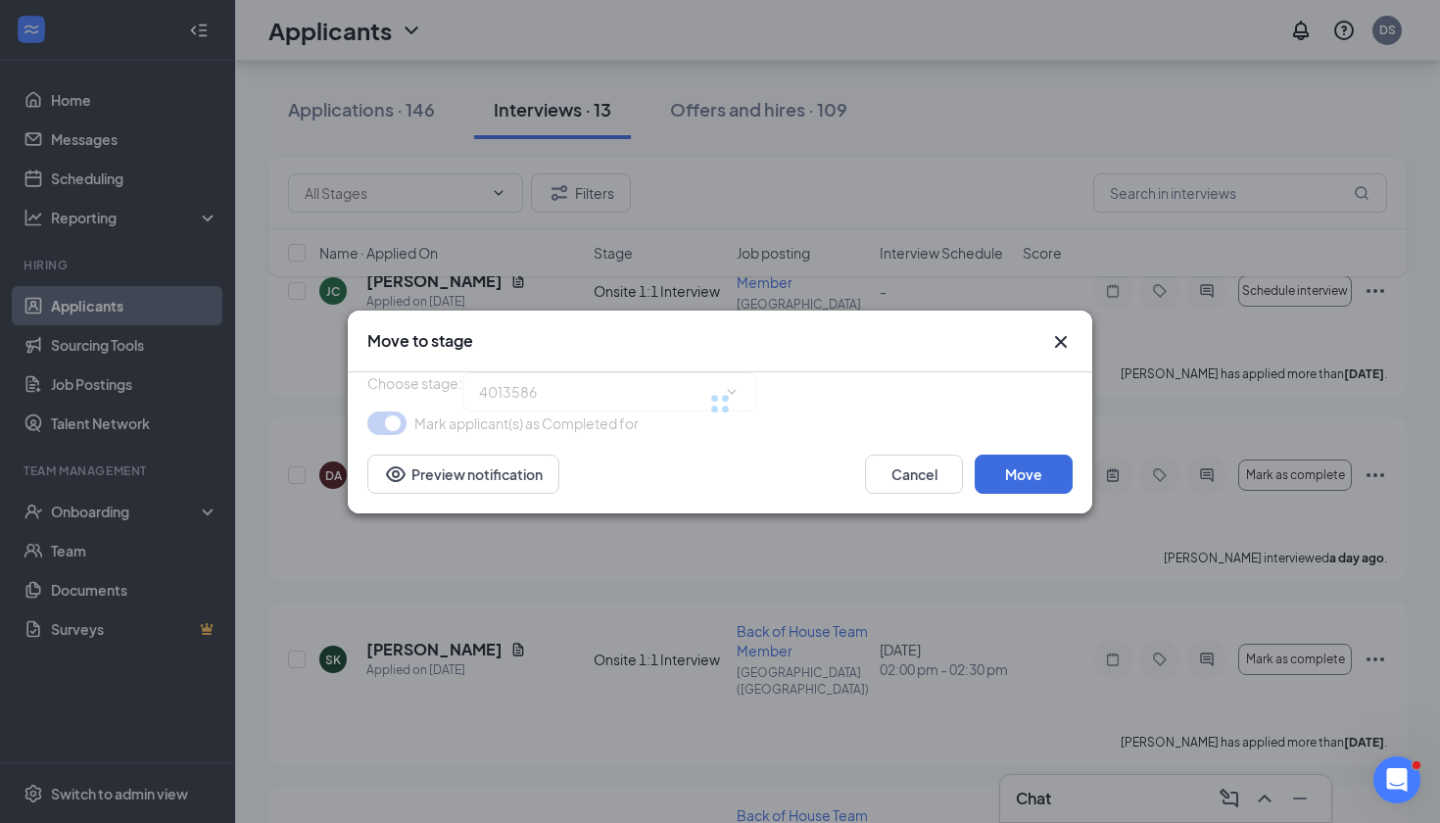
type input "Offer Letter (next stage)"
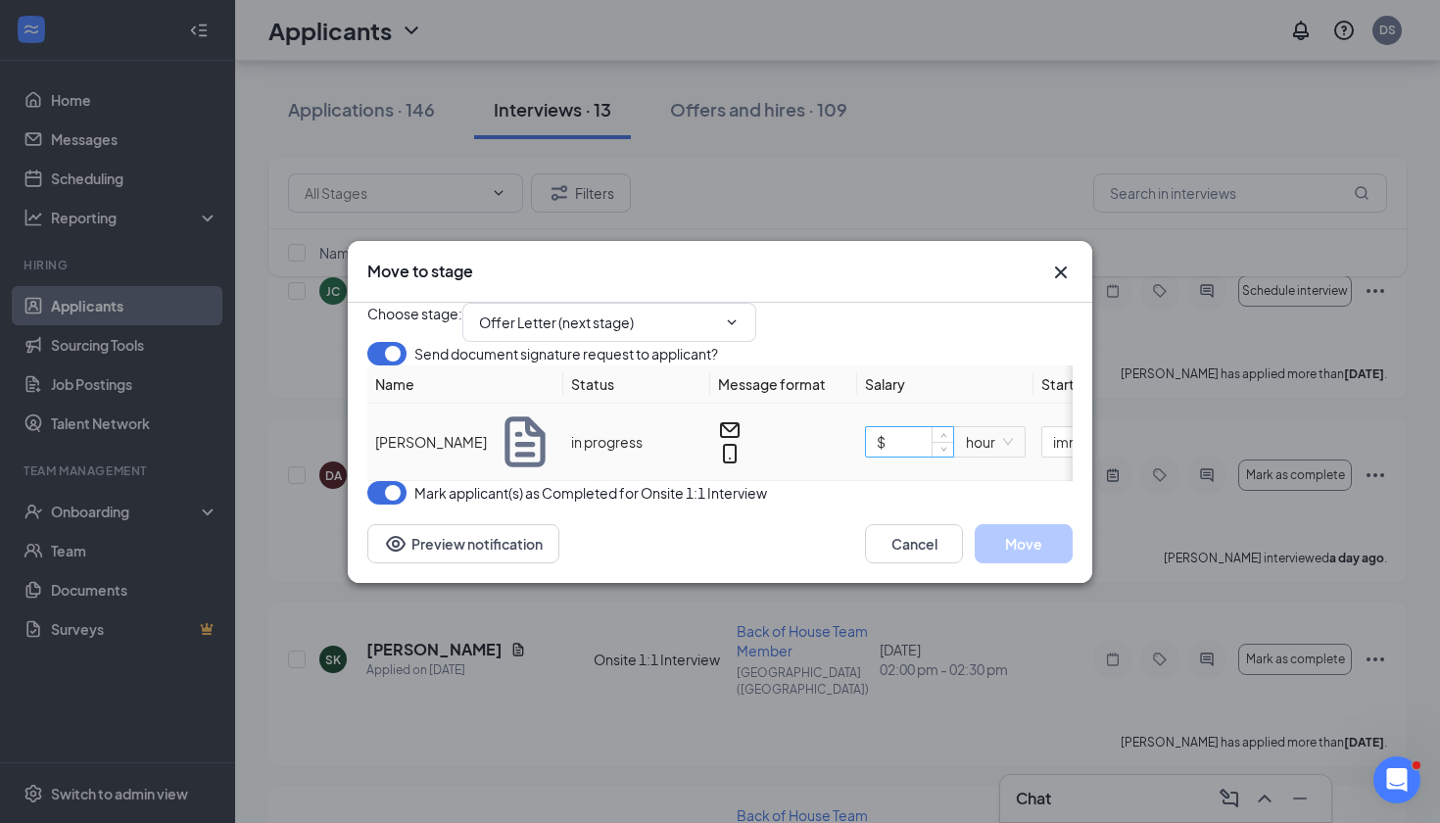
click at [902, 456] on input "$" at bounding box center [909, 441] width 87 height 29
type input "$ 16.25"
click at [1035, 563] on button "Move" at bounding box center [1024, 543] width 98 height 39
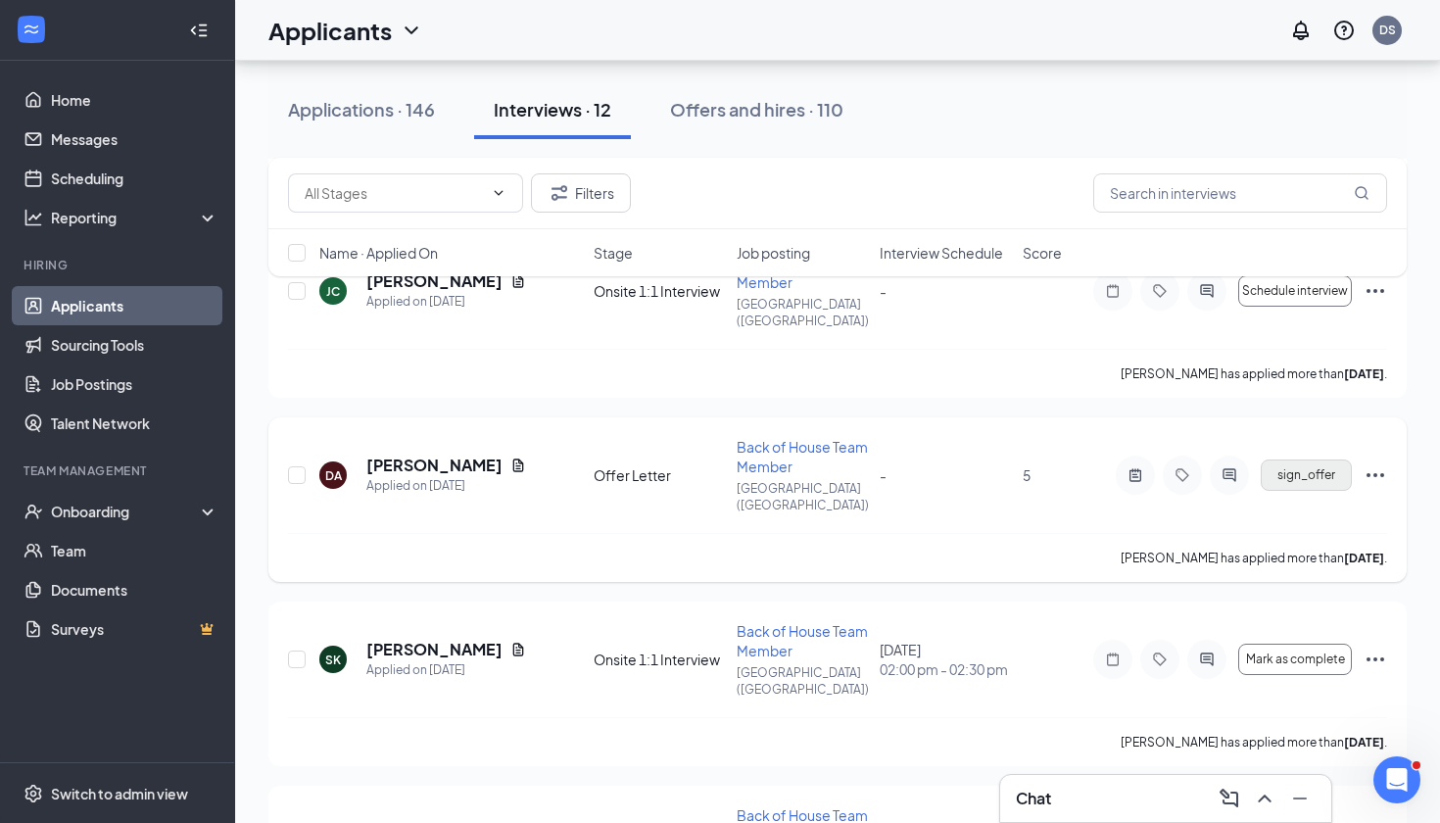
click at [1323, 468] on span "sign_offer" at bounding box center [1306, 475] width 58 height 14
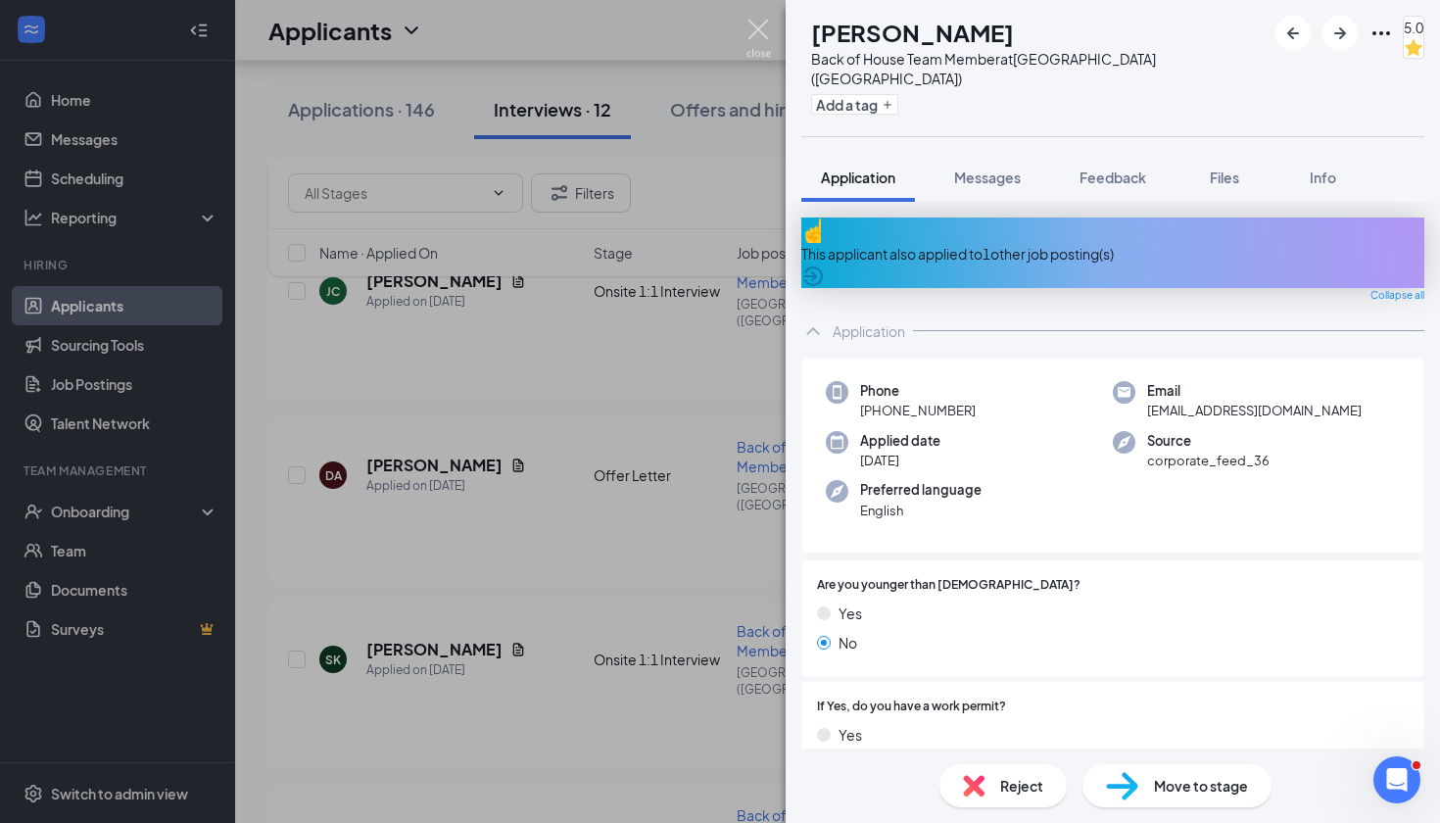
click at [753, 34] on img at bounding box center [758, 39] width 24 height 38
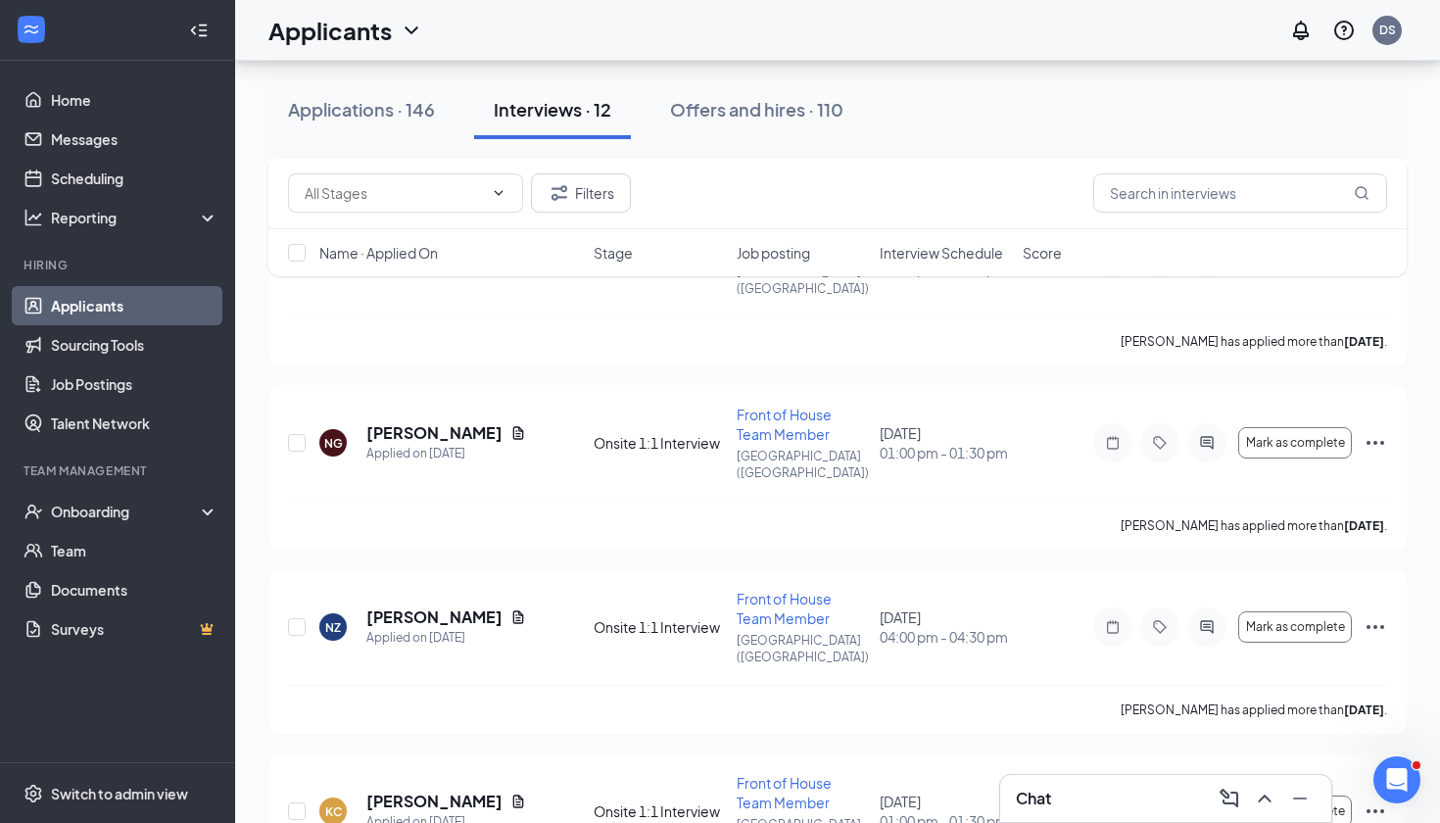
scroll to position [297, 0]
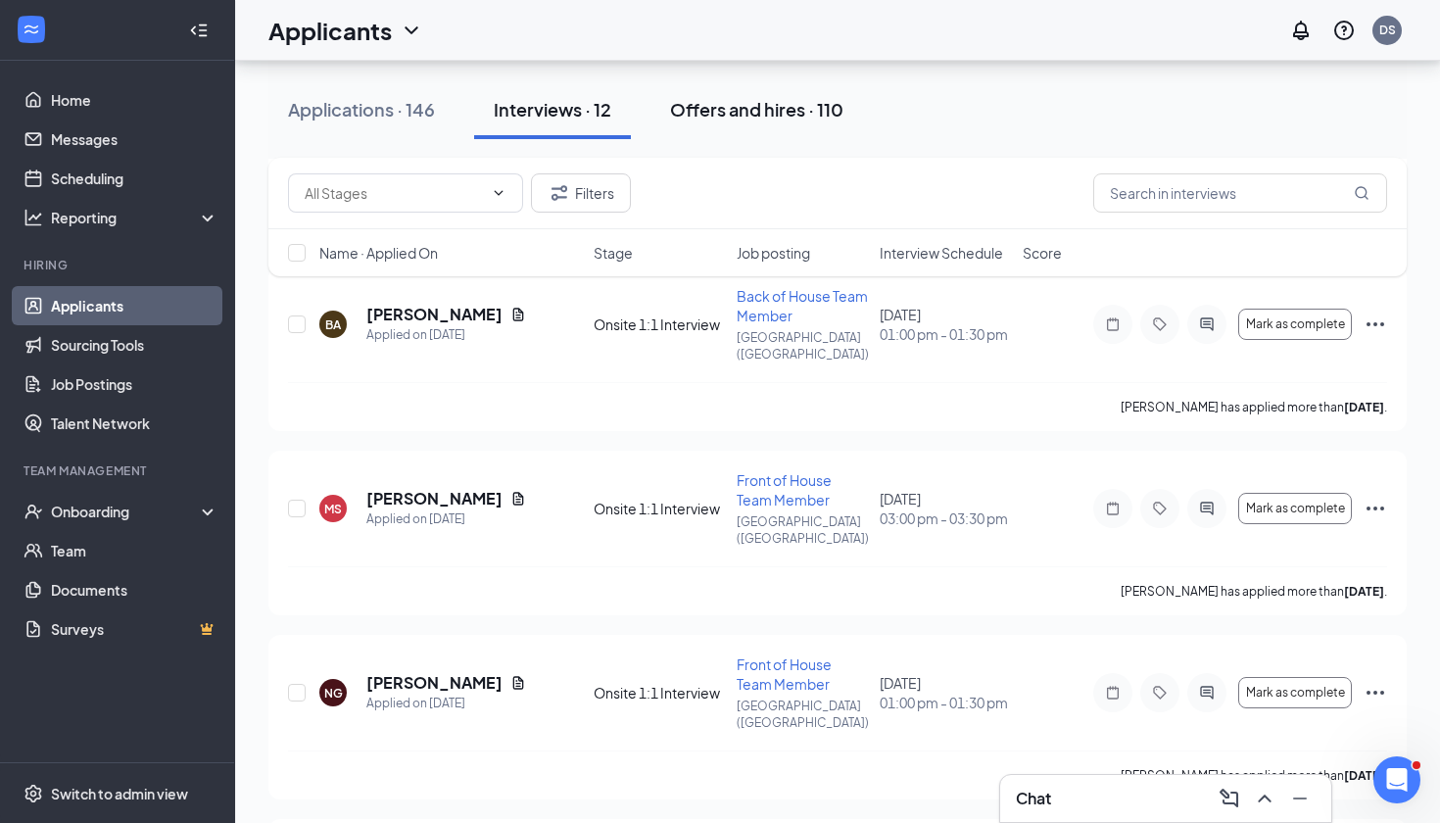
click at [803, 105] on div "Offers and hires · 110" at bounding box center [756, 109] width 173 height 24
